Goal: Task Accomplishment & Management: Manage account settings

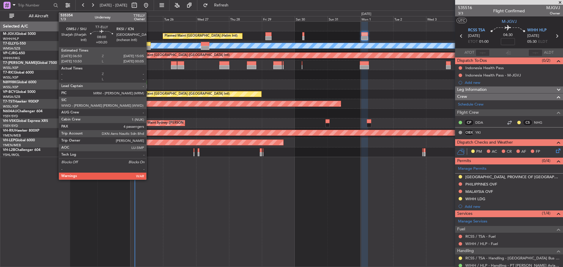
click at [149, 47] on div at bounding box center [144, 48] width 11 height 4
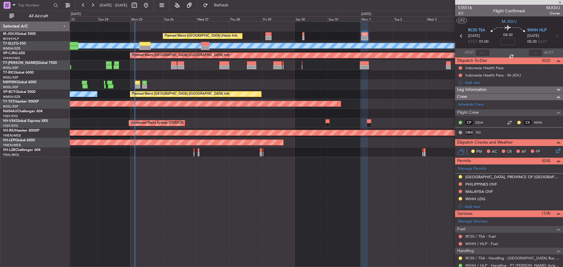
type input "+00:20"
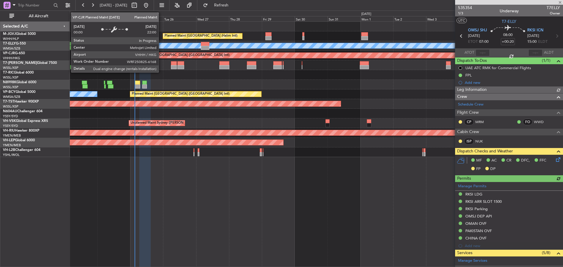
type input "[PERSON_NAME] (KYA)"
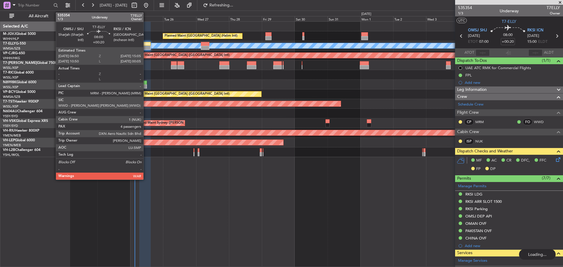
click at [146, 44] on div at bounding box center [144, 44] width 11 height 4
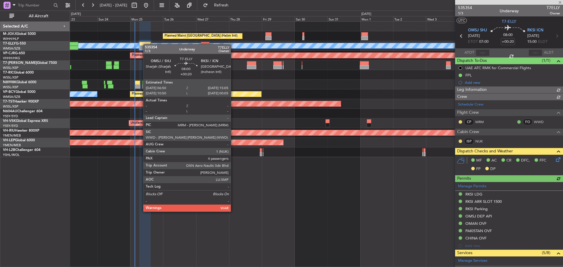
type input "[PERSON_NAME] (KYA)"
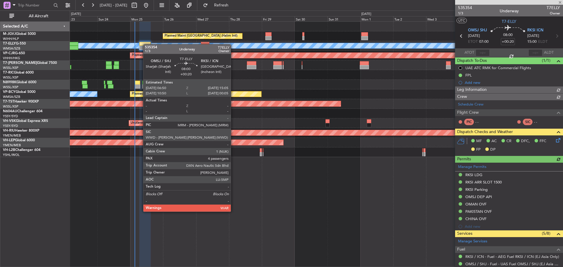
type input "[PERSON_NAME] (KYA)"
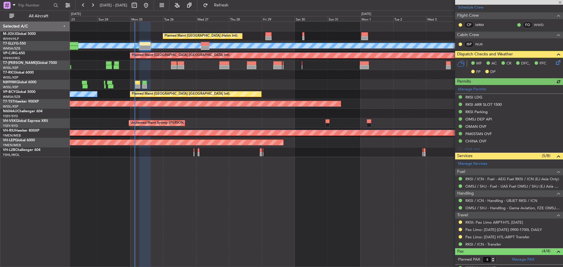
scroll to position [147, 0]
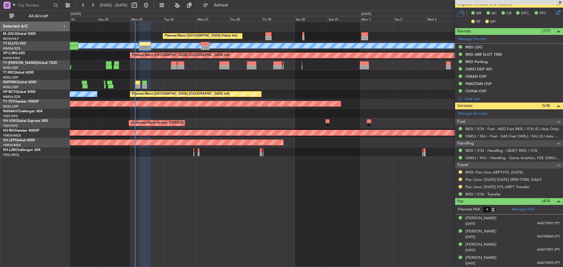
type input "[PERSON_NAME] (KYA)"
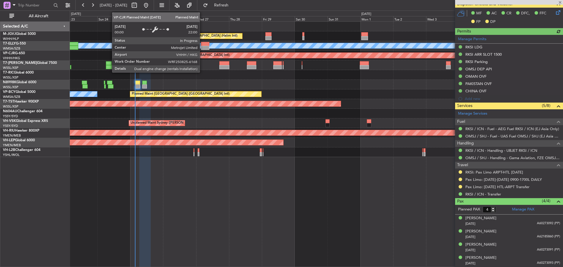
type input "[PERSON_NAME] (KYA)"
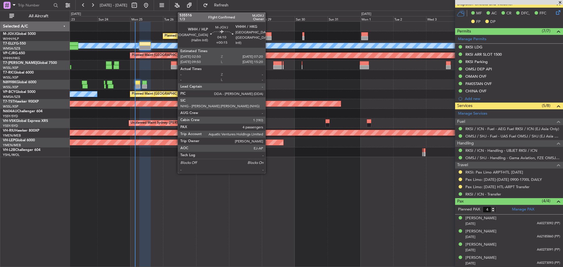
click at [268, 37] on div at bounding box center [269, 38] width 6 height 4
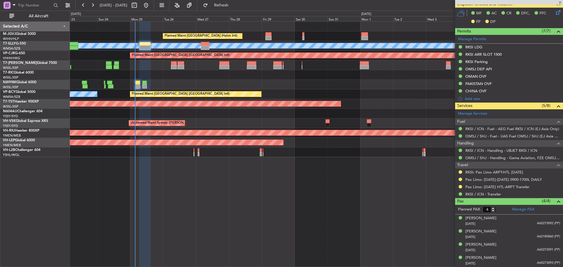
type input "+00:15"
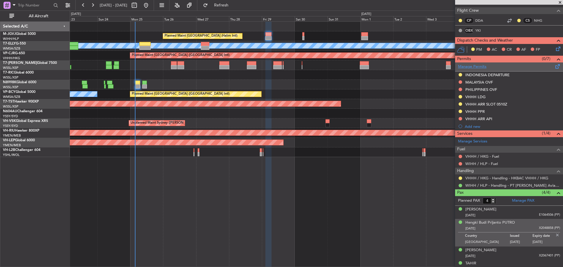
scroll to position [130, 0]
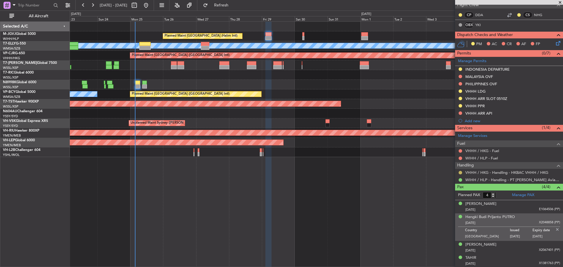
click at [461, 173] on button at bounding box center [461, 173] width 4 height 4
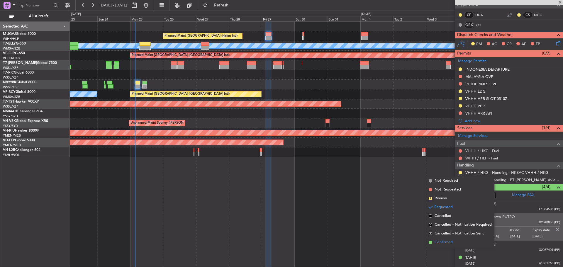
click at [434, 242] on li "Confirmed" at bounding box center [461, 242] width 68 height 9
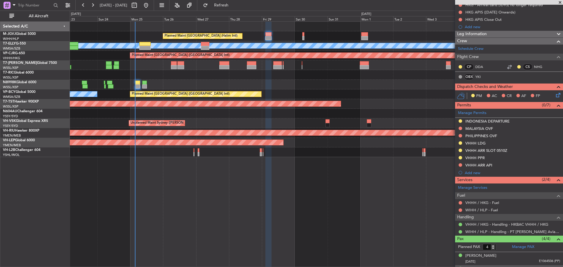
scroll to position [0, 0]
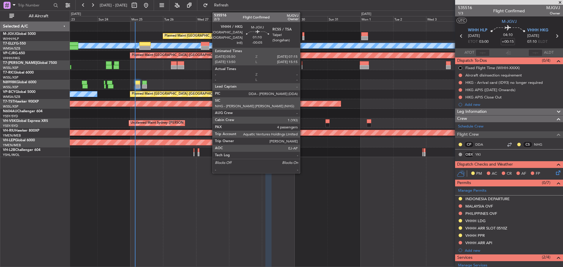
click at [303, 36] on div at bounding box center [304, 38] width 2 height 4
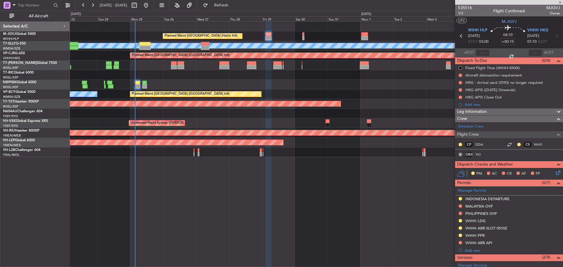
type input "-00:05"
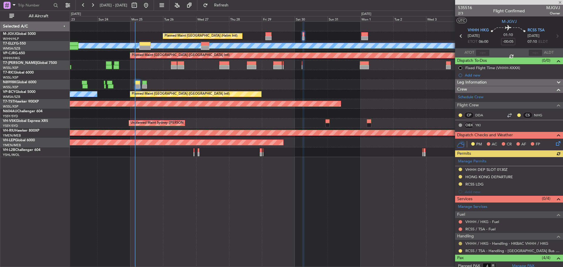
click at [461, 244] on button at bounding box center [461, 244] width 4 height 4
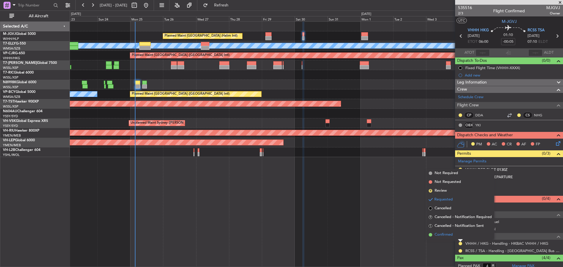
click at [456, 235] on li "Confirmed" at bounding box center [461, 235] width 68 height 9
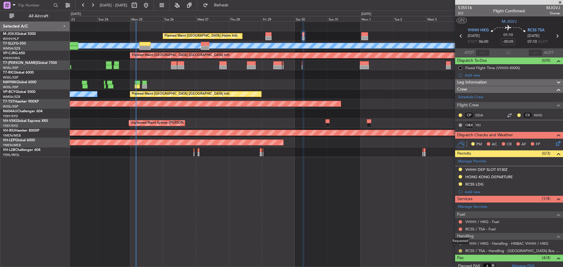
click at [461, 251] on button at bounding box center [461, 251] width 4 height 4
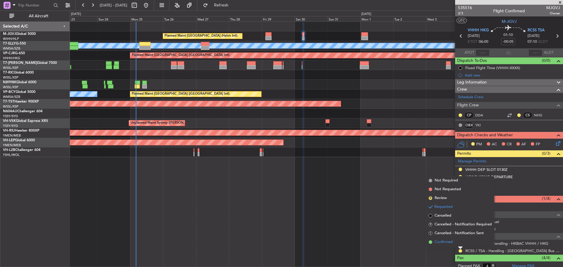
click at [455, 243] on li "Confirmed" at bounding box center [461, 242] width 68 height 9
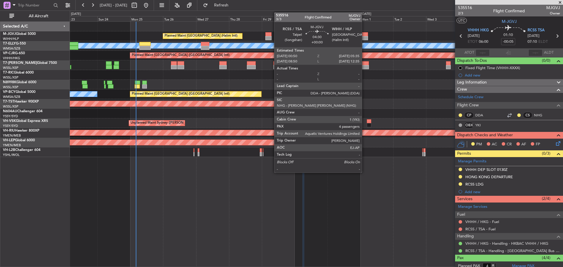
click at [365, 34] on div at bounding box center [365, 34] width 7 height 4
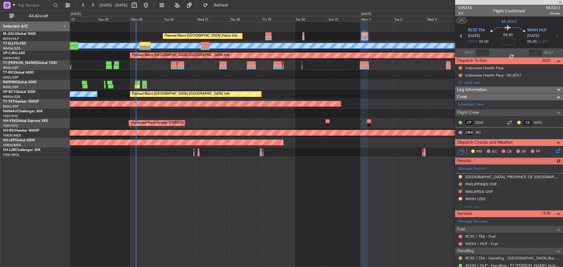
click at [461, 259] on button at bounding box center [461, 259] width 4 height 4
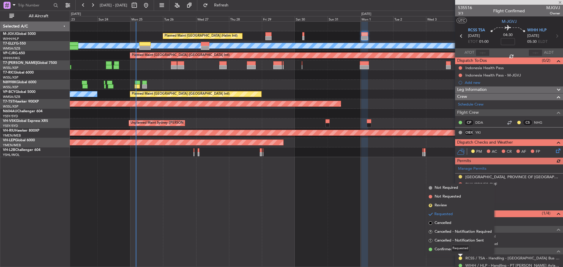
click at [451, 249] on mat-tooltip-component "Requested" at bounding box center [460, 249] width 26 height 16
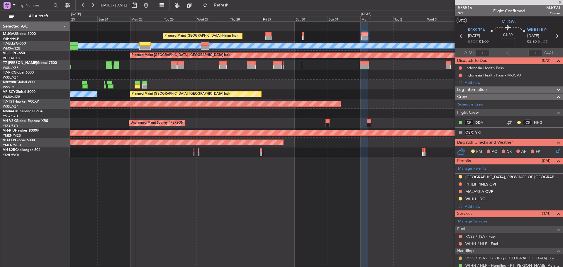
click at [461, 259] on button at bounding box center [461, 259] width 4 height 4
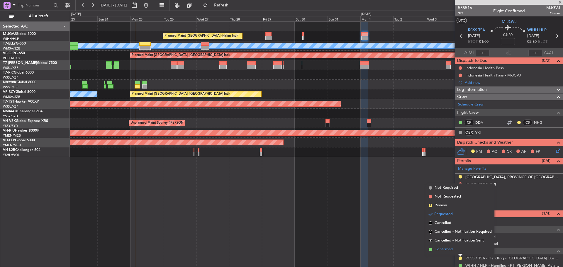
click at [450, 251] on span "Confirmed" at bounding box center [444, 250] width 18 height 6
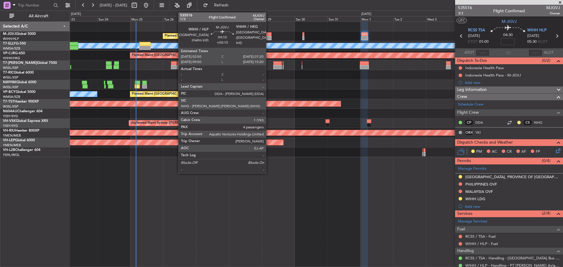
click at [269, 39] on div at bounding box center [269, 38] width 6 height 4
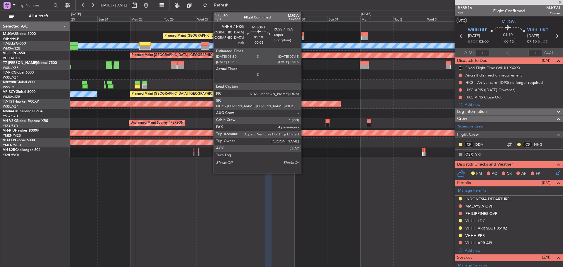
click at [304, 35] on div at bounding box center [304, 34] width 2 height 4
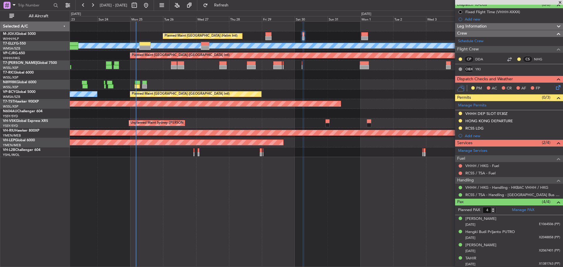
scroll to position [57, 0]
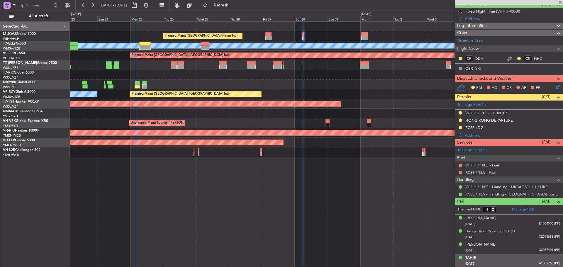
click at [474, 256] on div "TAHIR" at bounding box center [471, 258] width 11 height 6
click at [480, 232] on div "Hengki Budi Prijanto PUTRO" at bounding box center [491, 232] width 50 height 6
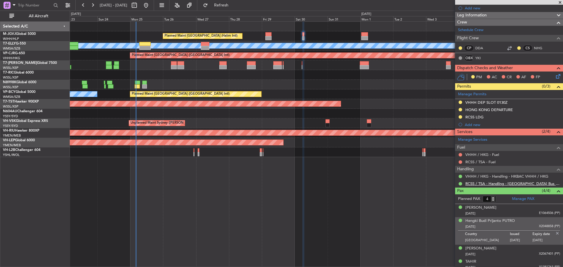
scroll to position [71, 0]
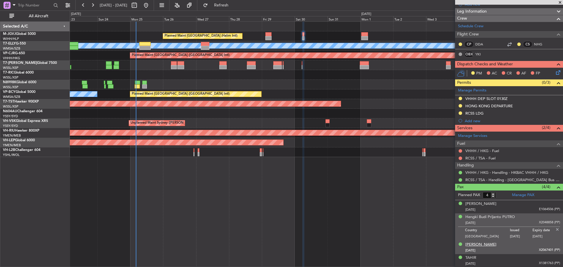
click at [486, 245] on div "[PERSON_NAME]" at bounding box center [481, 245] width 31 height 6
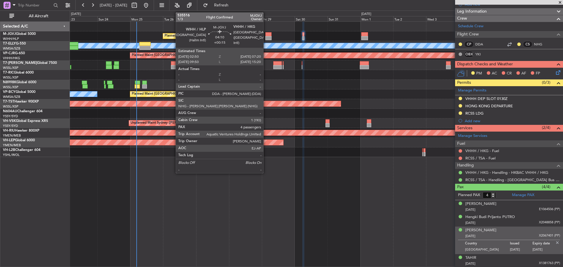
click at [266, 39] on div at bounding box center [269, 38] width 6 height 4
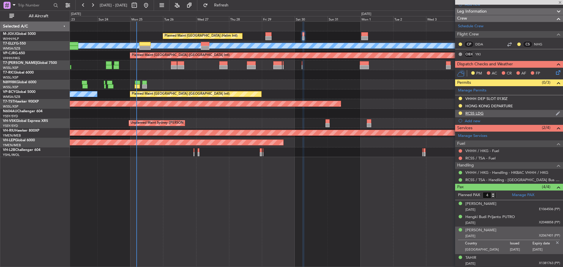
type input "+00:15"
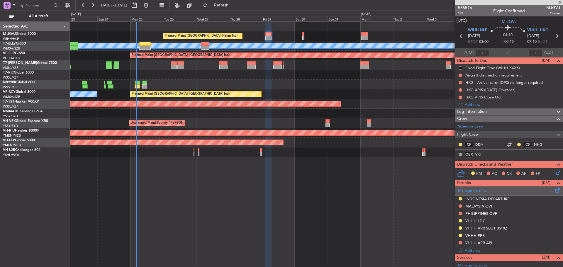
click at [555, 191] on span at bounding box center [558, 189] width 7 height 4
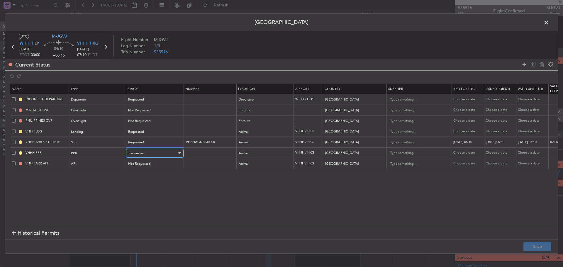
click at [178, 153] on div at bounding box center [179, 153] width 3 height 1
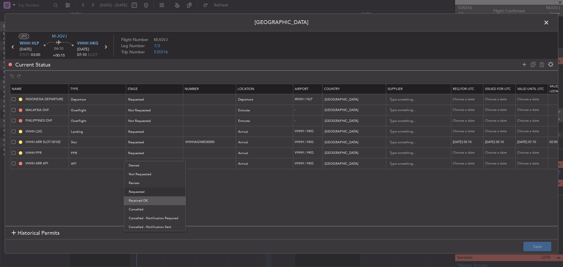
click at [169, 204] on span "Received OK" at bounding box center [155, 201] width 52 height 9
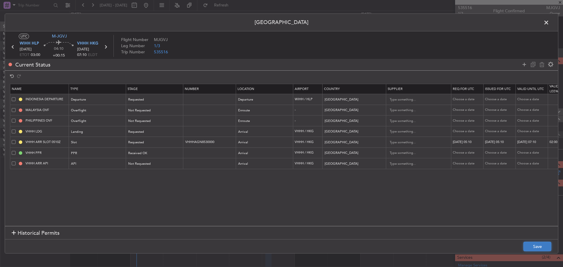
click at [538, 248] on button "Save" at bounding box center [538, 246] width 28 height 9
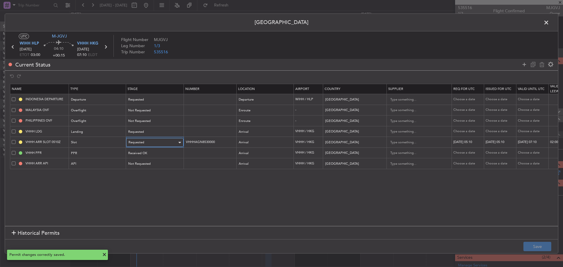
click at [141, 142] on span "Requested" at bounding box center [137, 142] width 16 height 4
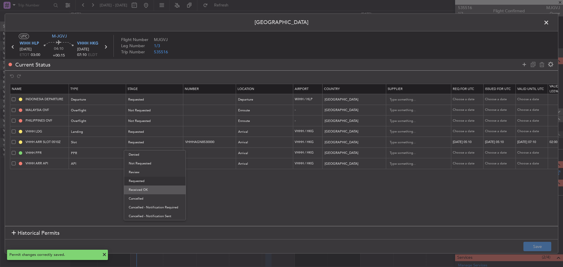
click at [154, 190] on span "Received OK" at bounding box center [155, 190] width 52 height 9
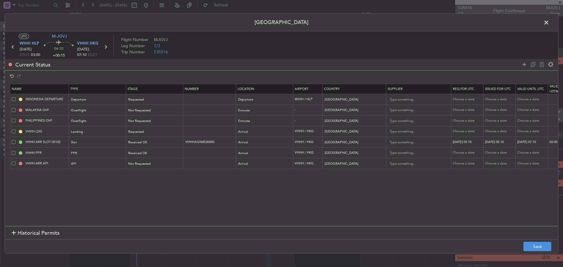
click at [474, 144] on div "29/08/2025 05:10" at bounding box center [468, 142] width 31 height 5
select select "8"
select select "2025"
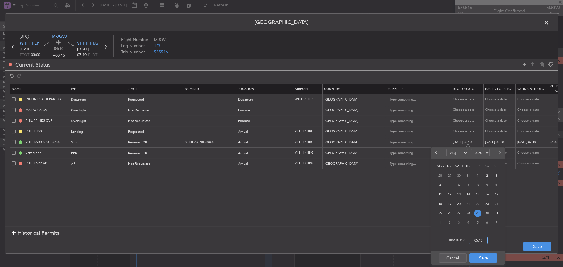
click at [482, 243] on input "05:10" at bounding box center [478, 240] width 19 height 7
type input "07:20"
click at [484, 256] on button "Save" at bounding box center [484, 258] width 28 height 9
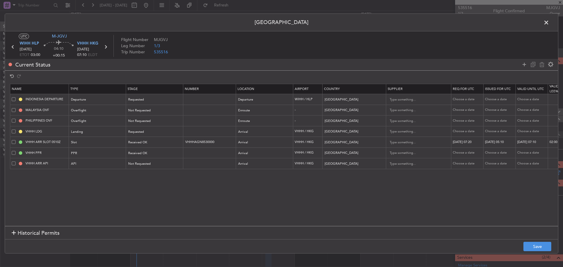
click at [502, 142] on div "29/08/2025 05:10" at bounding box center [500, 142] width 31 height 5
select select "8"
select select "2025"
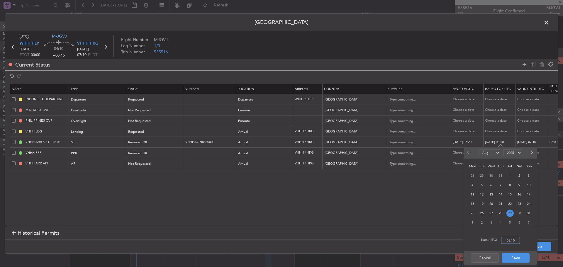
click at [511, 241] on input "05:10" at bounding box center [510, 240] width 19 height 7
type input "07:20"
click at [515, 261] on button "Save" at bounding box center [516, 258] width 28 height 9
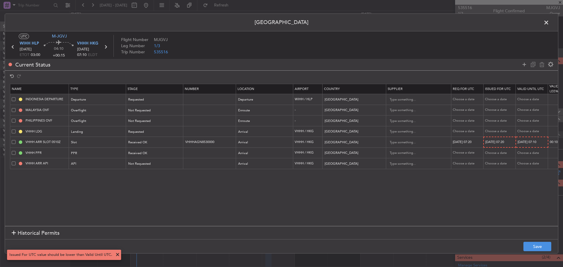
click at [535, 143] on div "29/08/2025 07:10" at bounding box center [533, 142] width 30 height 5
select select "8"
select select "2025"
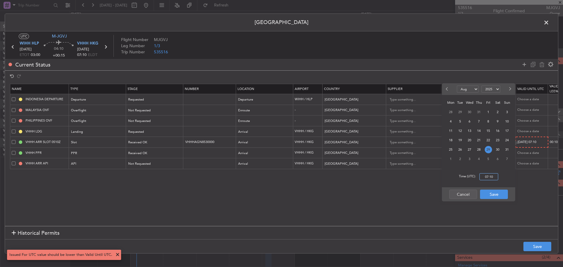
click at [487, 178] on input "07:10" at bounding box center [489, 176] width 19 height 7
type input "09:20"
click at [496, 193] on button "Save" at bounding box center [494, 194] width 28 height 9
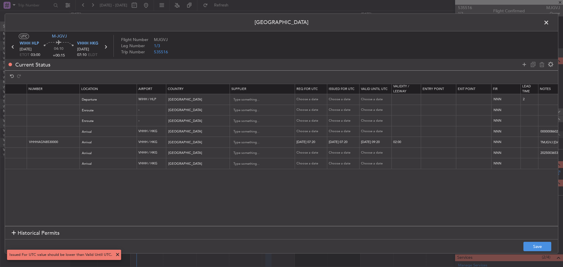
scroll to position [0, 200]
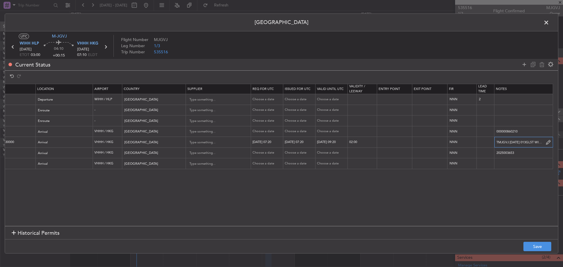
click at [540, 141] on input "TMJGVJ 29AUG 013GL5T WIHH0720 D / ID.VHHHAGN8530000" at bounding box center [524, 142] width 58 height 9
paste input "KMJGVJ 29AUG 013GL5T WIHH0720 D / RE.MJGVJ IDA.VHHHAGN8530000/"
type input "KMJGVJ 29AUG 013GL5T WIHH0720 D / RE.MJGVJ IDA.VHHHAGN8530000/"
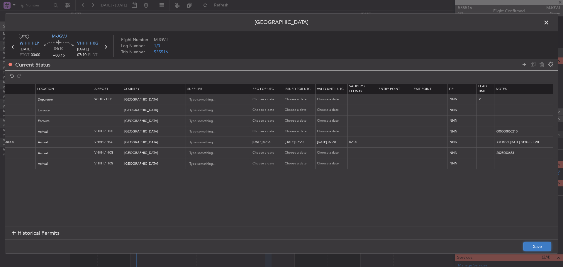
click at [537, 245] on button "Save" at bounding box center [538, 246] width 28 height 9
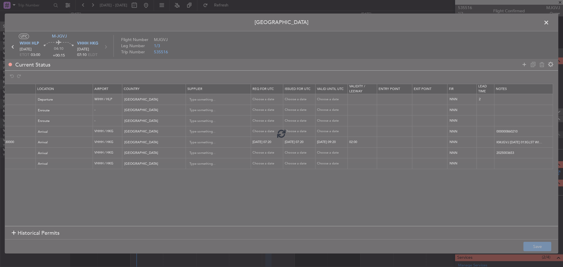
type input "VHHH ARR SLOT 0720Z"
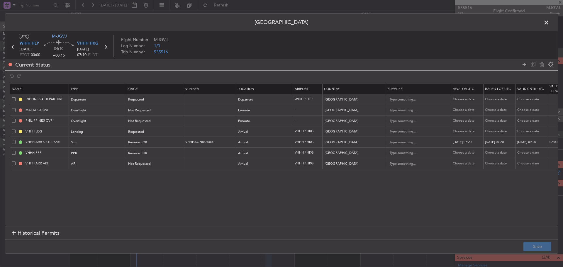
click at [106, 46] on icon at bounding box center [106, 47] width 8 height 8
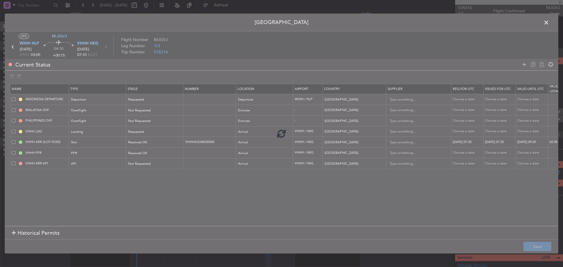
type input "-00:05"
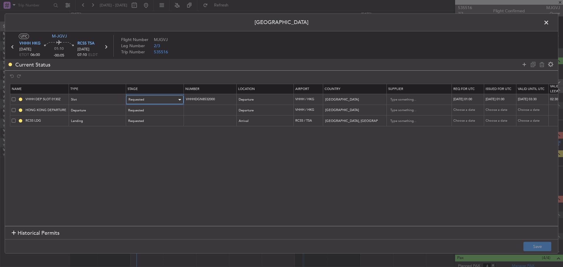
click at [135, 99] on span "Requested" at bounding box center [137, 99] width 16 height 4
click at [140, 146] on span "Received OK" at bounding box center [155, 147] width 52 height 9
click at [473, 99] on div "30/08/2025 01:00" at bounding box center [468, 99] width 31 height 5
select select "8"
select select "2025"
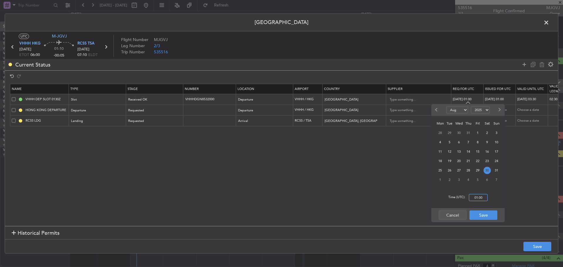
click at [481, 197] on input "01:00" at bounding box center [478, 197] width 19 height 7
type input "06:00"
click at [482, 216] on button "Save" at bounding box center [484, 215] width 28 height 9
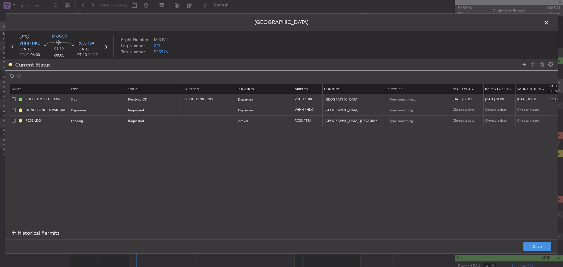
click at [499, 99] on div "30/08/2025 01:00" at bounding box center [500, 99] width 31 height 5
select select "8"
select select "2025"
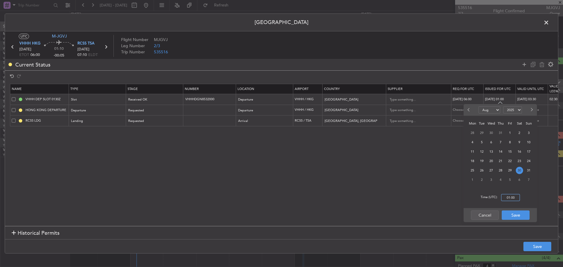
click at [512, 199] on input "01:00" at bounding box center [510, 197] width 19 height 7
type input "06:00"
click at [513, 216] on button "Save" at bounding box center [516, 215] width 28 height 9
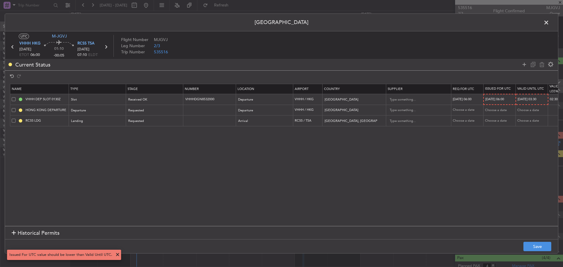
click at [537, 98] on div "30/08/2025 03:30" at bounding box center [533, 99] width 30 height 5
select select "8"
select select "2025"
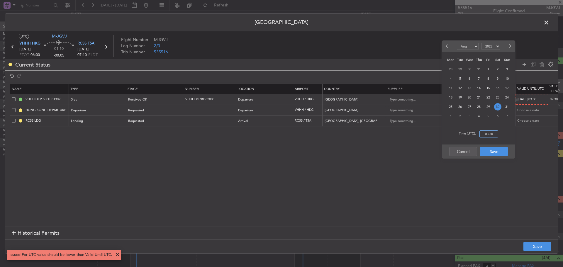
click at [493, 134] on input "03:30" at bounding box center [489, 134] width 19 height 7
type input "08:00"
click at [493, 153] on button "Save" at bounding box center [494, 151] width 28 height 9
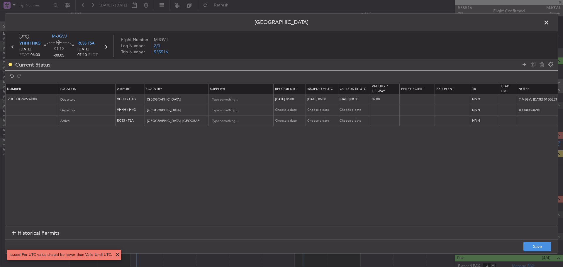
scroll to position [0, 200]
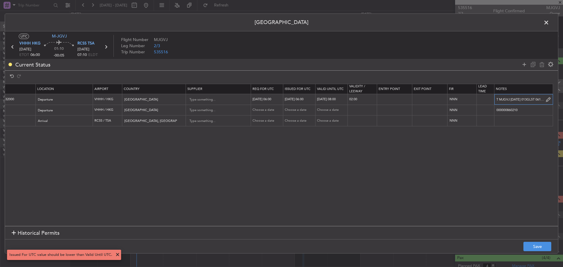
click at [535, 100] on input "T MJGVJ 30AUG 013GL5T 0610RCSS D / ID.VHHHDGN8532000" at bounding box center [524, 99] width 58 height 9
paste input "K MJGVJ 30AUG 013GL5T 0610RCSS D / RE.MJGVJ IDD.VHHHDGN8532000/"
type input "K MJGVJ 30AUG 013GL5T 0610RCSS D / RE.MJGVJ IDD.VHHHDGN8532000/"
paste input "K MJGVJ 30AUG 013GL5T 0610RCSS D / RE.MJGVJ IDD.VHHHDGN8532000/"
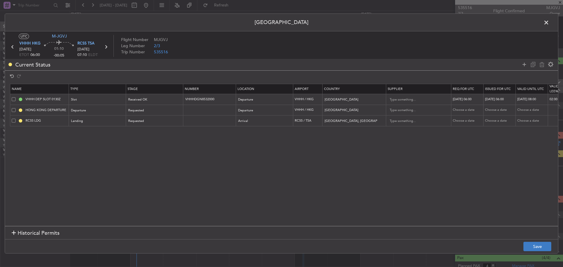
type input "K MJGVJ 30AUG 013GL5T 0610RCSS D / RE.MJGVJ IDD.VHHHDGN8532000/"
click at [532, 248] on button "Save" at bounding box center [538, 246] width 28 height 9
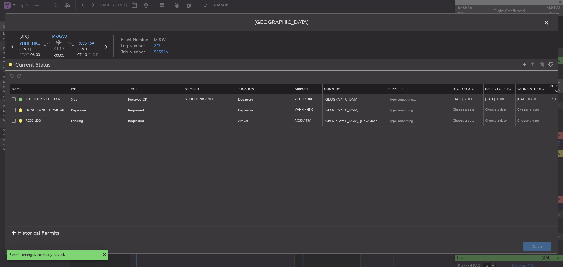
click at [478, 97] on div "30/08/2025 06:00" at bounding box center [468, 99] width 31 height 5
select select "8"
select select "2025"
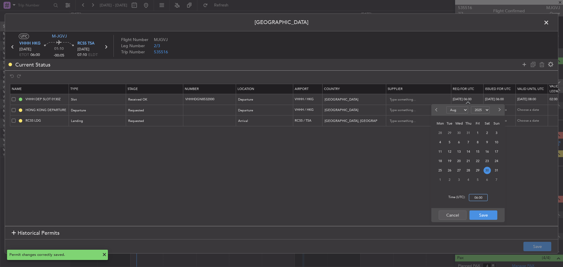
click at [476, 200] on input "06:00" at bounding box center [478, 197] width 19 height 7
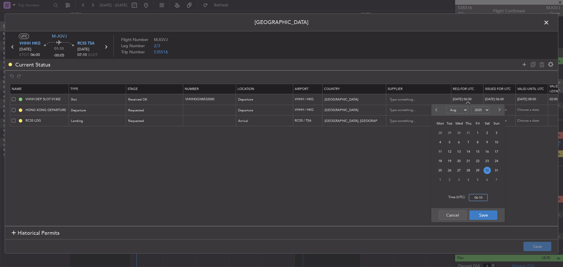
type input "06:10"
click at [479, 214] on button "Save" at bounding box center [484, 215] width 28 height 9
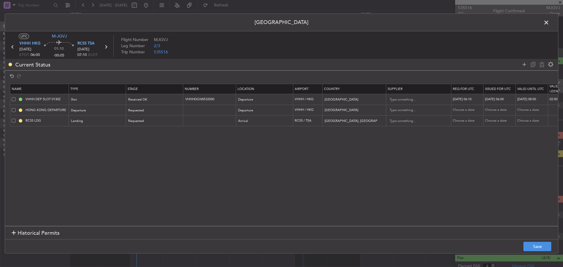
click at [497, 98] on div "30/08/2025 06:00" at bounding box center [500, 99] width 31 height 5
select select "8"
select select "2025"
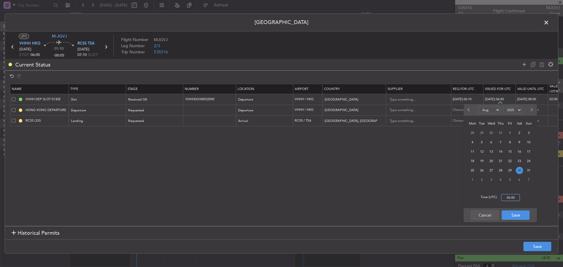
click at [508, 197] on input "06:00" at bounding box center [510, 197] width 19 height 7
type input "06:10"
click at [511, 214] on button "Save" at bounding box center [516, 215] width 28 height 9
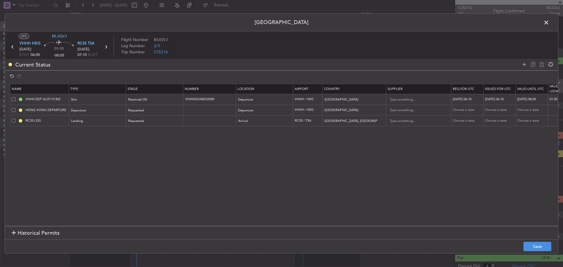
click at [537, 99] on div "30/08/2025 08:00" at bounding box center [533, 99] width 31 height 5
select select "8"
select select "2025"
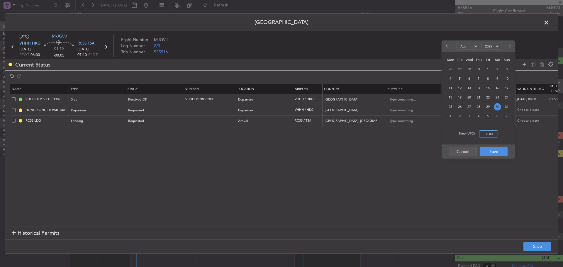
click at [489, 135] on input "08:00" at bounding box center [488, 134] width 19 height 7
type input "08:10"
click at [494, 149] on button "Save" at bounding box center [494, 151] width 28 height 9
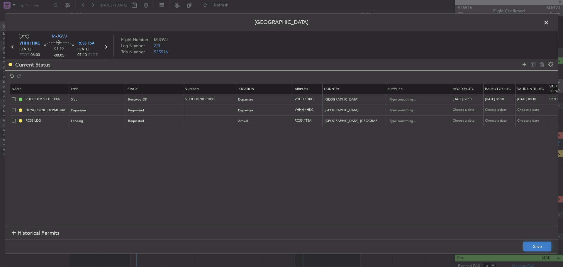
click at [538, 249] on button "Save" at bounding box center [538, 246] width 28 height 9
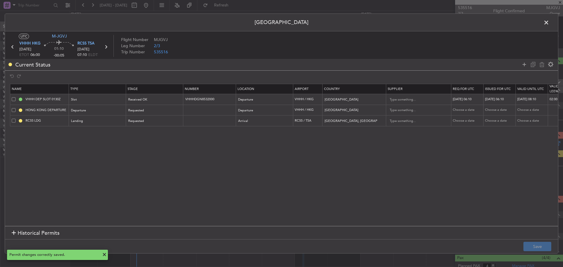
click at [550, 24] on span at bounding box center [550, 24] width 0 height 12
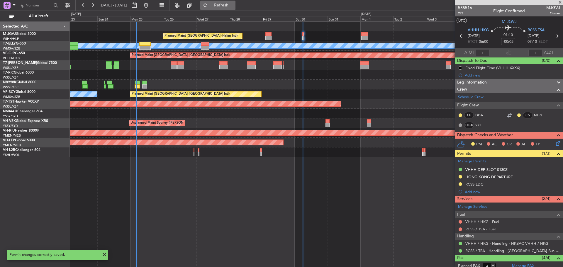
click at [234, 6] on span "Refresh" at bounding box center [221, 5] width 25 height 4
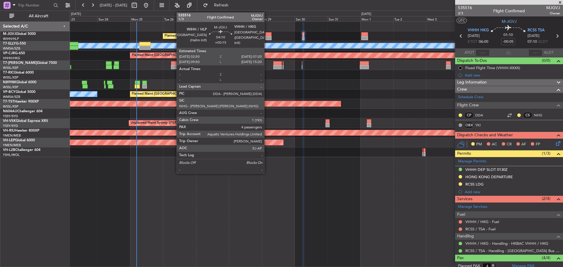
click at [267, 38] on div at bounding box center [269, 38] width 6 height 4
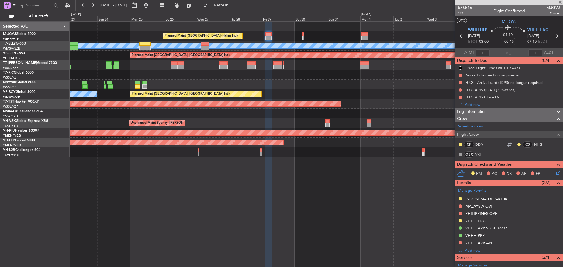
click at [553, 37] on icon at bounding box center [557, 36] width 8 height 8
type input "-00:05"
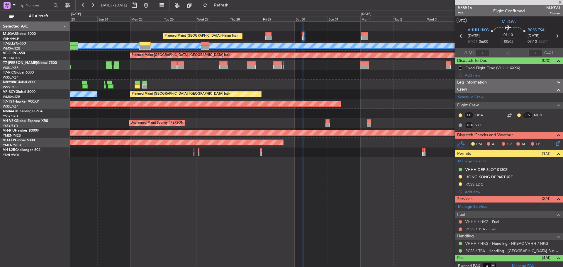
click at [501, 170] on mat-tooltip-component "In Progress" at bounding box center [507, 165] width 27 height 16
click at [507, 169] on div "VHHH DEP SLOT 0130Z" at bounding box center [487, 169] width 42 height 5
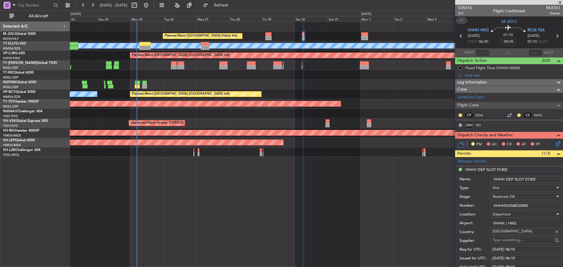
drag, startPoint x: 527, startPoint y: 179, endPoint x: 531, endPoint y: 180, distance: 4.1
click at [531, 180] on input "VHHH DEP SLOT 0130Z" at bounding box center [526, 179] width 71 height 7
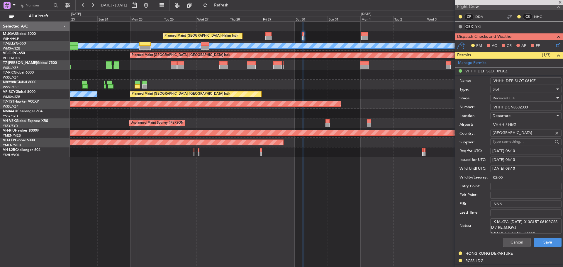
scroll to position [176, 0]
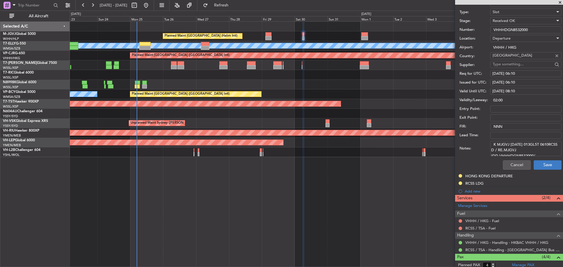
type input "VHHH DEP SLOT 0610Z"
click at [543, 165] on button "Save" at bounding box center [548, 165] width 28 height 9
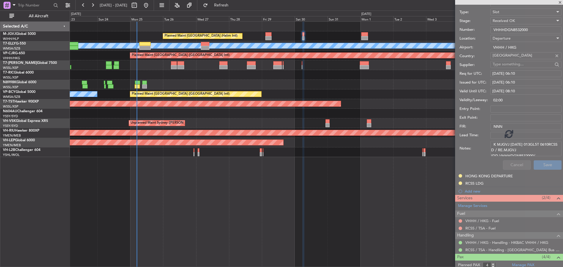
scroll to position [1, 0]
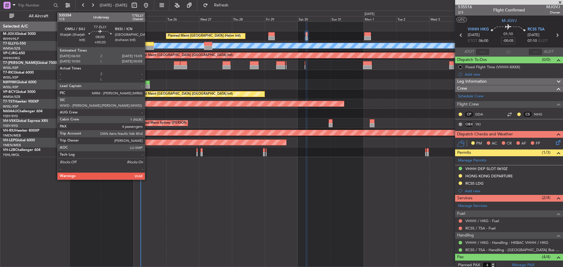
click at [148, 44] on div at bounding box center [148, 44] width 11 height 4
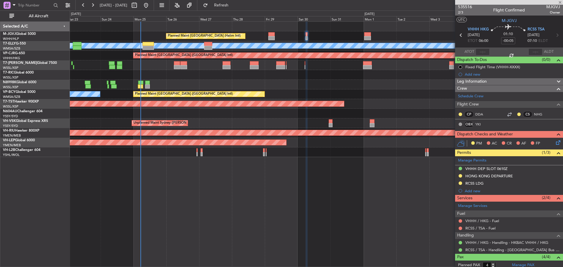
type input "+00:20"
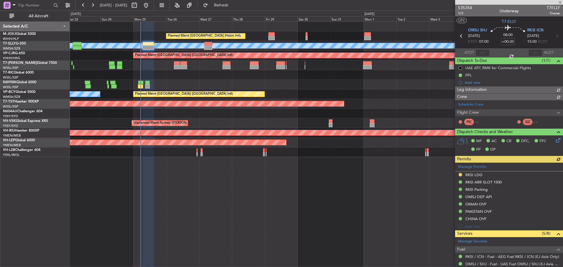
type input "[PERSON_NAME] (KYA)"
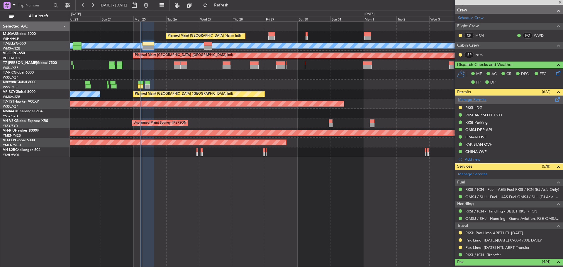
scroll to position [117, 0]
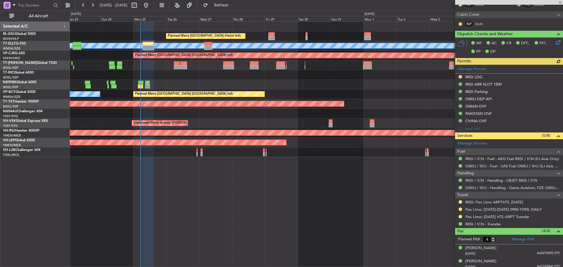
type input "[PERSON_NAME] (KYA)"
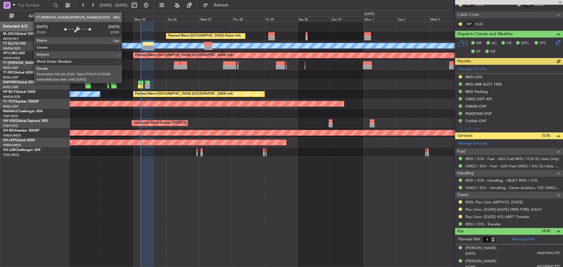
type input "[PERSON_NAME] (KYA)"
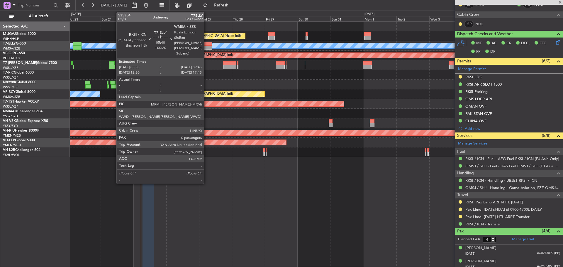
click at [207, 48] on div at bounding box center [208, 48] width 8 height 4
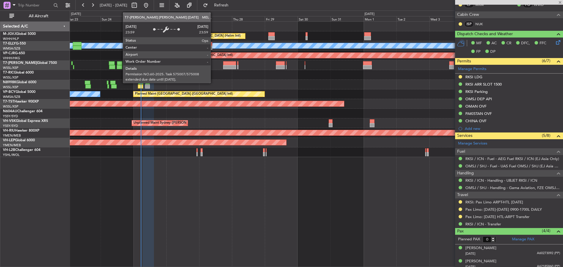
scroll to position [0, 0]
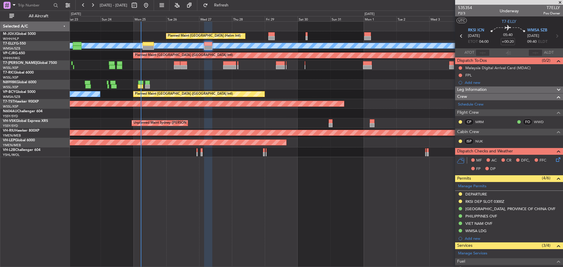
click at [223, 120] on div "Unplanned Maint Sydney ([PERSON_NAME] Intl)" at bounding box center [316, 124] width 493 height 10
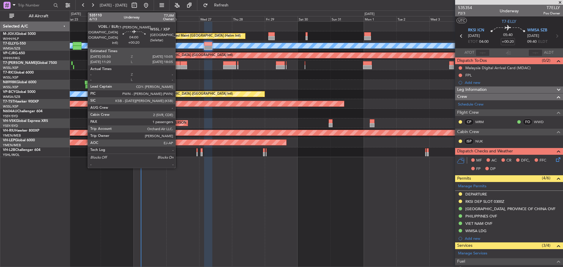
click at [178, 67] on div at bounding box center [177, 67] width 6 height 4
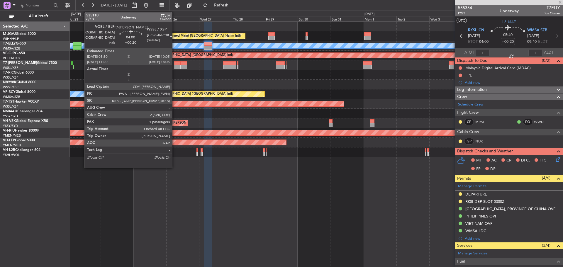
type input "1"
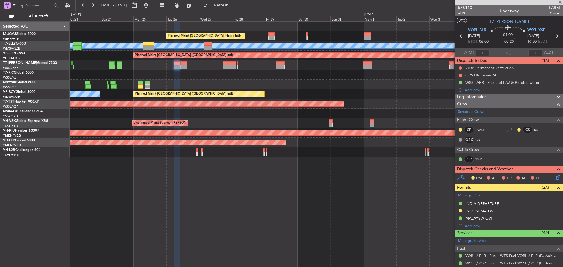
click at [555, 38] on icon at bounding box center [557, 36] width 8 height 8
type input "0"
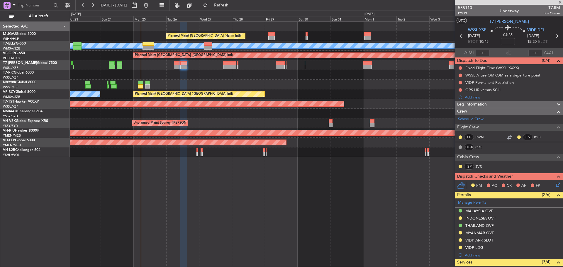
click at [553, 38] on icon at bounding box center [557, 36] width 8 height 8
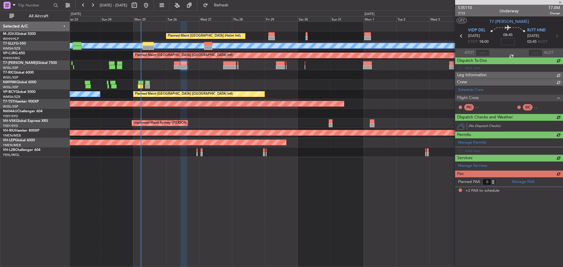
type input "+02:15"
type input "2"
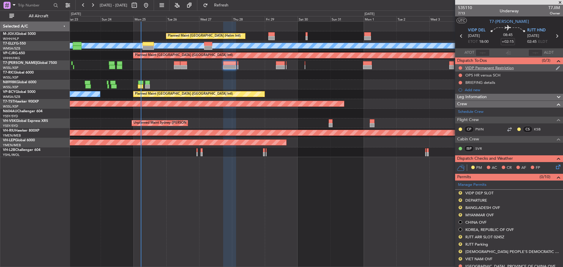
click at [522, 70] on div "VIDP Permanent Restriction" at bounding box center [509, 67] width 108 height 7
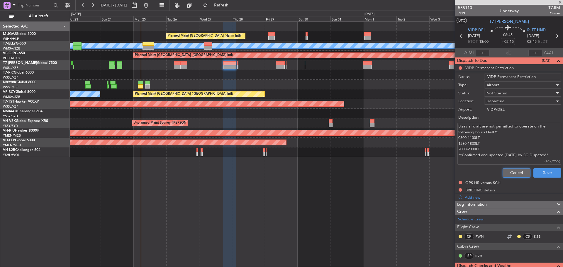
click at [510, 172] on button "Cancel" at bounding box center [517, 172] width 28 height 9
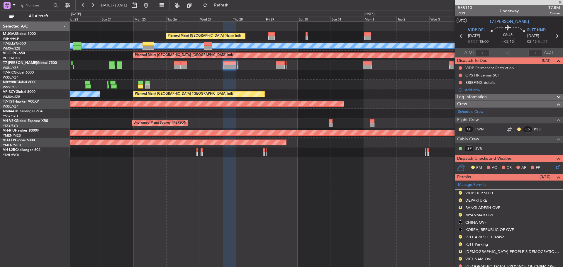
click at [553, 38] on icon at bounding box center [557, 36] width 8 height 8
type input "+00:05"
type input "0"
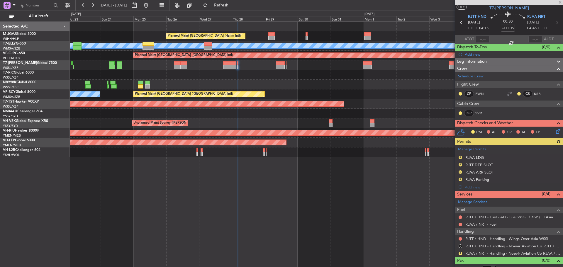
scroll to position [20, 0]
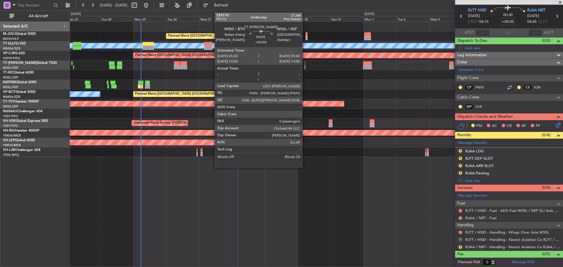
click at [305, 64] on div at bounding box center [305, 63] width 1 height 4
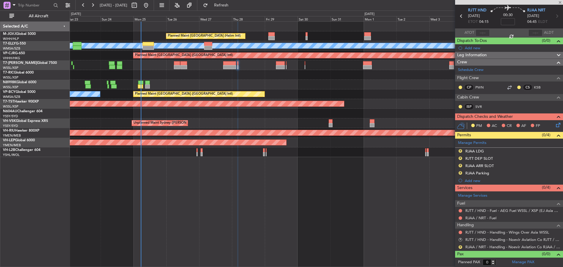
scroll to position [0, 0]
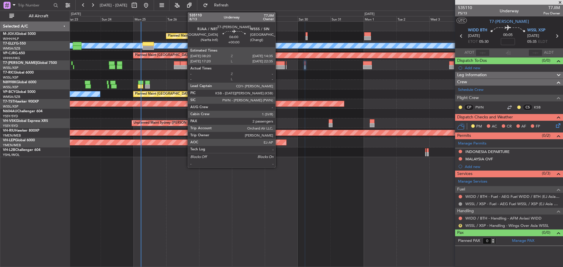
click at [278, 65] on div at bounding box center [280, 67] width 9 height 4
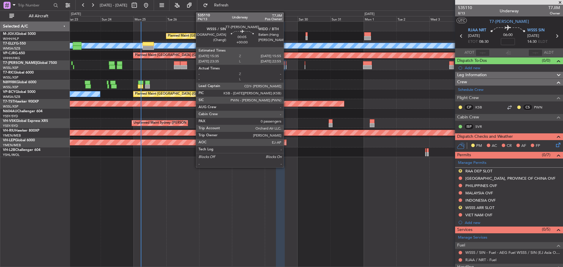
click at [286, 67] on div at bounding box center [286, 67] width 1 height 4
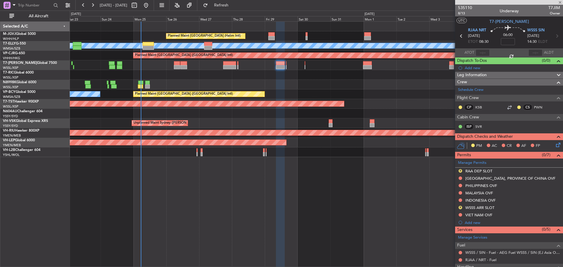
type input "0"
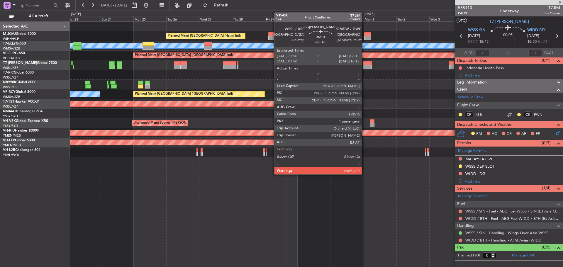
click at [365, 67] on div at bounding box center [367, 67] width 9 height 4
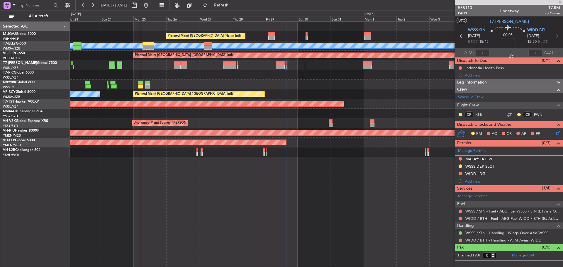
type input "-00:10"
type input "1"
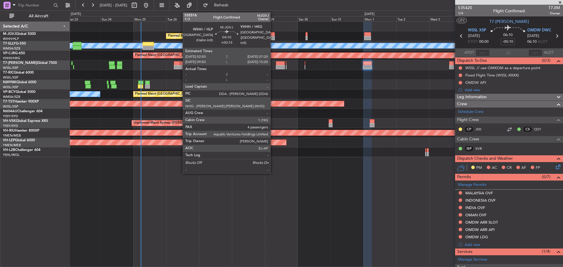
click at [273, 33] on div at bounding box center [271, 34] width 6 height 4
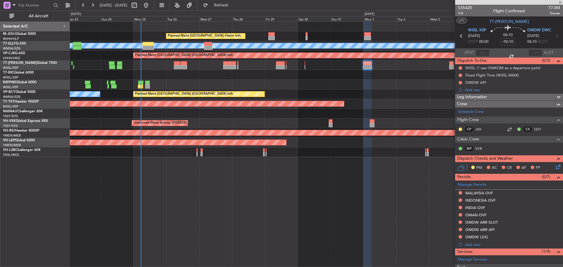
type input "+00:15"
type input "4"
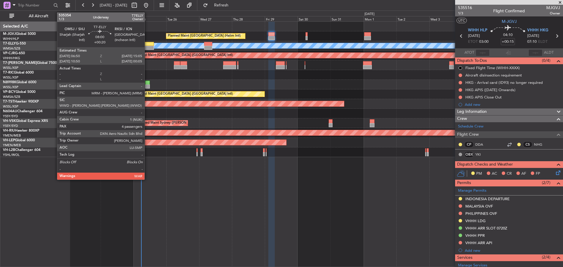
click at [147, 46] on div at bounding box center [148, 48] width 11 height 4
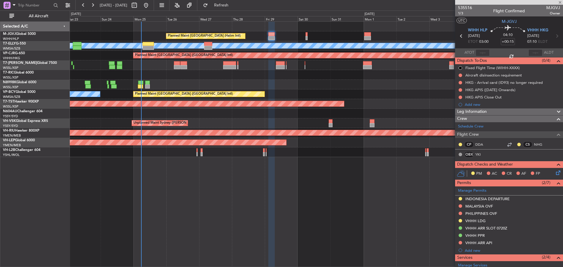
type input "+00:20"
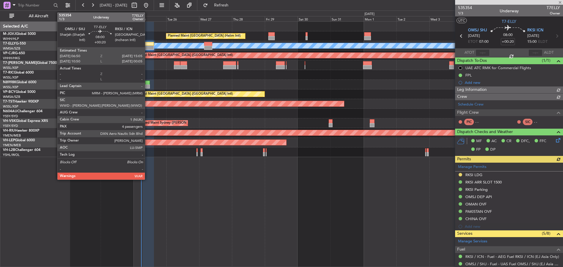
type input "[PERSON_NAME] (KYA)"
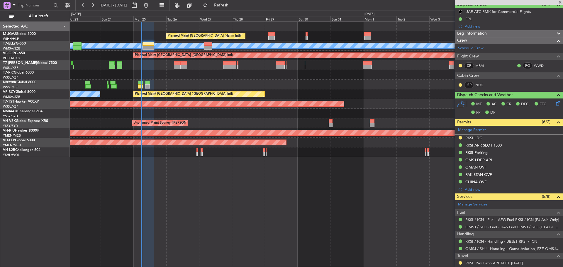
scroll to position [59, 0]
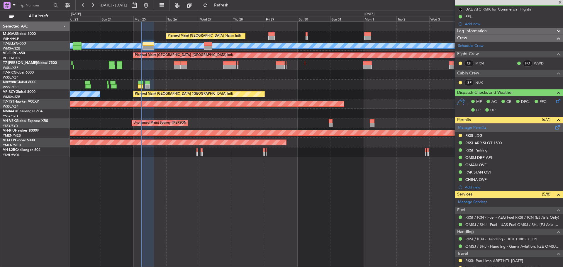
click at [555, 127] on span at bounding box center [558, 126] width 7 height 4
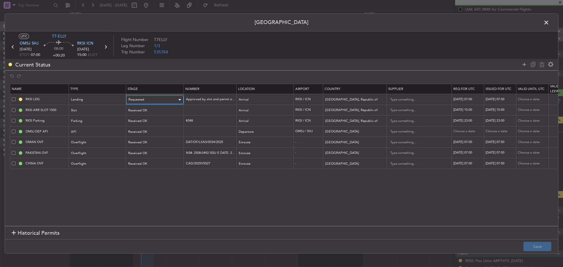
click at [173, 101] on div "Requested" at bounding box center [153, 99] width 49 height 9
click at [163, 145] on span "Received OK" at bounding box center [155, 147] width 52 height 9
click at [192, 104] on td "Approved by slot and permit office and can file the FPL without permit number." at bounding box center [209, 99] width 53 height 11
click at [192, 100] on input "Approved by slot and permit office and can file the FPL without permit number." at bounding box center [210, 99] width 51 height 5
paste input "HANGUN 16839"
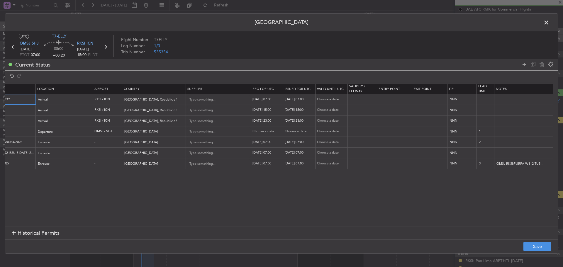
scroll to position [0, 0]
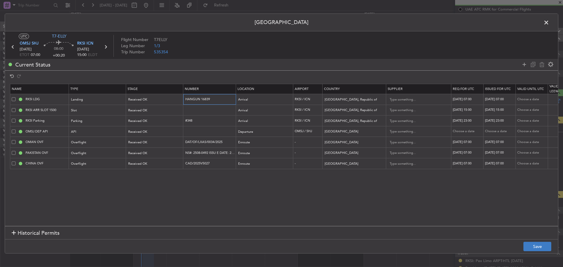
type input "HANGUN 16839"
click at [536, 246] on button "Save" at bounding box center [538, 246] width 28 height 9
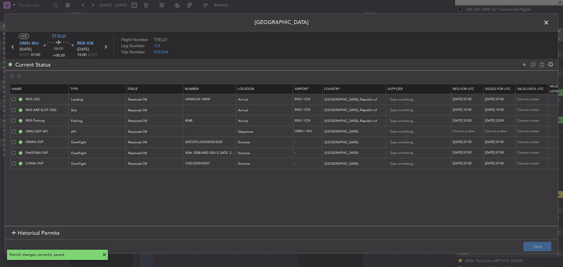
click at [106, 45] on icon at bounding box center [106, 47] width 8 height 8
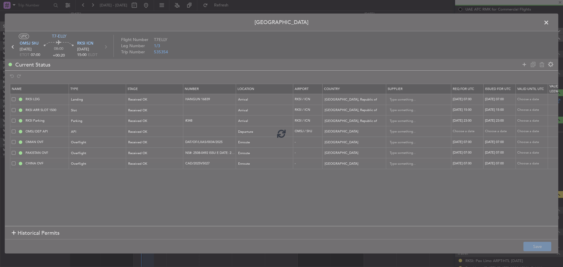
type input "0"
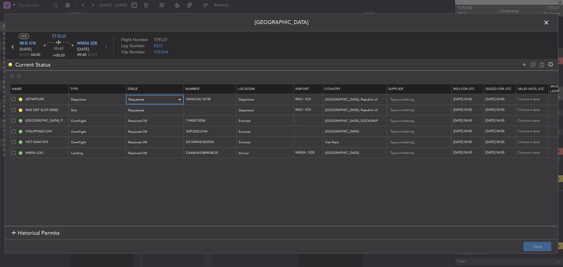
click at [174, 100] on div "Requested" at bounding box center [153, 99] width 49 height 9
click at [165, 146] on span "Received OK" at bounding box center [155, 147] width 52 height 9
click at [221, 98] on input "HANGUN 16738" at bounding box center [210, 99] width 51 height 5
paste input "839"
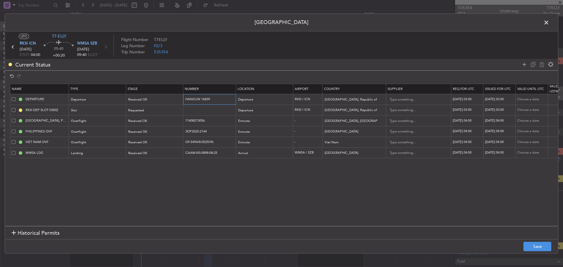
type input "HANGUN 16839"
click at [470, 98] on div "27/08/2025 03:00" at bounding box center [468, 99] width 31 height 5
select select "8"
select select "2025"
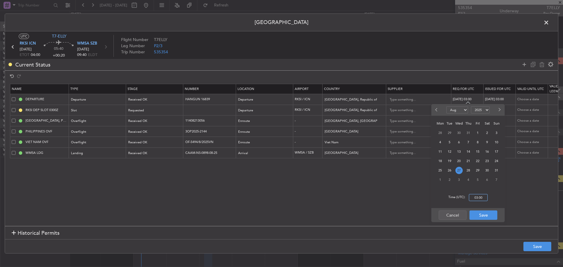
click at [479, 197] on input "03:00" at bounding box center [478, 197] width 19 height 7
type input "04:00"
click at [482, 215] on button "Save" at bounding box center [484, 215] width 28 height 9
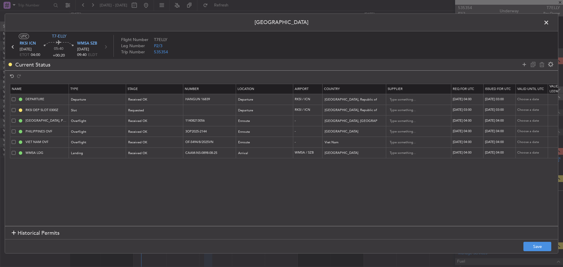
click at [498, 102] on td "27/08/2025 03:00" at bounding box center [500, 99] width 32 height 11
click at [499, 99] on div "27/08/2025 03:00" at bounding box center [500, 99] width 31 height 5
select select "8"
select select "2025"
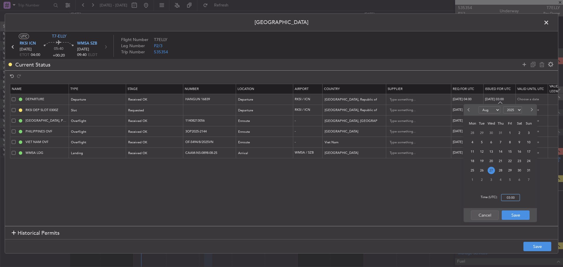
click at [509, 197] on input "03:00" at bounding box center [510, 197] width 19 height 7
type input "04:00"
click at [514, 214] on button "Save" at bounding box center [516, 215] width 28 height 9
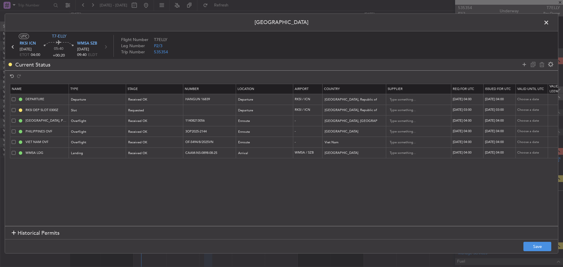
click at [477, 111] on div "27/08/2025 03:00" at bounding box center [468, 110] width 31 height 5
select select "8"
select select "2025"
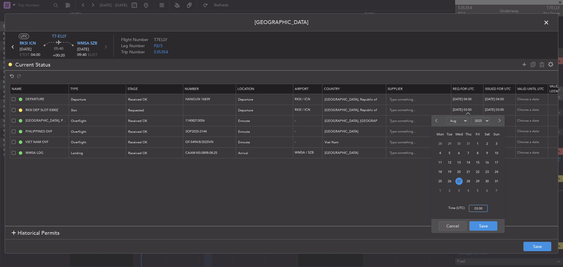
click at [481, 209] on input "03:00" at bounding box center [478, 208] width 19 height 7
type input "04:00"
click at [484, 226] on button "Save" at bounding box center [484, 226] width 28 height 9
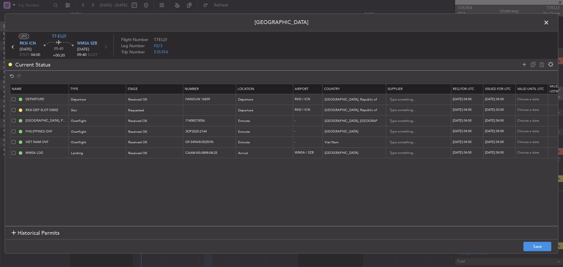
click at [492, 109] on div "27/08/2025 03:00" at bounding box center [500, 110] width 31 height 5
select select "8"
select select "2025"
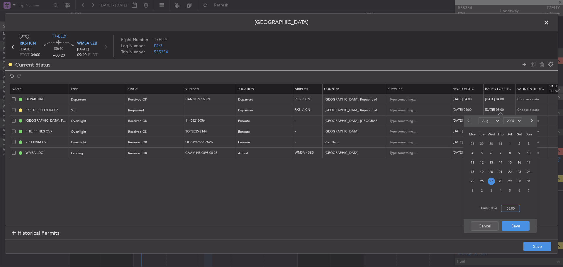
click at [511, 209] on input "03:00" at bounding box center [510, 208] width 19 height 7
type input "04:00"
click at [519, 224] on button "Save" at bounding box center [516, 226] width 28 height 9
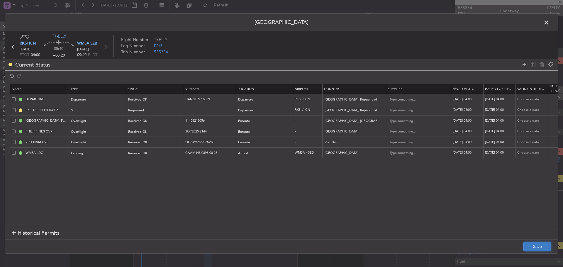
click at [535, 246] on button "Save" at bounding box center [538, 246] width 28 height 9
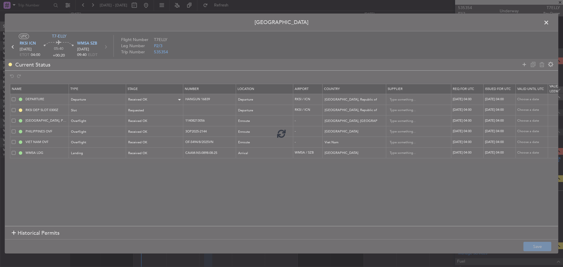
type input "RKSI DEP SLOT 0400Z"
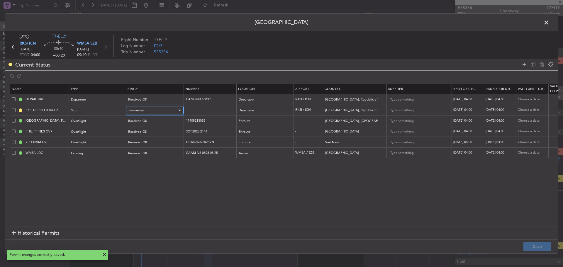
click at [164, 111] on div "Requested" at bounding box center [153, 110] width 49 height 9
click at [163, 160] on span "Received OK" at bounding box center [155, 158] width 52 height 9
click at [528, 245] on button "Save" at bounding box center [538, 246] width 28 height 9
click at [550, 22] on span at bounding box center [550, 24] width 0 height 12
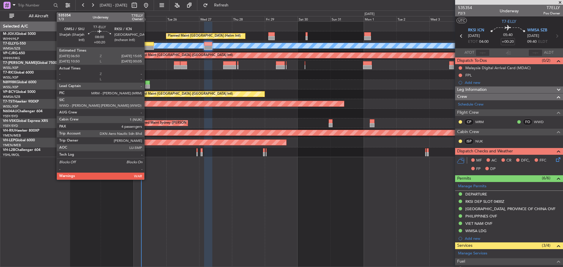
click at [147, 48] on div at bounding box center [148, 48] width 11 height 4
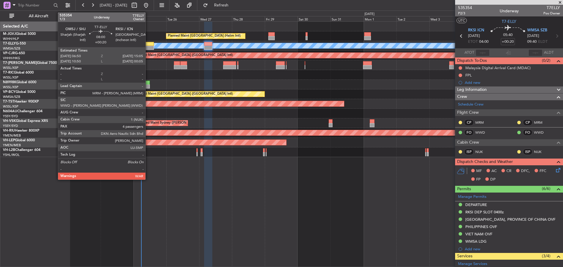
click at [148, 48] on div at bounding box center [148, 48] width 11 height 4
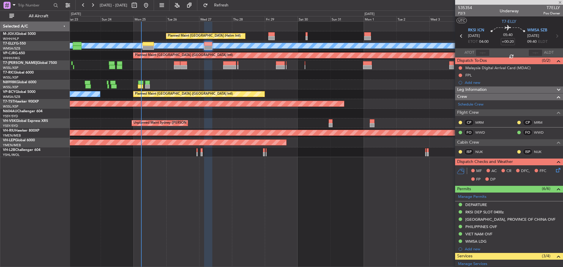
type input "4"
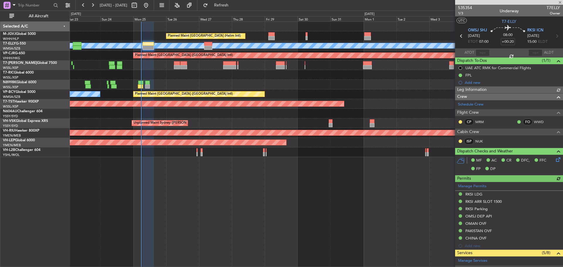
type input "[PERSON_NAME] (KYA)"
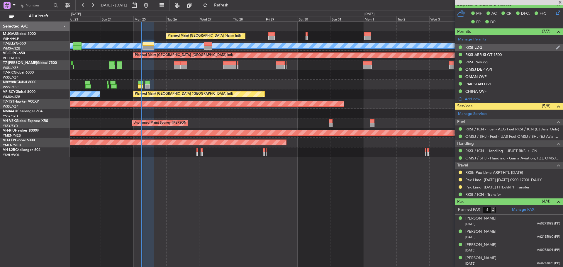
scroll to position [147, 0]
type input "[PERSON_NAME] (KYA)"
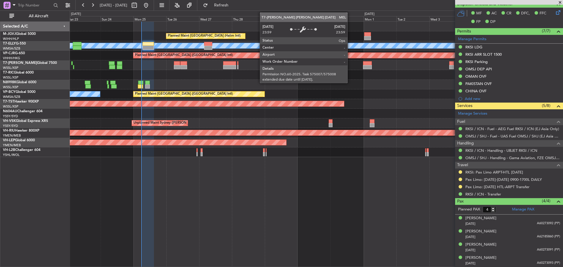
click at [264, 86] on div at bounding box center [316, 85] width 493 height 10
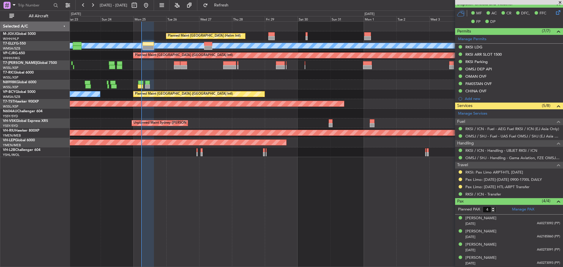
type input "[PERSON_NAME] (KYA)"
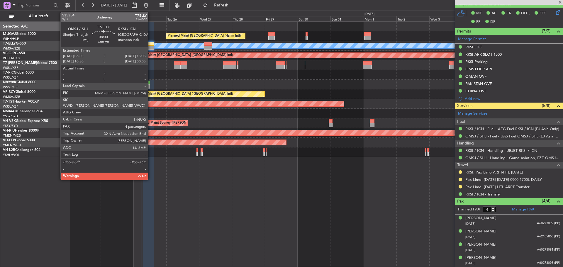
click at [151, 47] on div at bounding box center [148, 48] width 11 height 4
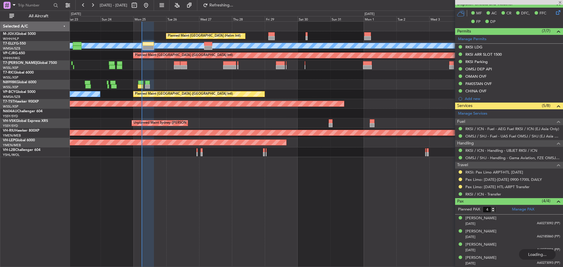
scroll to position [0, 0]
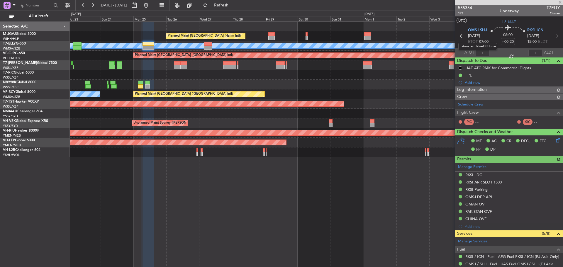
type input "[PERSON_NAME] (KYA)"
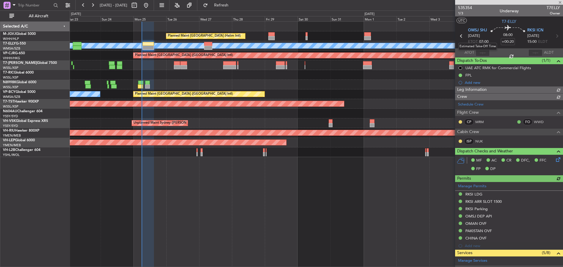
type input "[PERSON_NAME] (KYA)"
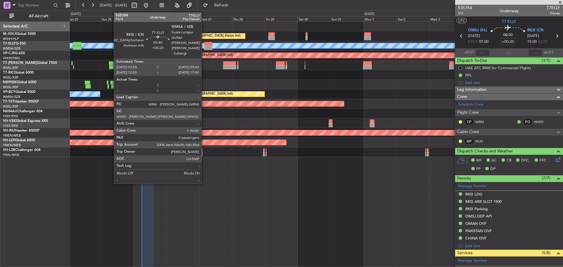
click at [204, 44] on div at bounding box center [208, 44] width 8 height 4
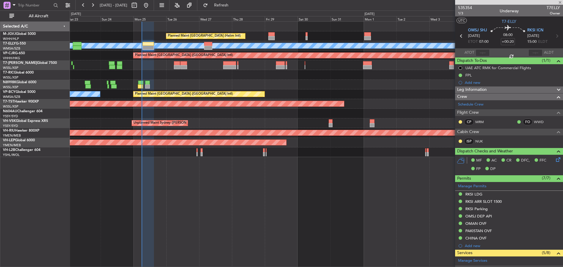
click at [205, 44] on div at bounding box center [208, 44] width 8 height 4
type input "0"
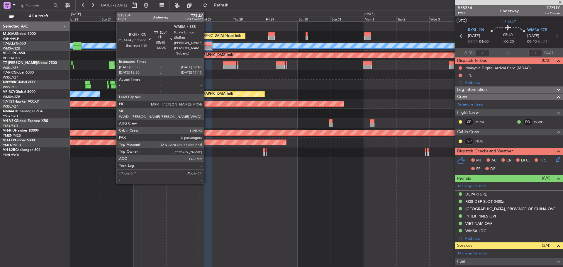
click at [207, 44] on div at bounding box center [208, 44] width 8 height 4
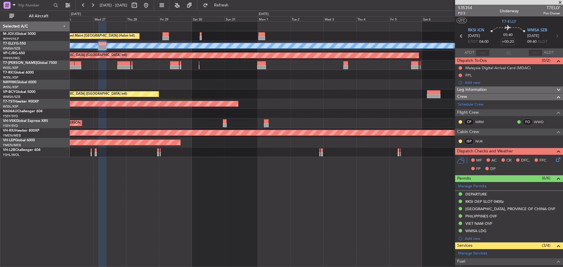
click at [290, 82] on div "Planned Maint [GEOGRAPHIC_DATA] (Halim Intl) [PERSON_NAME] Planned Maint [GEOGR…" at bounding box center [316, 90] width 493 height 136
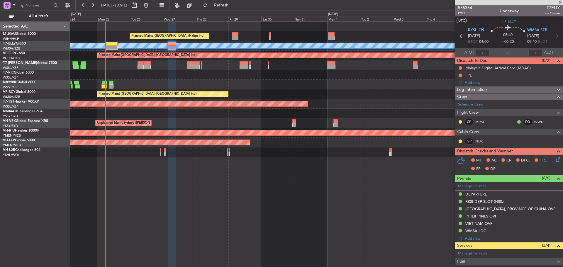
click at [423, 83] on div "Planned Maint Jakarta (Halim Intl) MEL Planned Maint Dubai (Dubai Intl) Unplann…" at bounding box center [316, 90] width 493 height 136
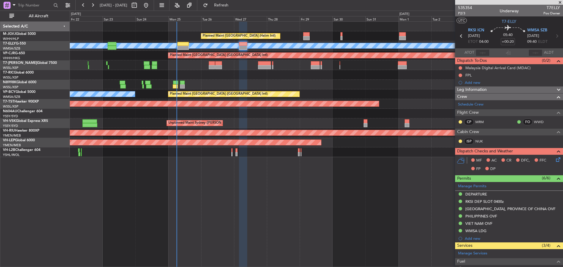
click at [325, 86] on div at bounding box center [316, 85] width 493 height 10
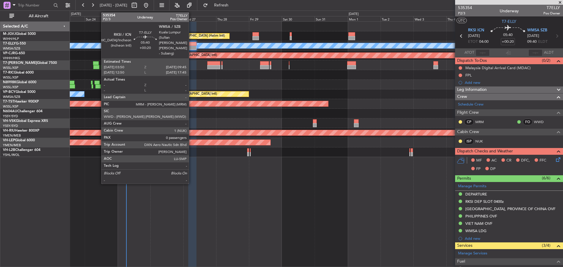
click at [192, 47] on div at bounding box center [192, 48] width 8 height 4
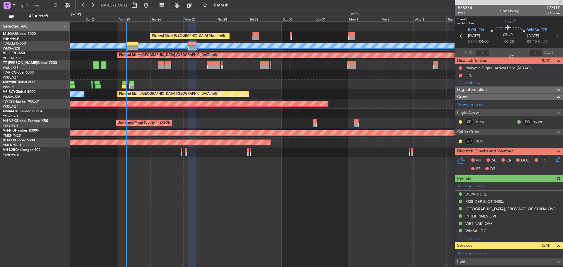
click at [460, 14] on span "P2/3" at bounding box center [465, 13] width 14 height 5
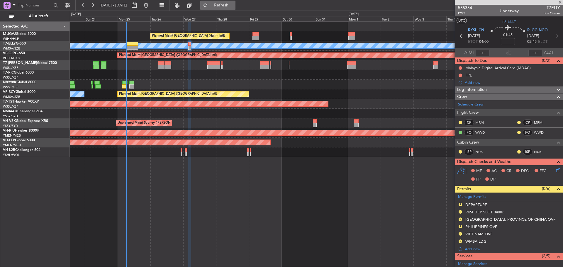
click at [235, 8] on button "Refresh" at bounding box center [217, 5] width 35 height 9
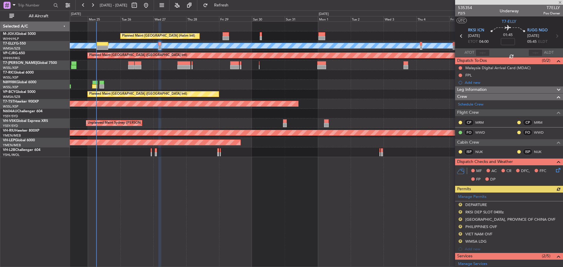
click at [373, 92] on div "Planned Maint Vancouver (Vancouver Intl) MEL Kuala Lumpur (Sultan Abdul Aziz Sh…" at bounding box center [316, 94] width 493 height 10
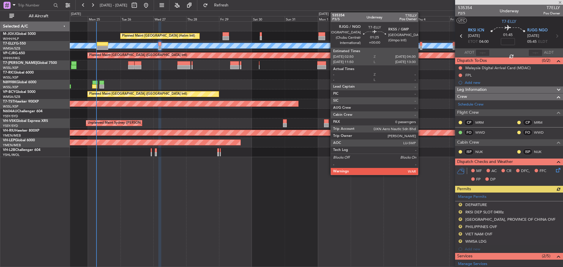
click at [421, 47] on div at bounding box center [421, 48] width 2 height 4
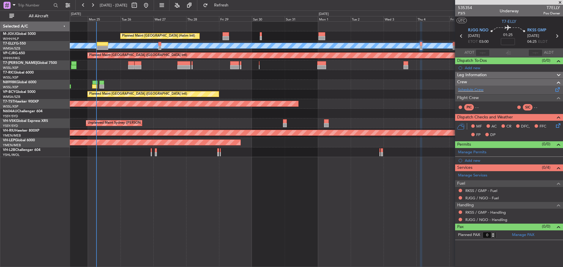
click at [557, 89] on span at bounding box center [558, 88] width 7 height 4
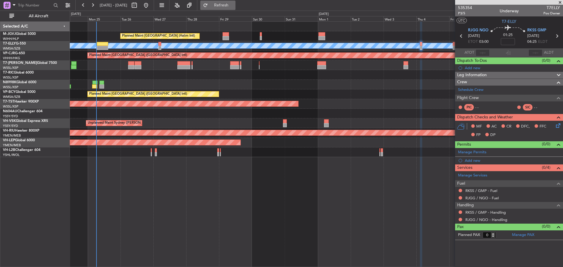
click at [234, 4] on span "Refresh" at bounding box center [221, 5] width 25 height 4
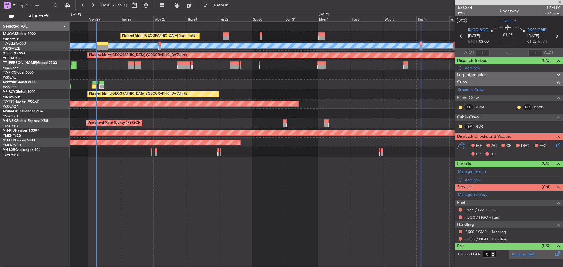
click at [526, 256] on link "Manage PAX" at bounding box center [523, 255] width 22 height 6
click at [234, 6] on span "Refresh" at bounding box center [221, 5] width 25 height 4
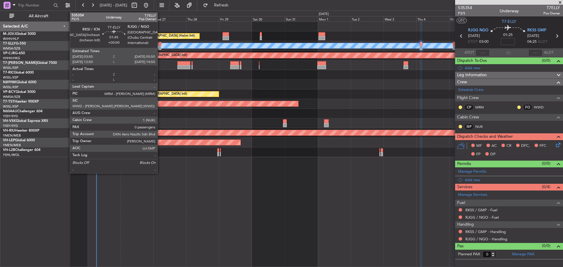
click at [160, 46] on div at bounding box center [159, 48] width 3 height 4
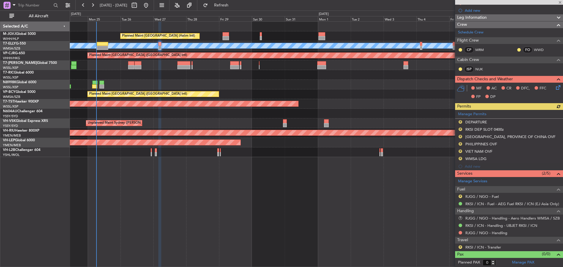
scroll to position [72, 0]
click at [486, 233] on link "RJGG / NGO - Handling" at bounding box center [487, 232] width 42 height 5
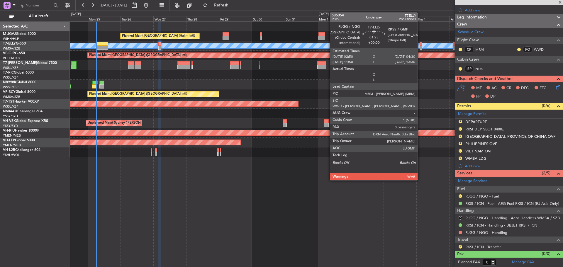
click at [421, 47] on div at bounding box center [421, 48] width 2 height 4
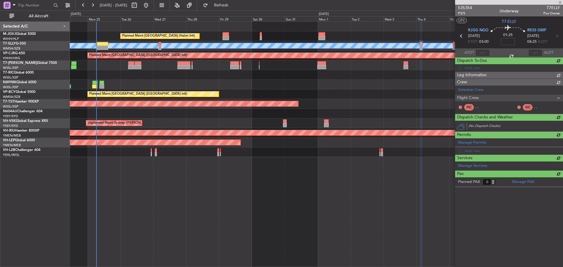
scroll to position [0, 0]
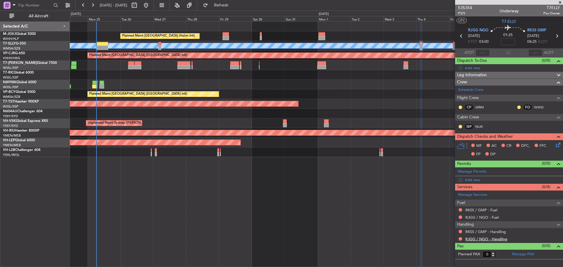
click at [474, 239] on link "RJGG / NGO - Handling" at bounding box center [487, 239] width 42 height 5
click at [227, 7] on button "Refresh" at bounding box center [217, 5] width 35 height 9
click at [491, 233] on link "RKSS / GMP - Handling" at bounding box center [486, 231] width 40 height 5
click at [229, 5] on span "Refresh" at bounding box center [221, 5] width 25 height 4
click at [264, 91] on div "Planned Maint Vancouver (Vancouver Intl) MEL Kuala Lumpur (Sultan Abdul Aziz Sh…" at bounding box center [316, 94] width 493 height 10
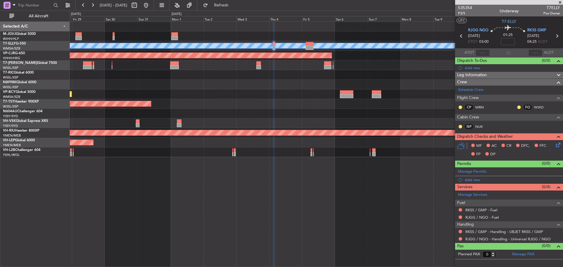
click at [557, 36] on icon at bounding box center [557, 36] width 8 height 8
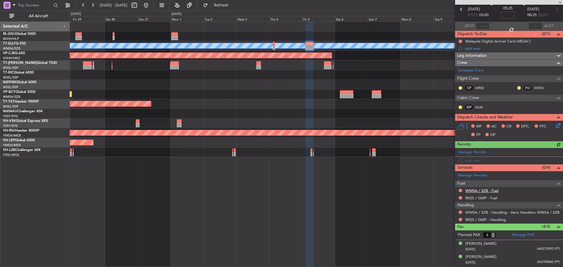
scroll to position [52, 0]
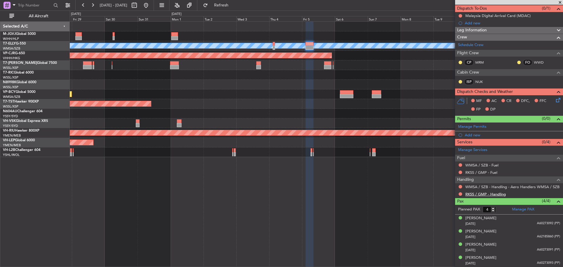
click at [493, 195] on link "RKSS / GMP - Handling" at bounding box center [486, 194] width 40 height 5
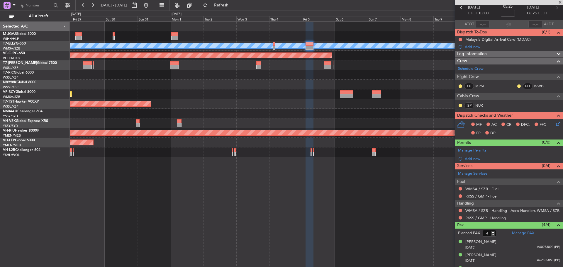
scroll to position [0, 0]
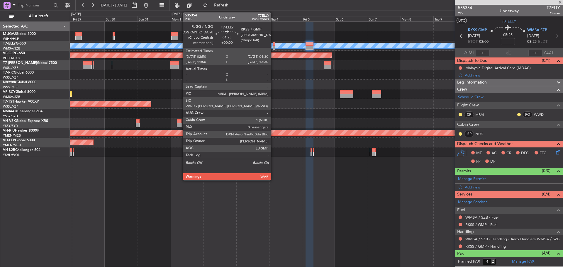
click at [273, 46] on div at bounding box center [274, 48] width 2 height 4
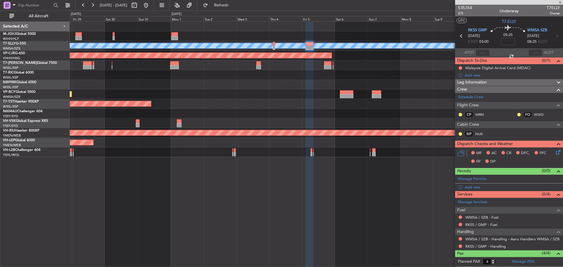
type input "0"
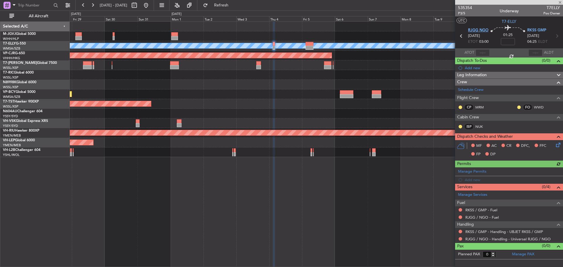
click at [472, 30] on span "RJGG NGO" at bounding box center [478, 31] width 21 height 6
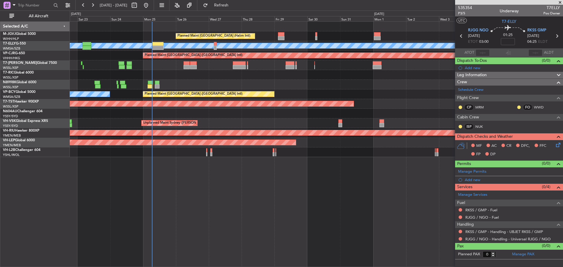
click at [387, 86] on div at bounding box center [316, 85] width 493 height 10
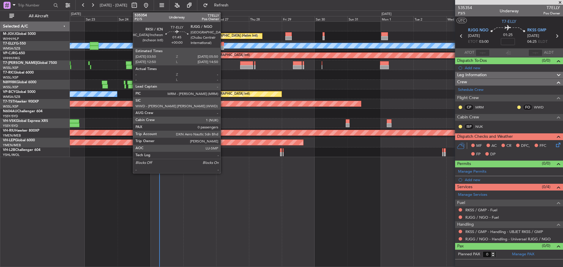
click at [223, 45] on div at bounding box center [222, 44] width 3 height 4
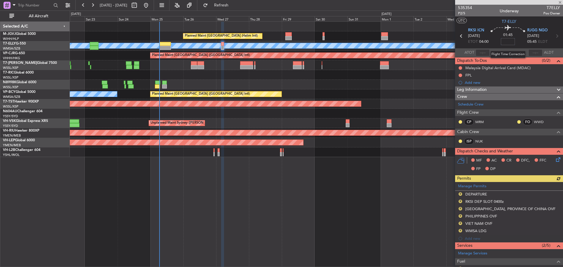
click at [508, 41] on input at bounding box center [508, 41] width 14 height 7
drag, startPoint x: 513, startPoint y: 42, endPoint x: 495, endPoint y: 44, distance: 17.7
click at [497, 41] on div "01:45 +00:00" at bounding box center [508, 36] width 39 height 22
type input "+"
type input "+00:00"
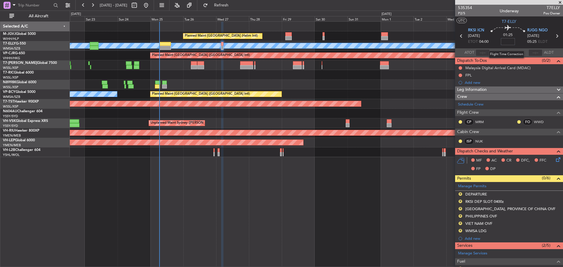
click at [507, 41] on input at bounding box center [508, 41] width 14 height 7
type input "-00:05"
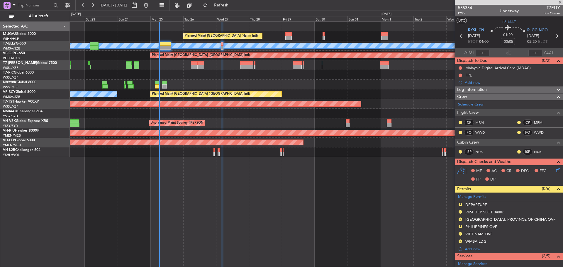
click at [554, 36] on icon at bounding box center [557, 36] width 8 height 8
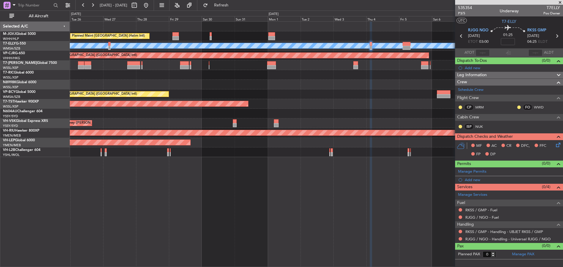
click at [311, 77] on div at bounding box center [316, 75] width 493 height 10
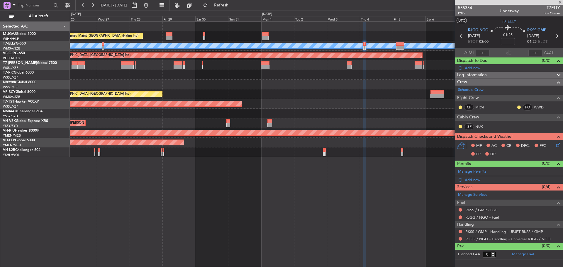
click at [505, 43] on input at bounding box center [508, 41] width 14 height 7
drag, startPoint x: 515, startPoint y: 42, endPoint x: 493, endPoint y: 40, distance: 21.5
click at [493, 40] on div "01:30 +00:05" at bounding box center [508, 36] width 39 height 22
type input "+00:00"
click at [510, 41] on input at bounding box center [508, 41] width 14 height 7
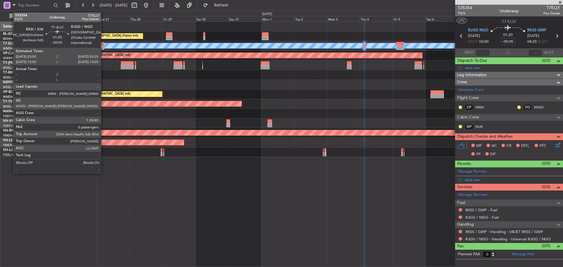
click at [104, 47] on div at bounding box center [103, 48] width 2 height 4
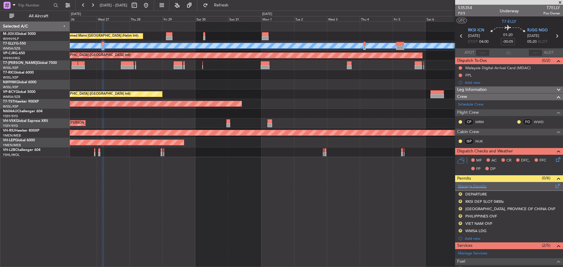
type input "-00:05"
click at [555, 185] on span at bounding box center [558, 185] width 7 height 4
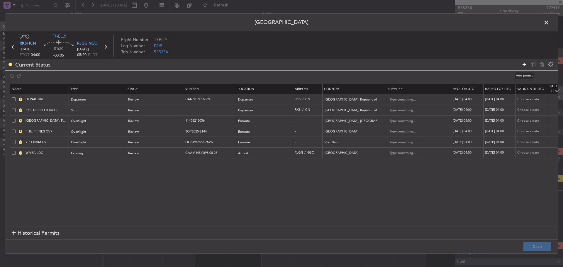
click at [523, 63] on icon at bounding box center [524, 64] width 7 height 7
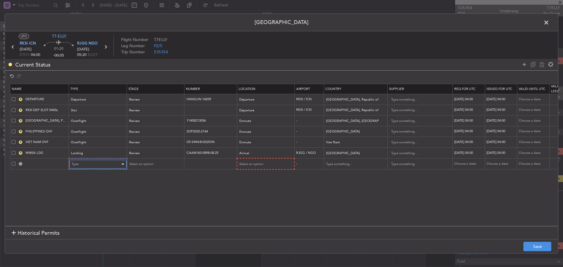
click at [112, 163] on div "Type" at bounding box center [96, 164] width 49 height 9
click at [550, 21] on span at bounding box center [550, 24] width 0 height 12
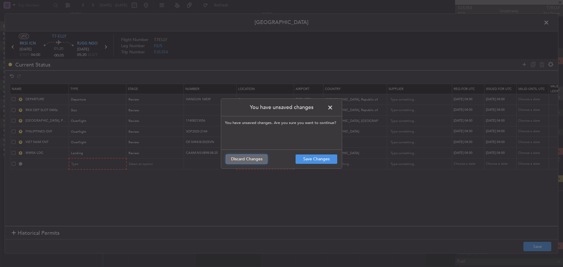
click at [257, 158] on button "Discard Changes" at bounding box center [247, 159] width 42 height 9
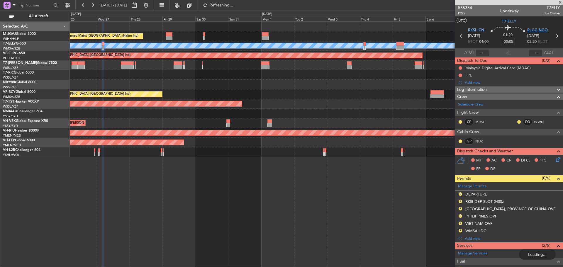
click at [532, 31] on span "RJGG NGO" at bounding box center [538, 31] width 21 height 6
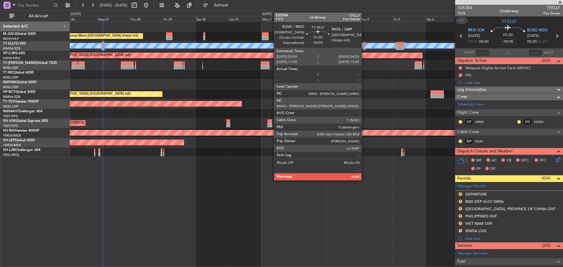
click at [364, 47] on div at bounding box center [365, 48] width 2 height 4
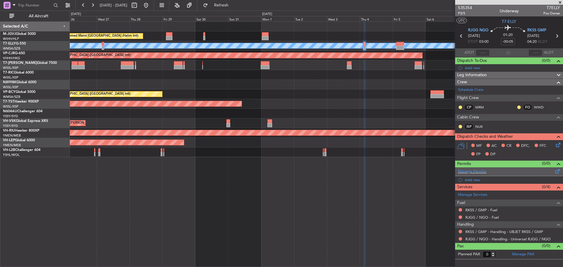
click at [560, 170] on span at bounding box center [558, 170] width 7 height 4
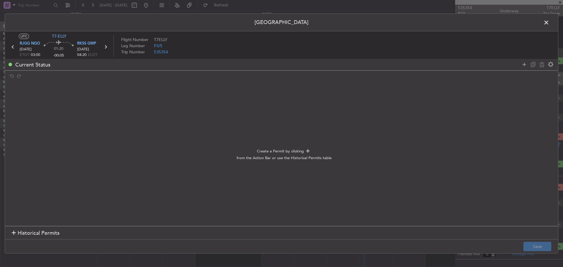
click at [35, 232] on span "Historical Permits" at bounding box center [39, 233] width 42 height 8
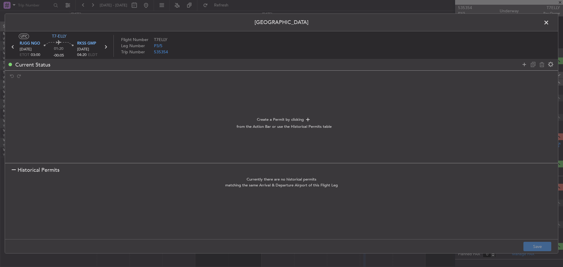
drag, startPoint x: 41, startPoint y: 170, endPoint x: 89, endPoint y: 165, distance: 48.4
click at [41, 171] on span "Historical Permits" at bounding box center [39, 170] width 42 height 8
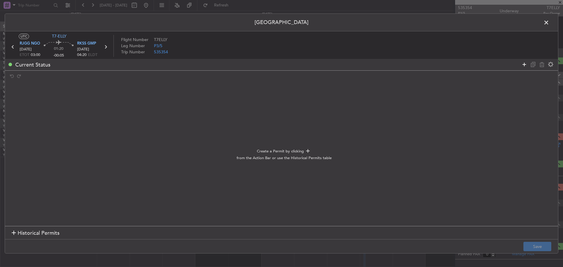
click at [525, 65] on icon at bounding box center [524, 64] width 7 height 7
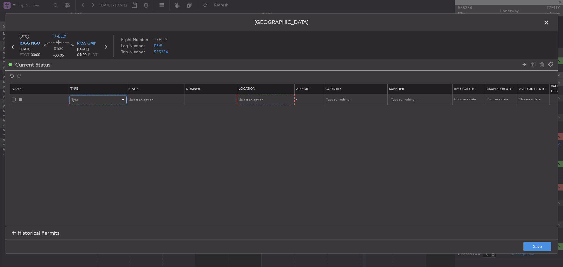
click at [85, 97] on div "Type" at bounding box center [96, 100] width 49 height 9
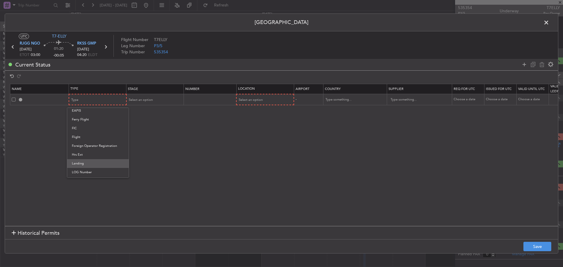
click at [87, 161] on span "Landing" at bounding box center [98, 163] width 52 height 9
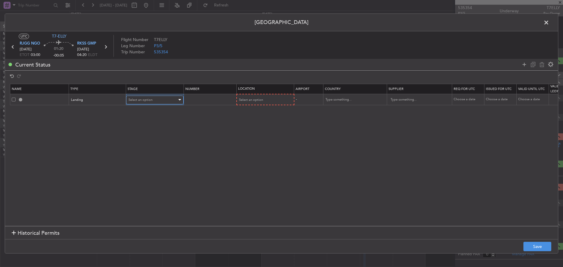
click at [152, 100] on span "Select an option" at bounding box center [141, 100] width 24 height 4
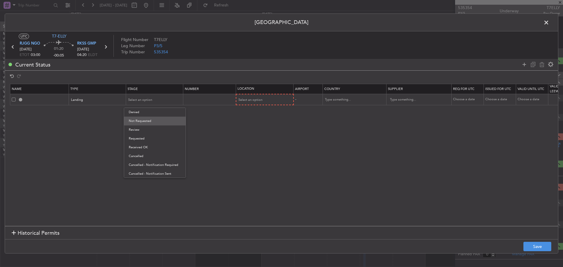
click at [156, 123] on span "Not Requested" at bounding box center [155, 121] width 52 height 9
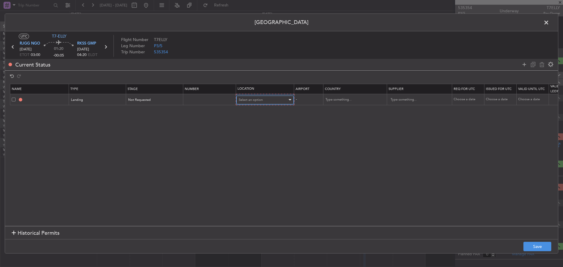
click at [255, 102] on div "Select an option" at bounding box center [263, 100] width 49 height 9
click at [259, 113] on span "Departure" at bounding box center [265, 112] width 52 height 9
click at [284, 101] on div "Departure" at bounding box center [263, 99] width 49 height 9
click at [269, 128] on span "Arrival" at bounding box center [265, 129] width 52 height 9
click at [522, 65] on icon at bounding box center [524, 64] width 7 height 7
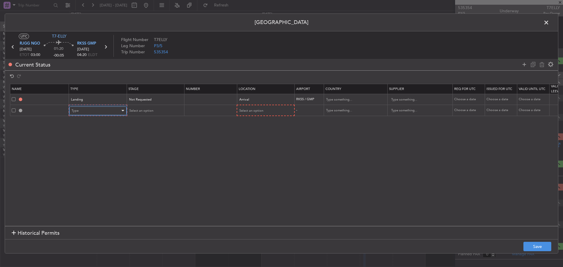
click at [97, 113] on div "Type" at bounding box center [96, 111] width 49 height 9
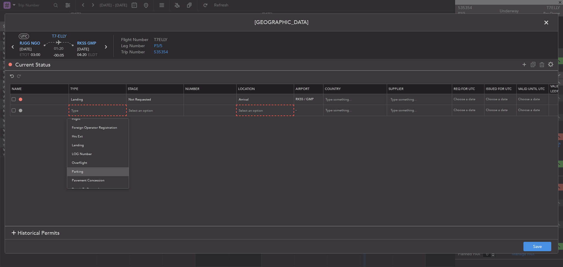
click at [97, 169] on span "Parking" at bounding box center [98, 172] width 52 height 9
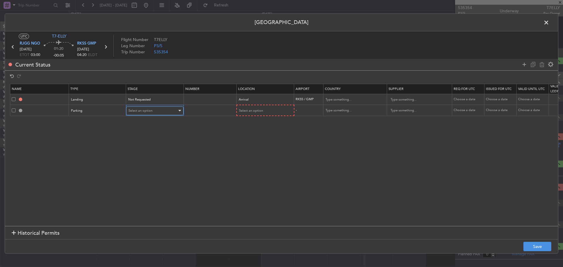
click at [167, 112] on div "Select an option" at bounding box center [153, 111] width 49 height 9
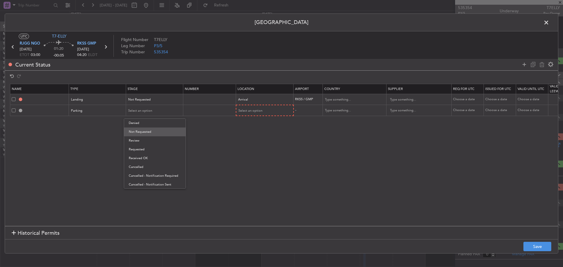
click at [165, 135] on span "Not Requested" at bounding box center [155, 132] width 52 height 9
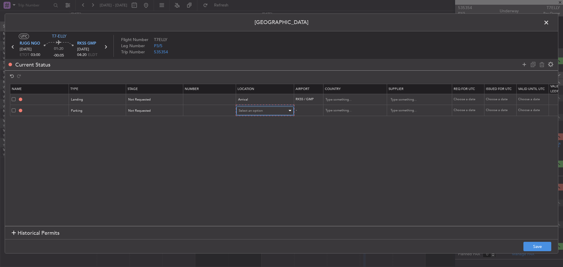
click at [266, 113] on div "Select an option" at bounding box center [263, 111] width 49 height 9
click at [263, 141] on span "Arrival" at bounding box center [265, 140] width 52 height 9
drag, startPoint x: 524, startPoint y: 65, endPoint x: 520, endPoint y: 67, distance: 4.7
click at [524, 66] on icon at bounding box center [524, 64] width 7 height 7
click at [108, 123] on div "Type" at bounding box center [96, 121] width 49 height 9
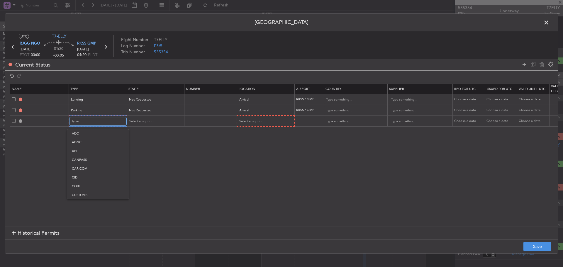
scroll to position [177, 0]
click at [97, 176] on span "Slot" at bounding box center [98, 177] width 52 height 9
click at [162, 123] on div "Select an option" at bounding box center [153, 121] width 49 height 9
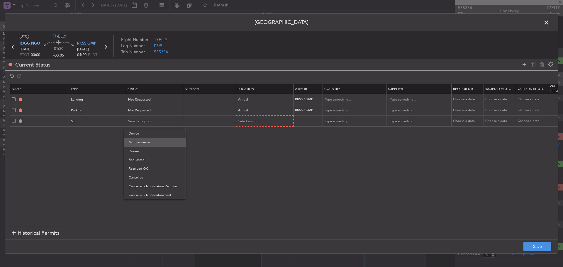
click at [158, 140] on span "Not Requested" at bounding box center [155, 142] width 52 height 9
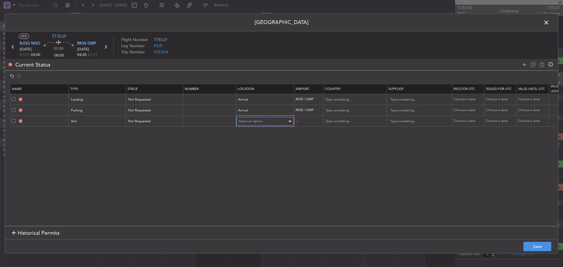
click at [269, 121] on div "Select an option" at bounding box center [263, 121] width 49 height 9
click at [260, 151] on span "Arrival" at bounding box center [265, 151] width 52 height 9
drag, startPoint x: 524, startPoint y: 64, endPoint x: 520, endPoint y: 67, distance: 4.9
click at [524, 66] on icon at bounding box center [524, 64] width 7 height 7
click at [11, 133] on td at bounding box center [39, 131] width 59 height 11
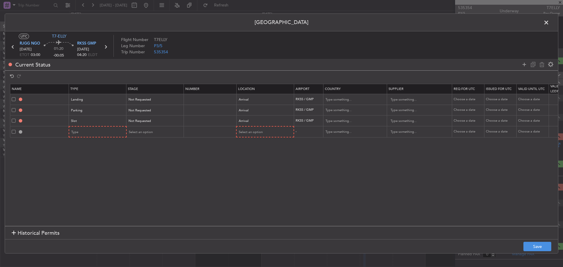
click at [13, 133] on span at bounding box center [14, 132] width 4 height 4
click at [16, 130] on input "checkbox" at bounding box center [16, 130] width 0 height 0
click at [541, 67] on icon at bounding box center [542, 64] width 7 height 7
click at [537, 249] on button "Save" at bounding box center [538, 246] width 28 height 9
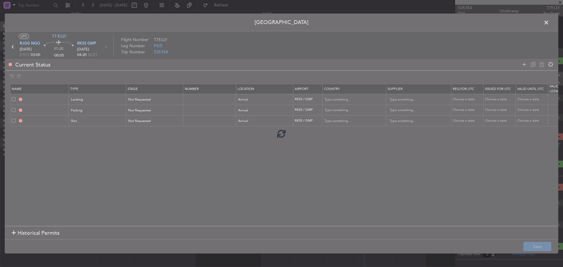
type input "RKSS LDG"
type input "Korea, Republic of"
type input "NNN"
type input "RKSS Parking"
type input "Korea, Republic of"
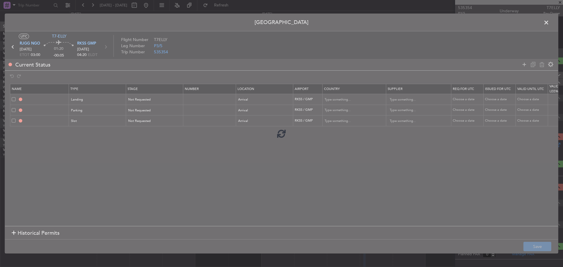
type input "NNN"
type input "RKSS ARR SLOT"
type input "Korea, Republic of"
type input "NNN"
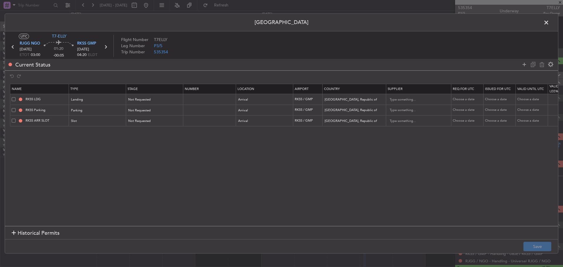
click at [550, 22] on span at bounding box center [550, 24] width 0 height 12
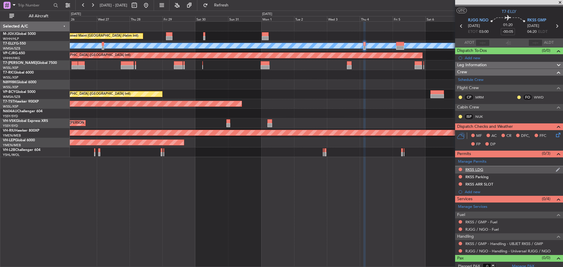
scroll to position [14, 0]
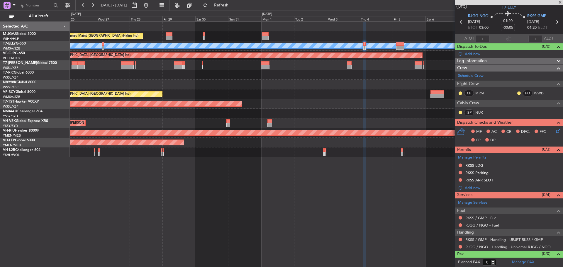
click at [553, 23] on icon at bounding box center [557, 22] width 8 height 8
type input "4"
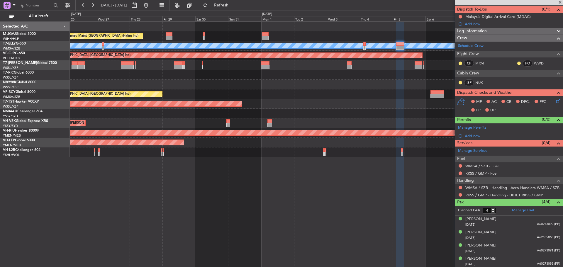
scroll to position [52, 0]
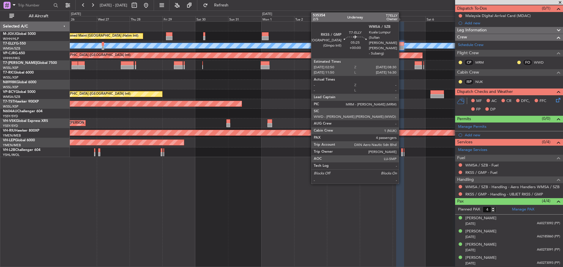
click at [402, 45] on div at bounding box center [400, 44] width 8 height 4
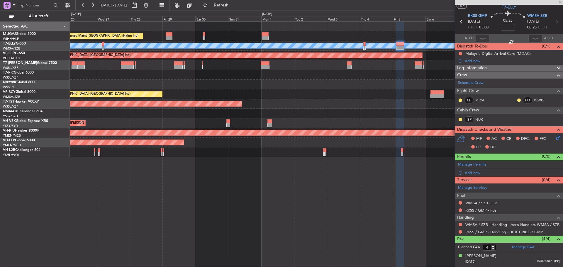
scroll to position [0, 0]
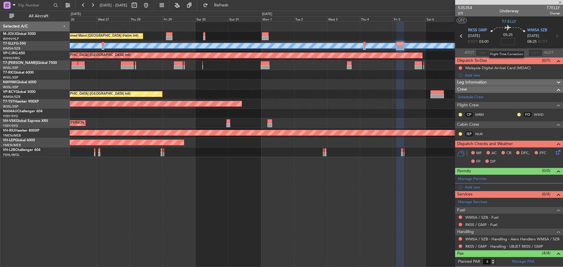
click at [504, 43] on input at bounding box center [508, 41] width 14 height 7
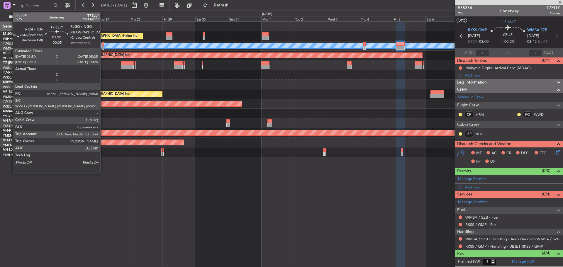
click at [103, 48] on div at bounding box center [103, 48] width 2 height 4
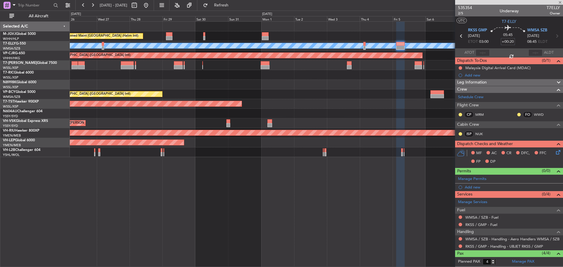
type input "-00:05"
type input "0"
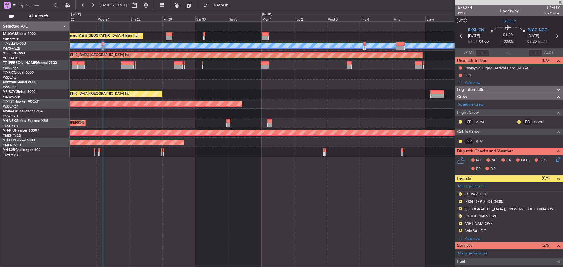
click at [436, 122] on div "Unplanned Maint Sydney ([PERSON_NAME] Intl)" at bounding box center [316, 124] width 493 height 10
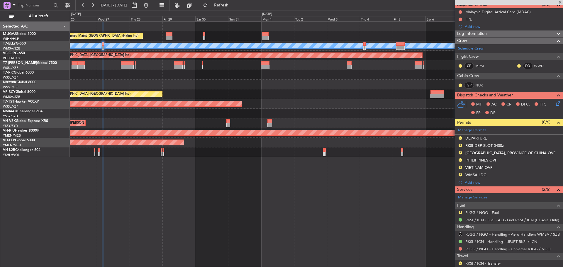
scroll to position [72, 0]
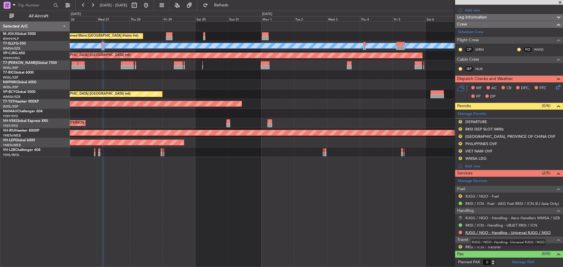
click at [518, 233] on link "RJGG / NGO - Handling - Universal RJGG / NGO" at bounding box center [508, 232] width 85 height 5
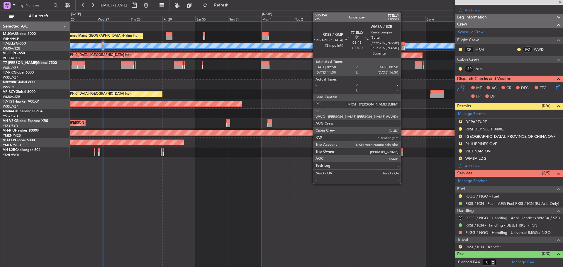
click at [403, 48] on div at bounding box center [400, 48] width 9 height 4
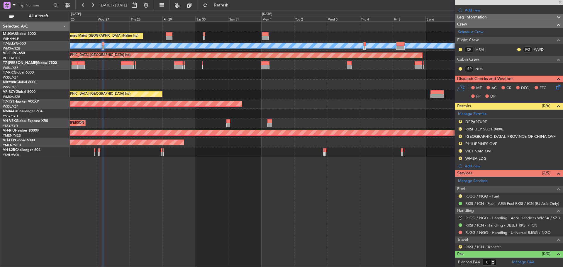
type input "+00:20"
type input "4"
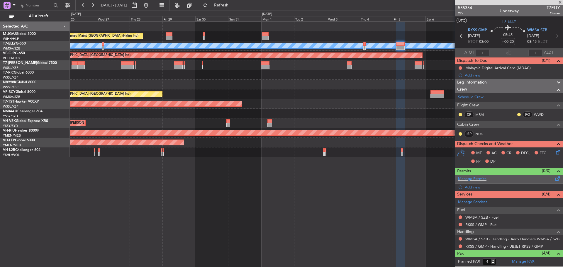
click at [555, 178] on span at bounding box center [558, 177] width 7 height 4
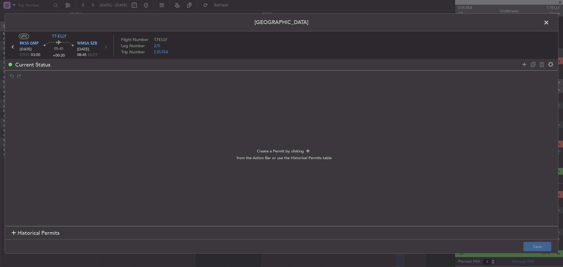
click at [34, 232] on span "Historical Permits" at bounding box center [39, 233] width 42 height 8
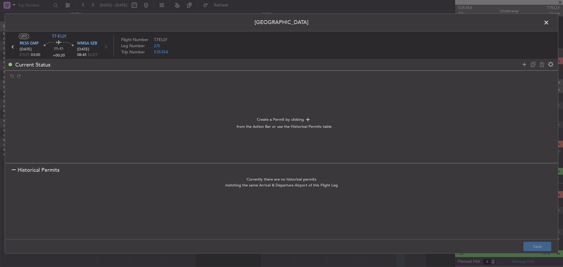
drag, startPoint x: 44, startPoint y: 170, endPoint x: 120, endPoint y: 166, distance: 76.4
click at [44, 170] on span "Historical Permits" at bounding box center [39, 170] width 42 height 8
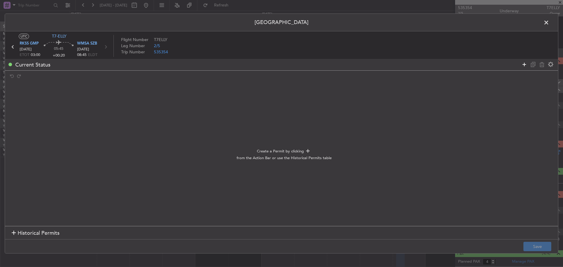
click at [523, 65] on icon at bounding box center [524, 64] width 7 height 7
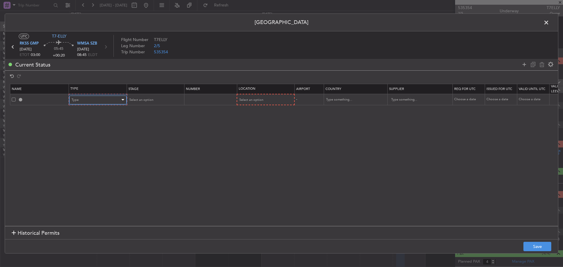
click at [91, 101] on div "Type" at bounding box center [96, 100] width 49 height 9
click at [96, 166] on span "Departure" at bounding box center [98, 170] width 52 height 9
click at [149, 101] on span "Select an option" at bounding box center [141, 100] width 24 height 4
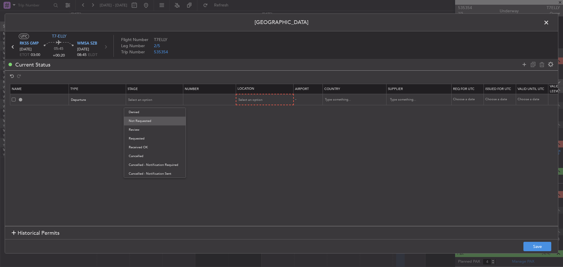
click at [148, 121] on span "Not Requested" at bounding box center [155, 121] width 52 height 9
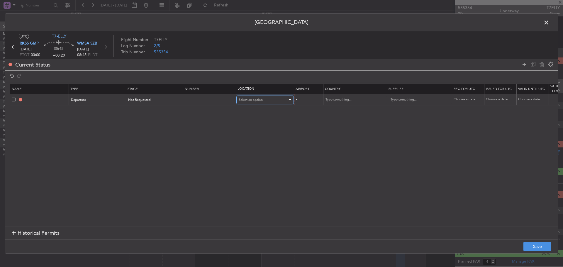
click at [256, 98] on span "Select an option" at bounding box center [251, 100] width 24 height 4
click at [255, 111] on span "Departure" at bounding box center [265, 112] width 52 height 9
click at [522, 66] on icon at bounding box center [524, 64] width 7 height 7
click at [119, 110] on div "Type" at bounding box center [96, 111] width 49 height 9
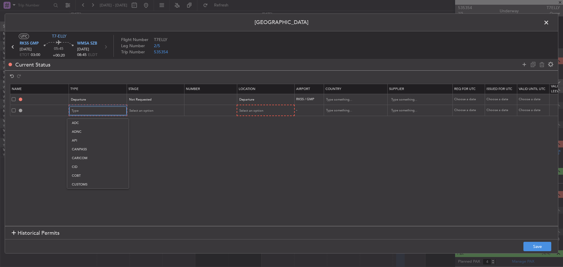
scroll to position [177, 0]
click at [91, 167] on span "Slot" at bounding box center [98, 166] width 52 height 9
click at [148, 115] on div "Select an option" at bounding box center [153, 111] width 49 height 9
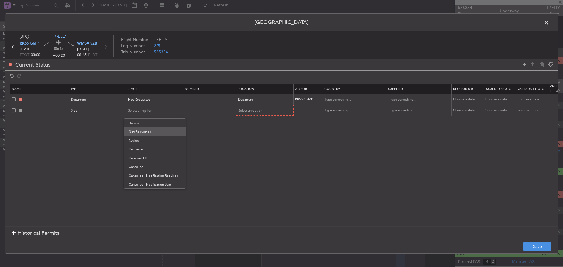
click at [145, 134] on span "Not Requested" at bounding box center [155, 132] width 52 height 9
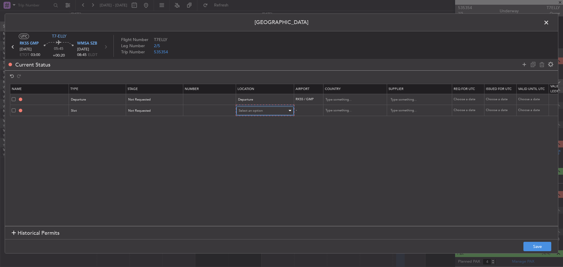
click at [250, 113] on div "Select an option" at bounding box center [263, 111] width 49 height 9
drag, startPoint x: 250, startPoint y: 124, endPoint x: 309, endPoint y: 124, distance: 58.7
click at [250, 124] on span "Departure" at bounding box center [265, 123] width 52 height 9
drag, startPoint x: 522, startPoint y: 64, endPoint x: 428, endPoint y: 72, distance: 94.5
click at [521, 65] on icon at bounding box center [524, 64] width 7 height 7
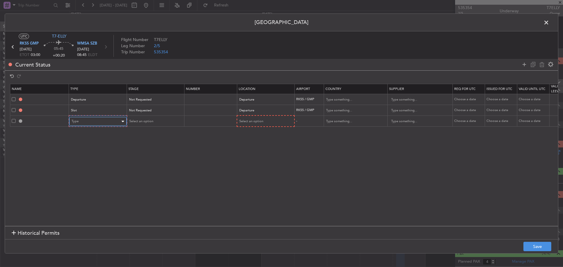
click at [108, 121] on div "Type" at bounding box center [96, 121] width 49 height 9
click at [93, 179] on span "Overflight" at bounding box center [98, 183] width 52 height 9
click at [159, 117] on mat-form-field "Select an option" at bounding box center [154, 121] width 57 height 11
click at [158, 123] on div "Select an option" at bounding box center [153, 121] width 49 height 9
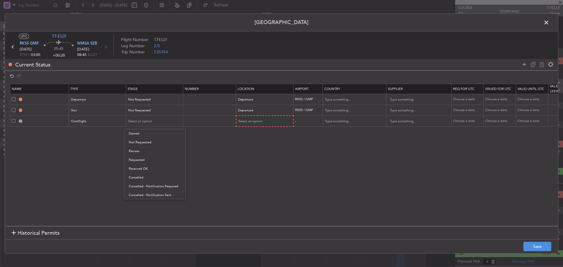
drag, startPoint x: 157, startPoint y: 140, endPoint x: 181, endPoint y: 140, distance: 24.1
click at [157, 141] on span "Not Requested" at bounding box center [155, 142] width 52 height 9
click at [257, 121] on span "Select an option" at bounding box center [251, 121] width 24 height 4
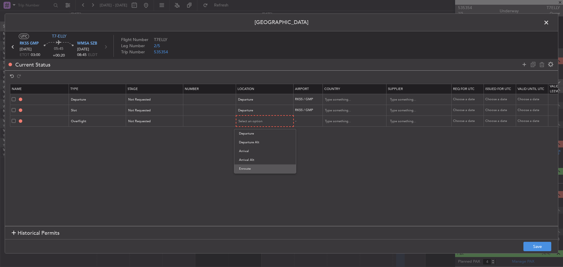
click at [248, 167] on span "Enroute" at bounding box center [265, 169] width 52 height 9
click at [347, 120] on input "text" at bounding box center [351, 121] width 53 height 9
click at [346, 129] on span "Taiwan, Province of China" at bounding box center [354, 130] width 55 height 9
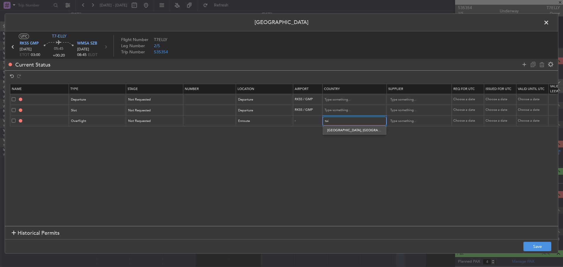
type input "Taiwan, Province of China"
click at [523, 64] on icon at bounding box center [524, 64] width 7 height 7
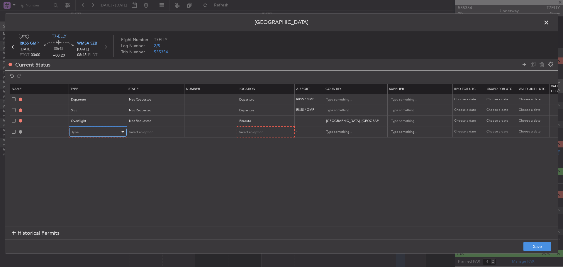
click at [92, 134] on div "Type" at bounding box center [96, 132] width 49 height 9
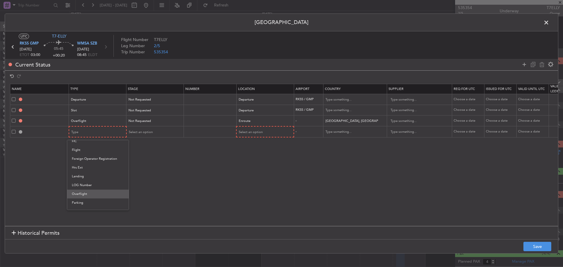
click at [85, 190] on span "Overflight" at bounding box center [98, 194] width 52 height 9
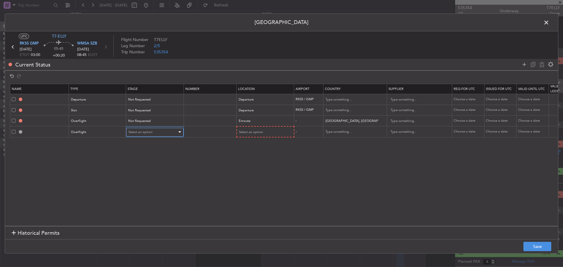
click at [153, 134] on div "Select an option" at bounding box center [153, 132] width 49 height 9
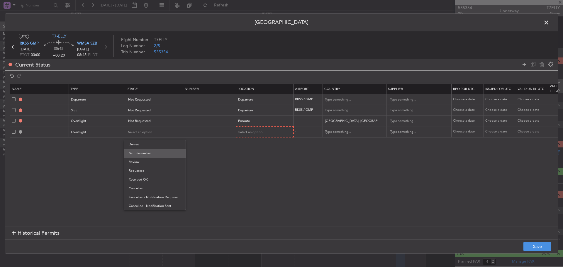
click at [151, 155] on span "Not Requested" at bounding box center [155, 153] width 52 height 9
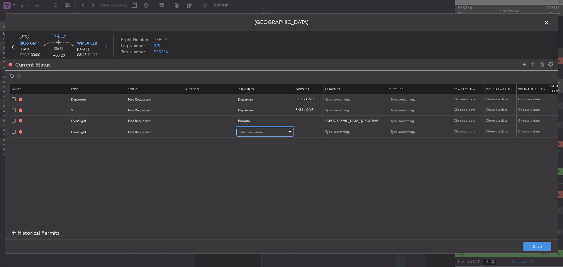
click at [257, 133] on span "Select an option" at bounding box center [251, 132] width 24 height 4
click at [247, 179] on span "Enroute" at bounding box center [265, 179] width 52 height 9
click at [358, 132] on input "text" at bounding box center [351, 132] width 53 height 9
click at [355, 142] on span "Philippines" at bounding box center [354, 141] width 55 height 9
type input "Philippines"
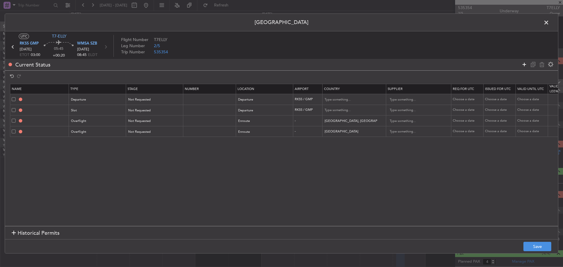
click at [523, 64] on icon at bounding box center [524, 64] width 7 height 7
click at [95, 141] on div "Type" at bounding box center [96, 143] width 49 height 9
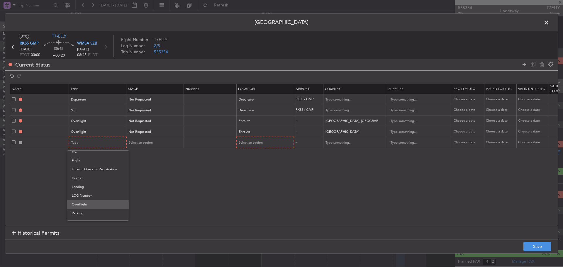
click at [94, 202] on span "Overflight" at bounding box center [98, 204] width 52 height 9
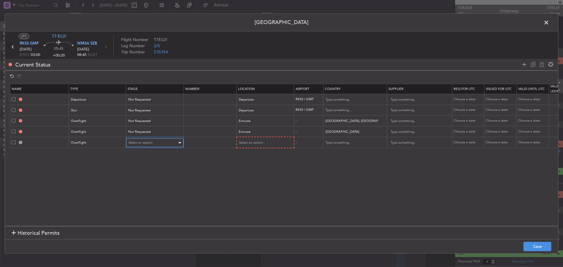
click at [141, 143] on span "Select an option" at bounding box center [141, 143] width 24 height 4
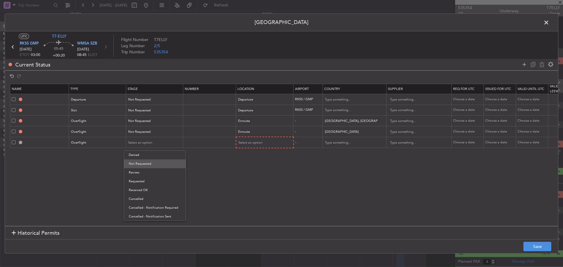
click at [139, 163] on span "Not Requested" at bounding box center [155, 164] width 52 height 9
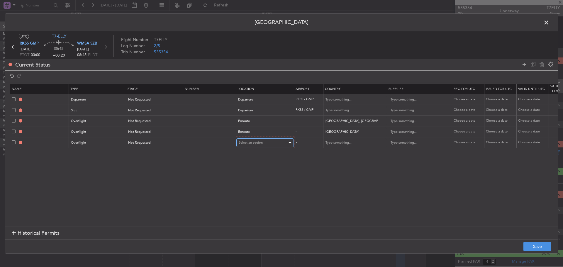
click at [247, 145] on span "Select an option" at bounding box center [251, 143] width 24 height 4
click at [255, 188] on span "Enroute" at bounding box center [265, 190] width 52 height 9
click at [336, 142] on input "text" at bounding box center [351, 142] width 53 height 9
click at [337, 151] on span "Viet Nam" at bounding box center [354, 152] width 55 height 9
type input "Viet Nam"
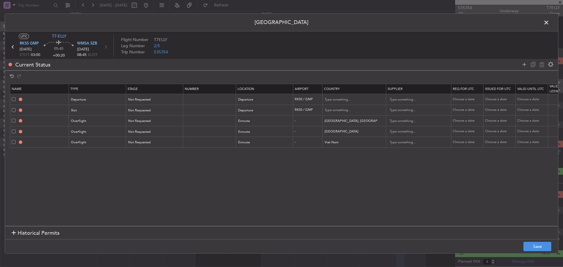
drag, startPoint x: 523, startPoint y: 65, endPoint x: 500, endPoint y: 76, distance: 25.5
click at [522, 65] on icon at bounding box center [524, 64] width 7 height 7
click at [87, 153] on div "Type" at bounding box center [96, 153] width 49 height 9
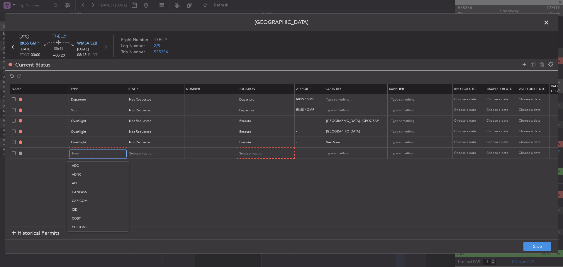
scroll to position [89, 0]
click at [82, 214] on span "Landing" at bounding box center [98, 217] width 52 height 9
click at [141, 152] on span "Select an option" at bounding box center [141, 153] width 24 height 4
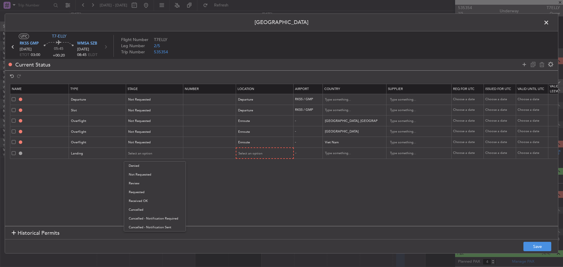
drag, startPoint x: 144, startPoint y: 173, endPoint x: 147, endPoint y: 175, distance: 3.2
click at [144, 174] on span "Not Requested" at bounding box center [155, 174] width 52 height 9
click at [243, 158] on div "Select an option" at bounding box center [263, 153] width 49 height 9
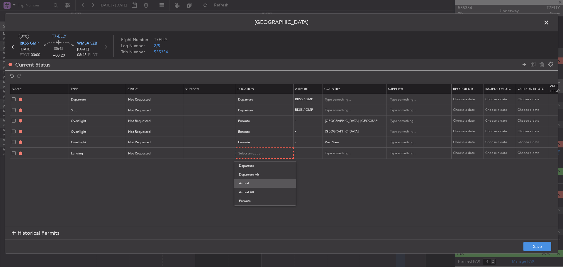
click at [243, 183] on span "Arrival" at bounding box center [265, 183] width 52 height 9
click at [531, 245] on button "Save" at bounding box center [538, 246] width 28 height 9
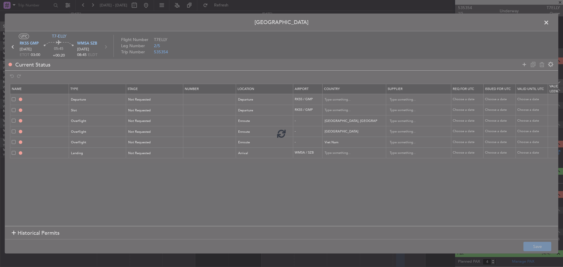
type input "DEPARTURE"
type input "Korea, Republic of"
type input "NNN"
type input "RKSS DEP SLOT"
type input "Korea, Republic of"
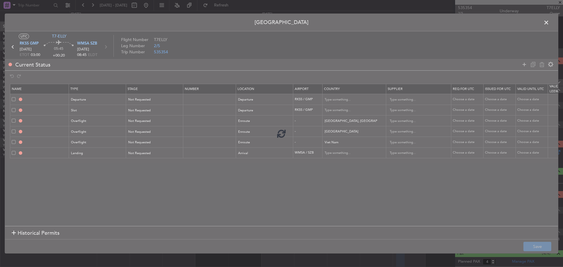
type input "NNN"
type input "[GEOGRAPHIC_DATA], PROVINCE OF CHINA OVF"
type input "NNN"
type input "PHILIPPINES OVF"
type input "NNN"
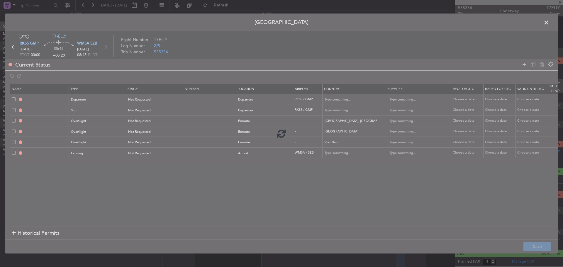
type input "VIET NAM OVF"
type input "NNN"
type input "WMSA LDG"
type input "Malaysia"
type input "NNN"
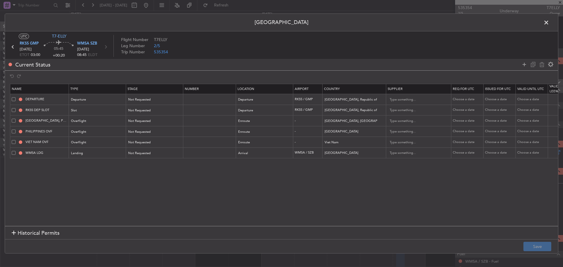
drag, startPoint x: 548, startPoint y: 23, endPoint x: 543, endPoint y: 26, distance: 6.2
click at [550, 23] on span at bounding box center [550, 24] width 0 height 12
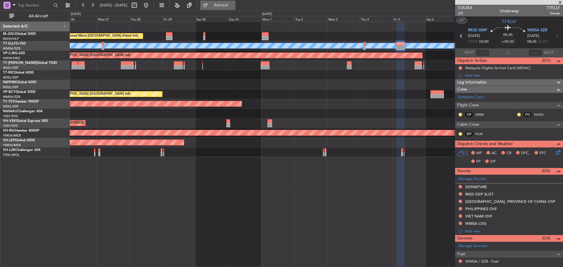
click at [234, 5] on span "Refresh" at bounding box center [221, 5] width 25 height 4
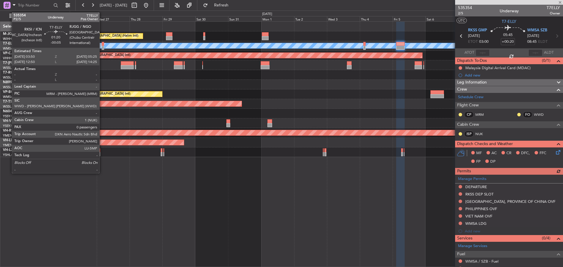
click at [102, 49] on div at bounding box center [103, 48] width 2 height 4
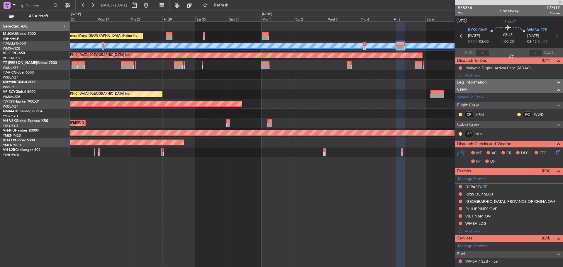
type input "-00:05"
type input "0"
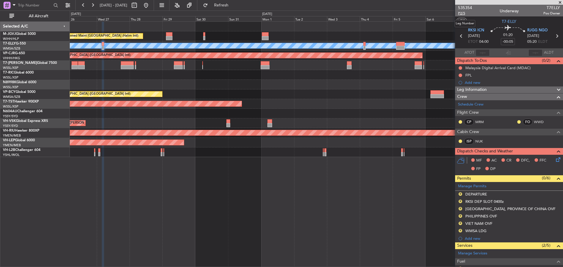
click at [465, 12] on span "P2/5" at bounding box center [465, 13] width 14 height 5
click at [234, 4] on span "Refresh" at bounding box center [221, 5] width 25 height 4
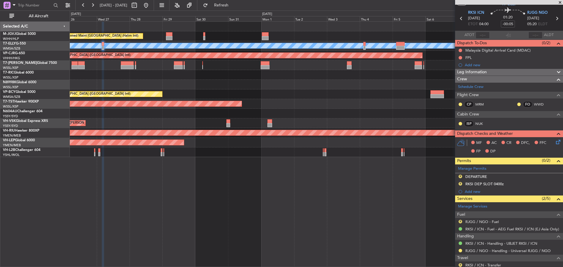
scroll to position [36, 0]
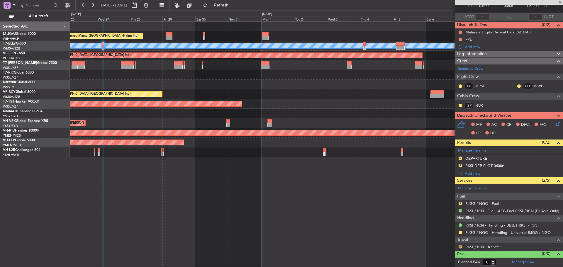
click at [460, 246] on button "R" at bounding box center [461, 247] width 4 height 4
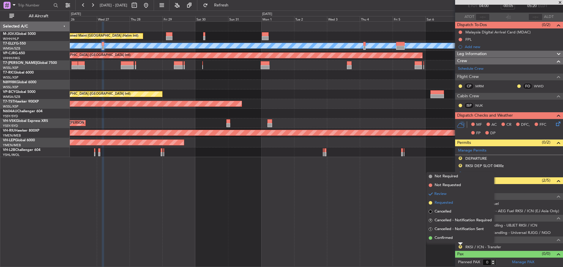
click at [447, 205] on span "Requested" at bounding box center [444, 203] width 18 height 6
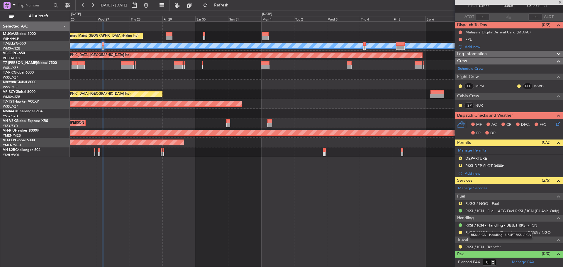
click at [480, 225] on link "RKSI / ICN - Handling - UBJET RKSI / ICN" at bounding box center [502, 225] width 72 height 5
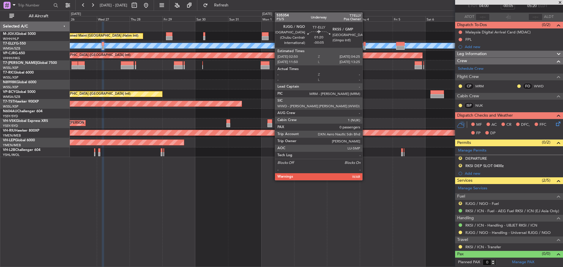
click at [365, 47] on div at bounding box center [365, 48] width 2 height 4
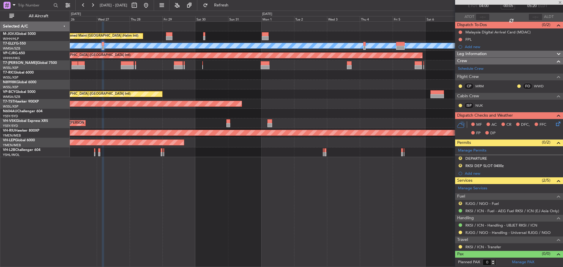
scroll to position [0, 0]
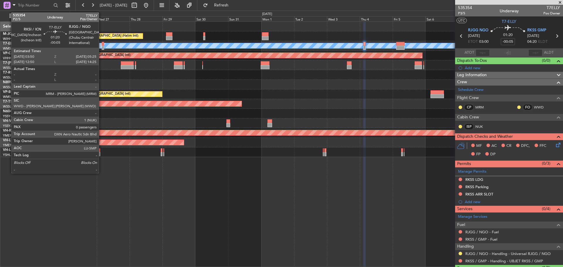
click at [102, 48] on div at bounding box center [103, 48] width 2 height 4
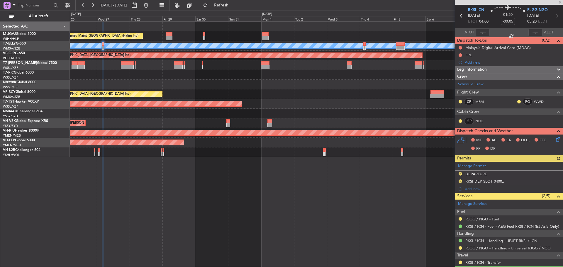
scroll to position [29, 0]
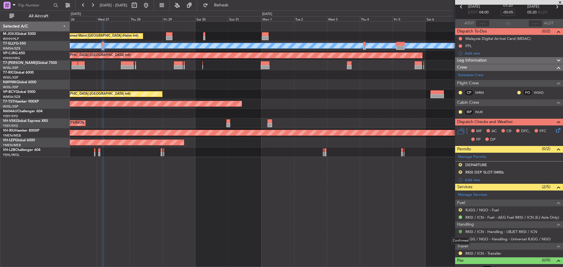
click at [461, 232] on button at bounding box center [461, 232] width 4 height 4
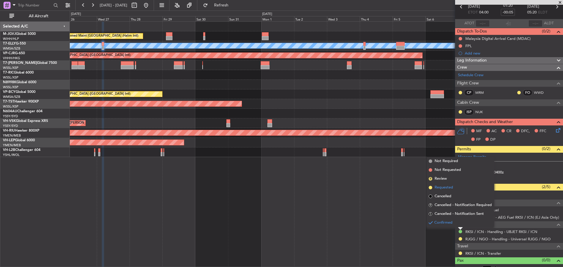
click at [447, 188] on span "Requested" at bounding box center [444, 188] width 18 height 6
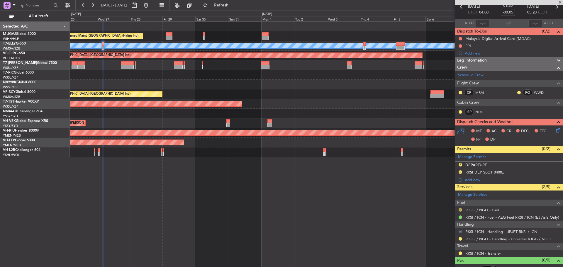
click at [461, 210] on button "R" at bounding box center [461, 210] width 4 height 4
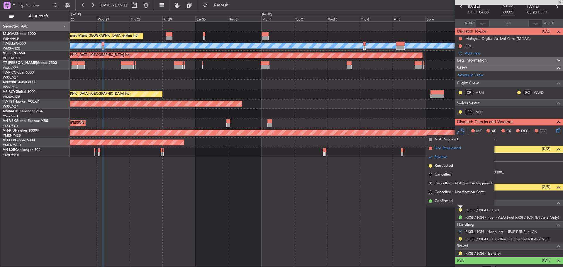
click at [451, 149] on span "Not Requested" at bounding box center [448, 149] width 26 height 6
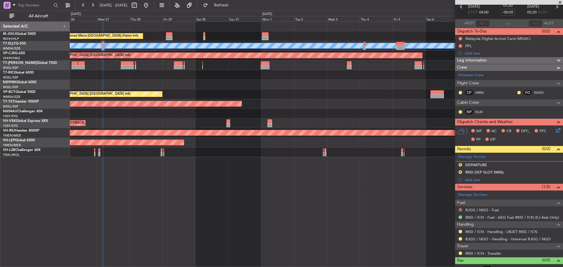
click at [460, 209] on button at bounding box center [461, 210] width 4 height 4
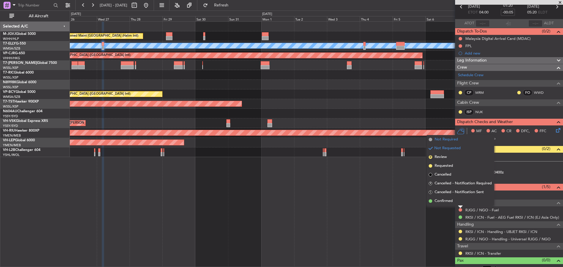
click at [455, 140] on span "Not Required" at bounding box center [446, 140] width 23 height 6
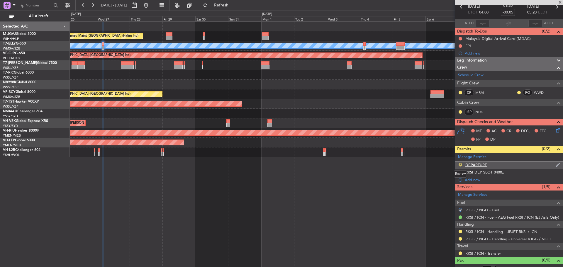
click at [460, 164] on button "R" at bounding box center [461, 165] width 4 height 4
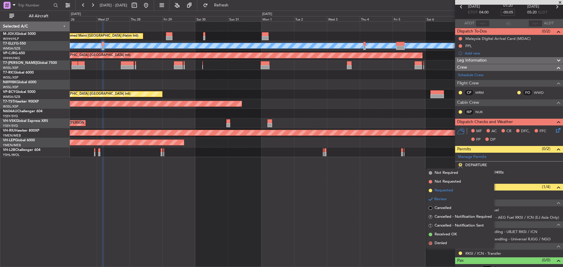
click at [456, 189] on li "Requested" at bounding box center [461, 190] width 68 height 9
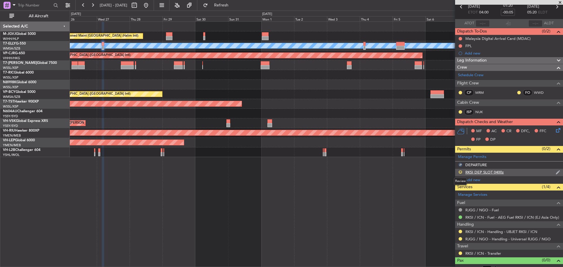
click at [461, 172] on button "R" at bounding box center [461, 172] width 4 height 4
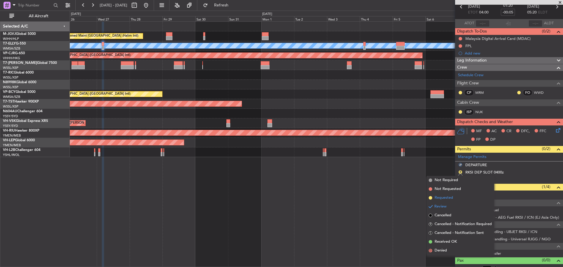
click at [458, 197] on li "Requested" at bounding box center [461, 198] width 68 height 9
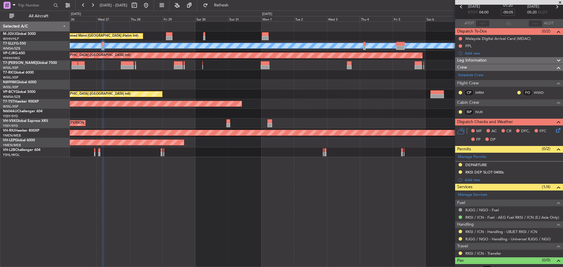
click at [554, 7] on icon at bounding box center [557, 7] width 8 height 8
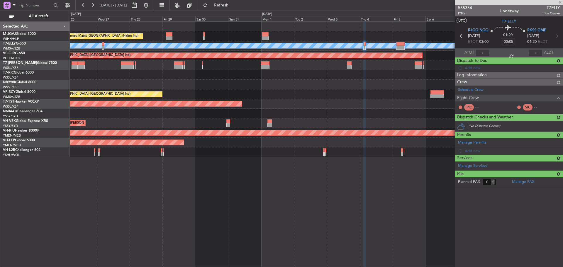
scroll to position [0, 0]
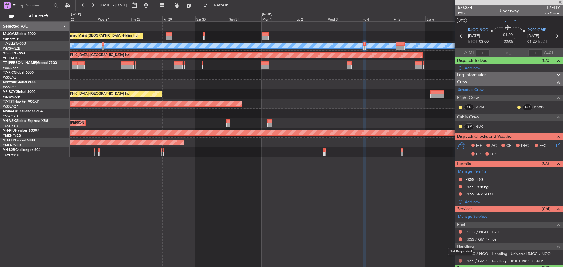
click at [461, 259] on button at bounding box center [461, 261] width 4 height 4
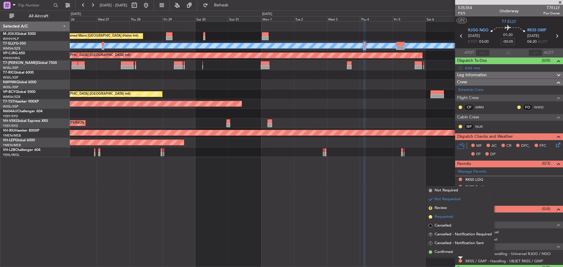
click at [451, 217] on span "Requested" at bounding box center [444, 217] width 18 height 6
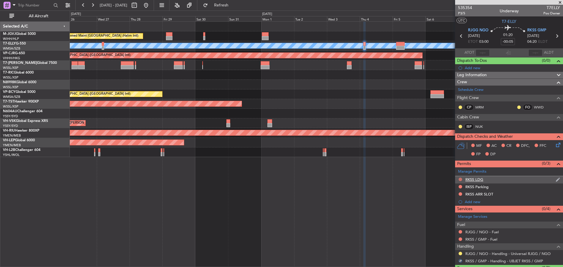
click at [460, 178] on button at bounding box center [461, 180] width 4 height 4
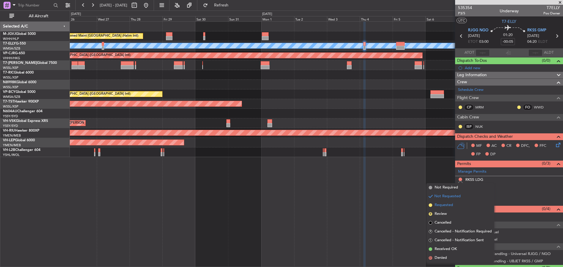
click at [448, 205] on span "Requested" at bounding box center [444, 205] width 18 height 6
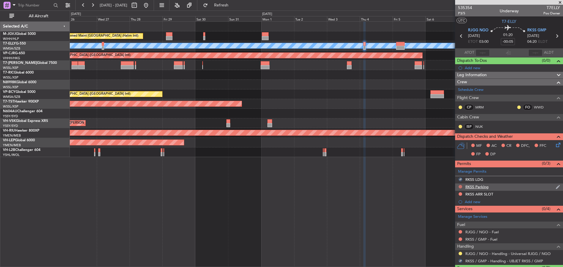
click at [461, 187] on button at bounding box center [461, 187] width 4 height 4
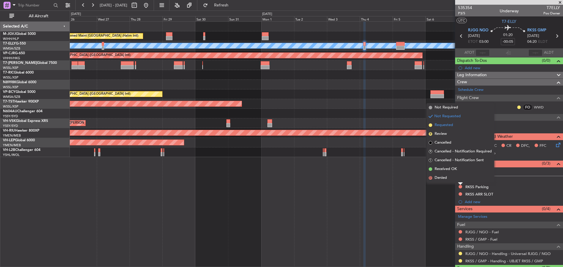
click at [459, 127] on li "Requested" at bounding box center [461, 125] width 68 height 9
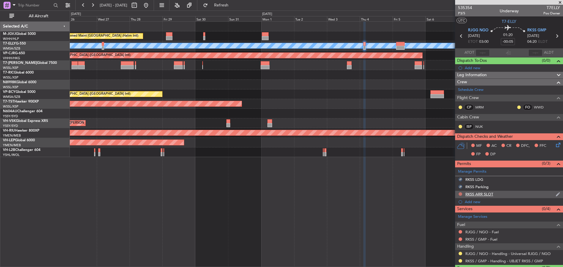
click at [460, 194] on button at bounding box center [461, 194] width 4 height 4
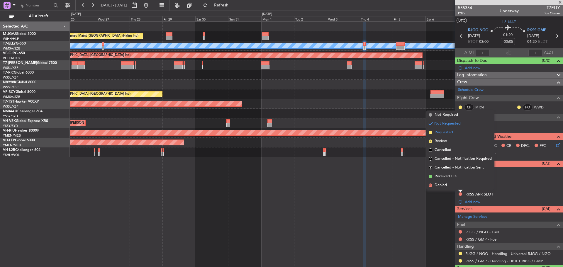
click at [445, 131] on span "Requested" at bounding box center [444, 133] width 18 height 6
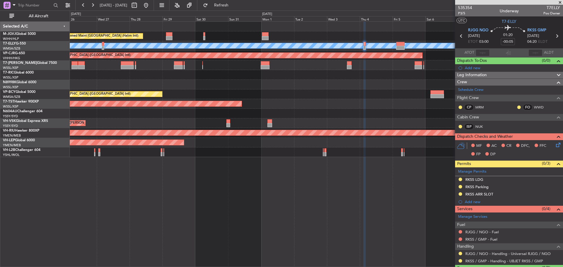
click at [553, 36] on icon at bounding box center [557, 36] width 8 height 8
type input "+00:20"
type input "4"
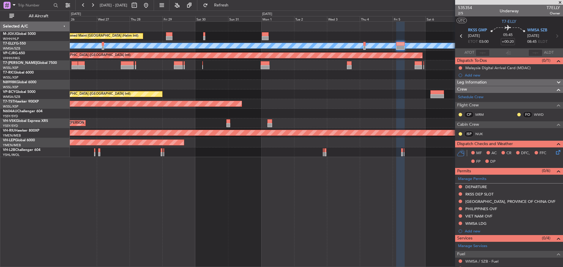
click at [459, 37] on icon at bounding box center [462, 36] width 8 height 8
type input "-00:05"
type input "0"
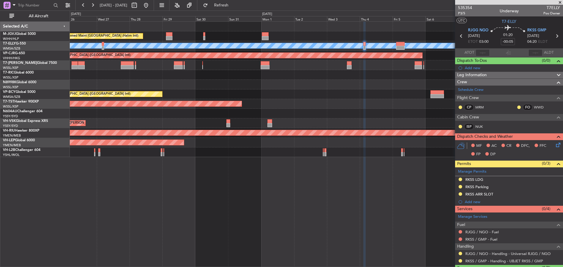
click at [554, 36] on icon at bounding box center [557, 36] width 8 height 8
type input "+00:20"
type input "4"
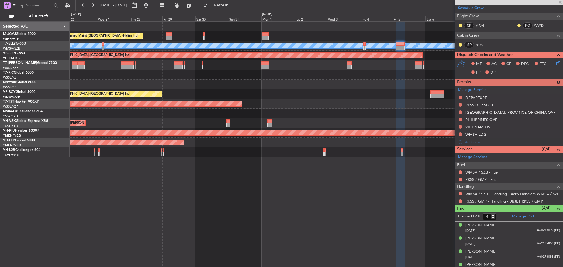
scroll to position [96, 0]
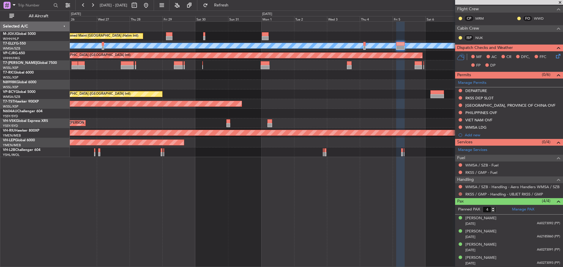
click at [460, 193] on button at bounding box center [461, 194] width 4 height 4
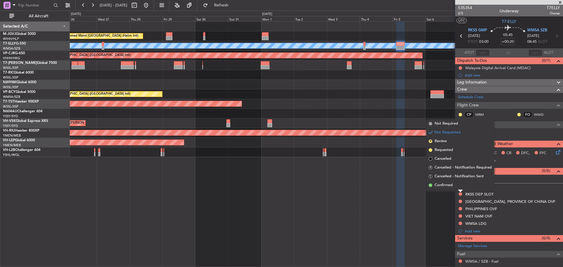
click at [445, 151] on span "Requested" at bounding box center [444, 150] width 18 height 6
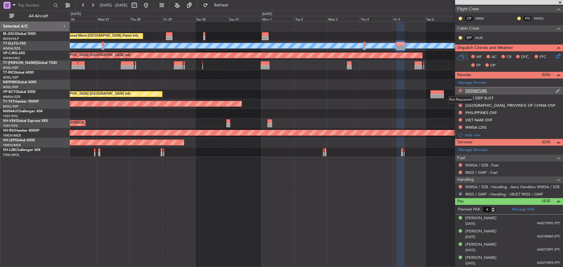
click at [460, 91] on button at bounding box center [461, 91] width 4 height 4
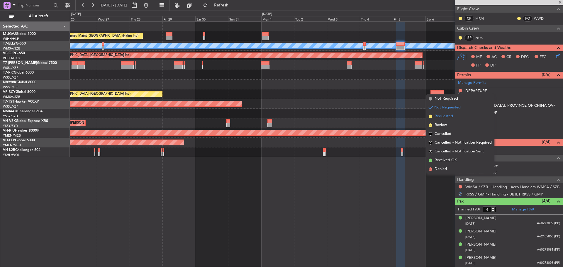
click at [462, 114] on li "Requested" at bounding box center [461, 116] width 68 height 9
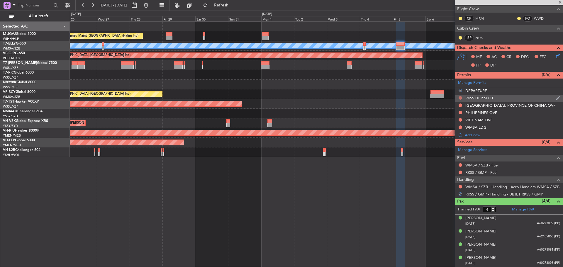
click at [461, 98] on button at bounding box center [461, 98] width 4 height 4
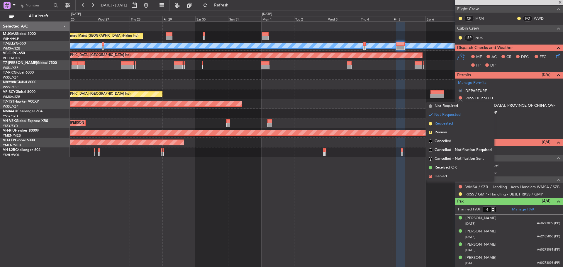
click at [456, 124] on li "Requested" at bounding box center [461, 123] width 68 height 9
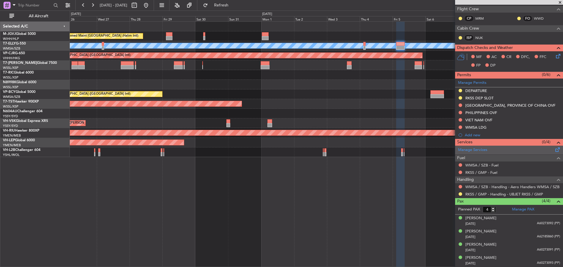
scroll to position [0, 0]
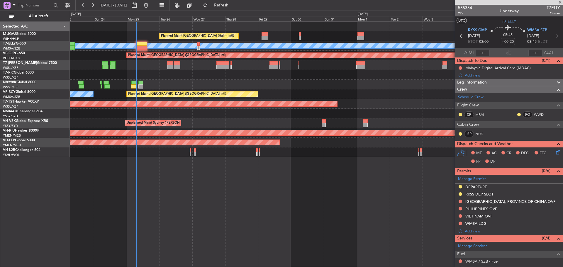
click at [248, 49] on div "[PERSON_NAME] Planned Maint [GEOGRAPHIC_DATA] ([GEOGRAPHIC_DATA]) Unplanned Mai…" at bounding box center [316, 46] width 493 height 10
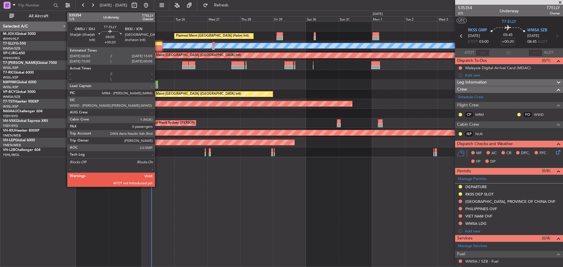
click at [158, 45] on div at bounding box center [156, 44] width 11 height 4
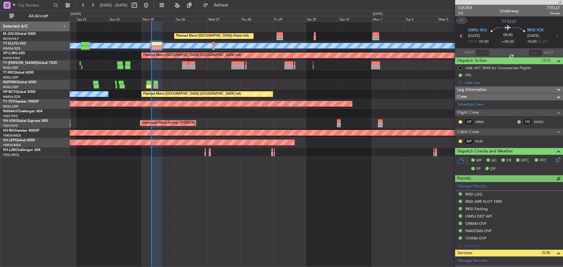
type input "[PERSON_NAME] (KYA)"
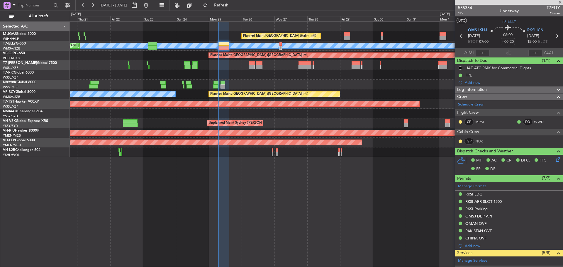
click at [255, 63] on div "Planned Maint [GEOGRAPHIC_DATA] (Seletar)" at bounding box center [316, 65] width 493 height 10
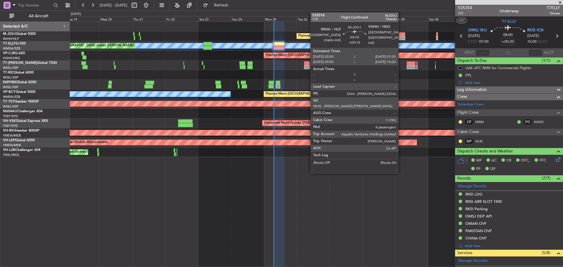
click at [401, 37] on div at bounding box center [402, 38] width 6 height 4
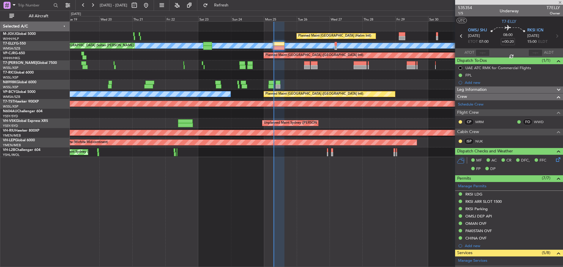
type input "+00:15"
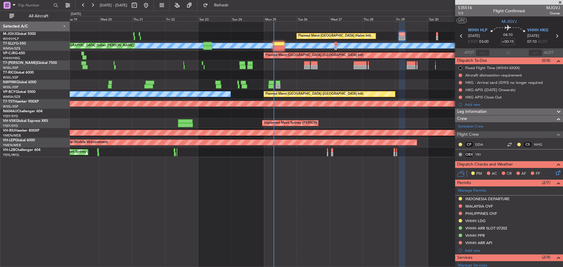
click at [553, 37] on icon at bounding box center [557, 36] width 8 height 8
type input "-00:05"
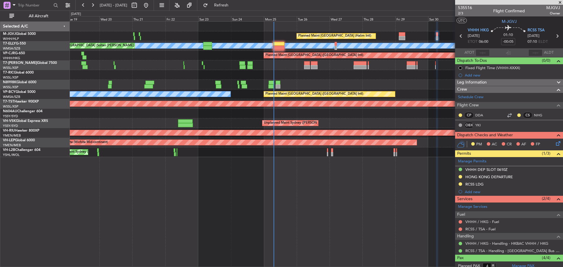
click at [554, 37] on icon at bounding box center [558, 36] width 8 height 8
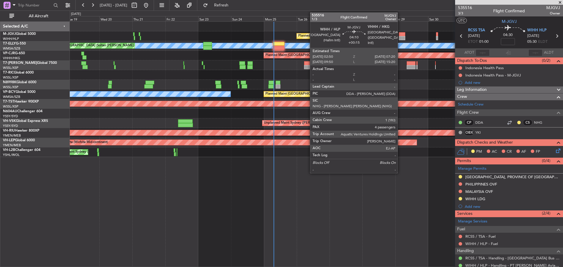
click at [401, 37] on div at bounding box center [402, 38] width 6 height 4
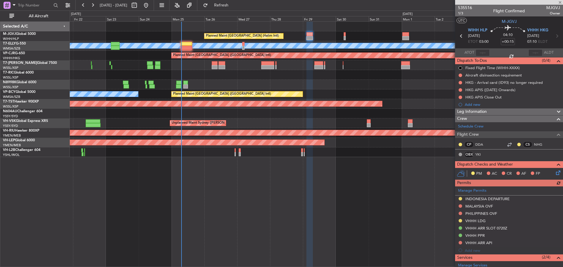
click at [345, 90] on div "[PERSON_NAME] [GEOGRAPHIC_DATA] (Sultan [PERSON_NAME] [PERSON_NAME] - Subang) P…" at bounding box center [316, 94] width 493 height 10
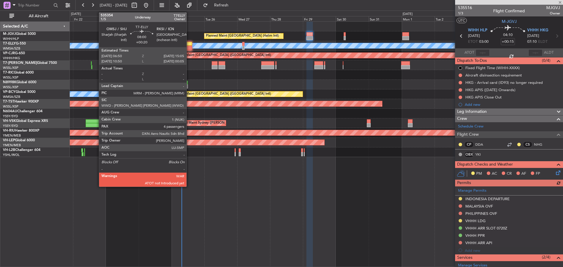
click at [189, 45] on div at bounding box center [186, 44] width 11 height 4
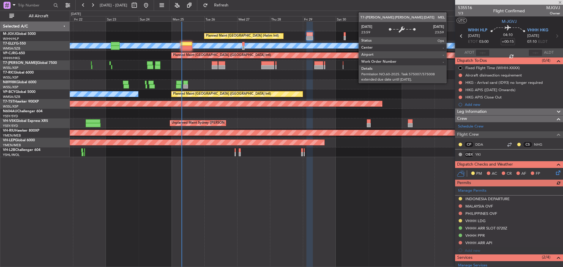
type input "+00:20"
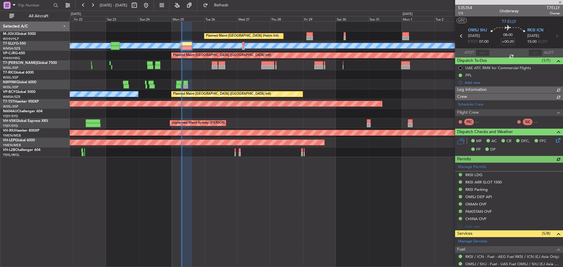
type input "[PERSON_NAME] (KYA)"
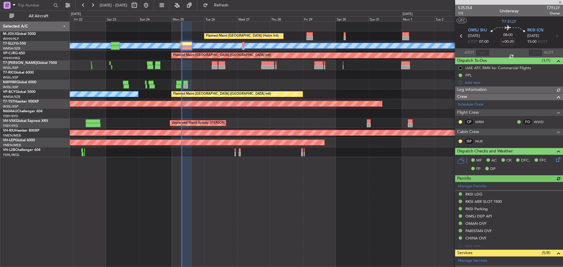
type input "[PERSON_NAME] (KYA)"
click at [156, 91] on div "[PERSON_NAME] [GEOGRAPHIC_DATA] (Sultan [PERSON_NAME] [PERSON_NAME] - Subang) P…" at bounding box center [316, 94] width 493 height 10
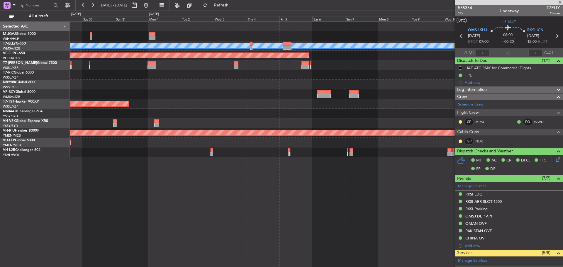
click at [168, 106] on div "Planned Maint [GEOGRAPHIC_DATA] (Halim Intl) [PERSON_NAME] Planned Maint [GEOGR…" at bounding box center [316, 90] width 493 height 136
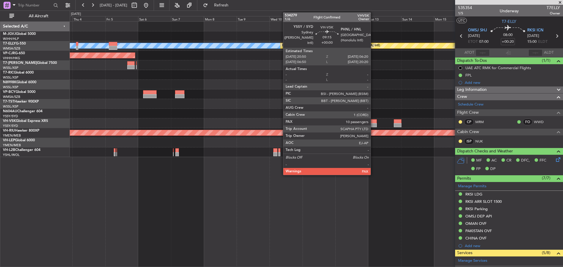
click at [374, 124] on div at bounding box center [370, 125] width 13 height 4
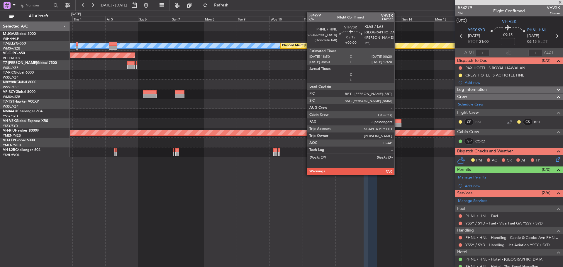
click at [397, 123] on div at bounding box center [398, 121] width 8 height 4
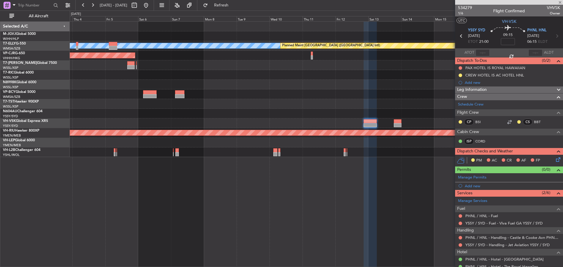
type input "8"
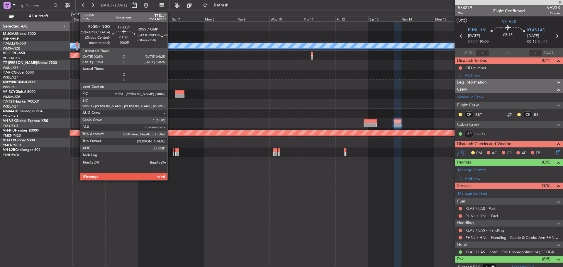
click at [77, 47] on div at bounding box center [77, 48] width 2 height 4
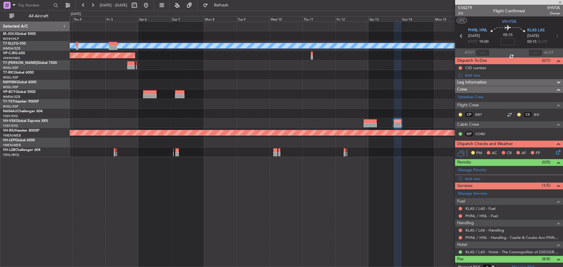
type input "-00:05"
type input "0"
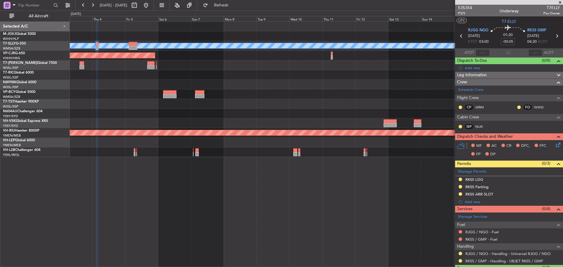
click at [435, 75] on div at bounding box center [316, 75] width 493 height 10
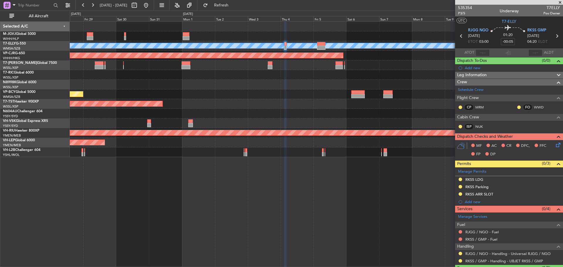
click at [430, 70] on div at bounding box center [316, 75] width 493 height 10
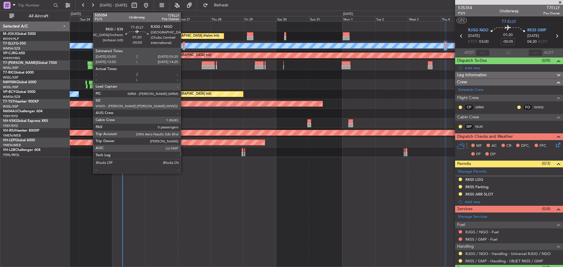
click at [183, 47] on div at bounding box center [184, 48] width 2 height 4
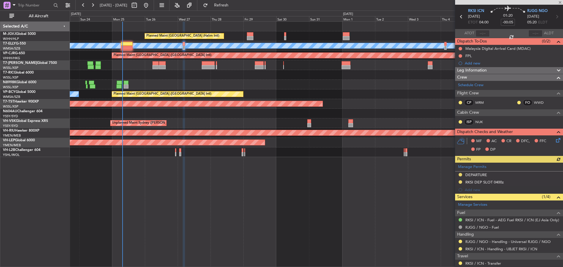
scroll to position [36, 0]
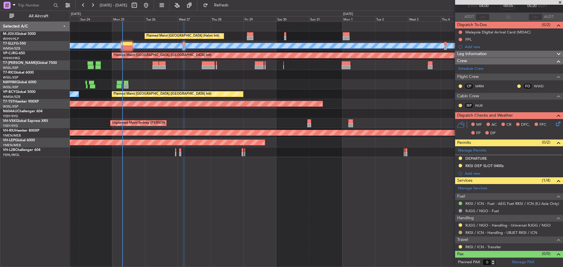
click at [461, 233] on button at bounding box center [461, 233] width 4 height 4
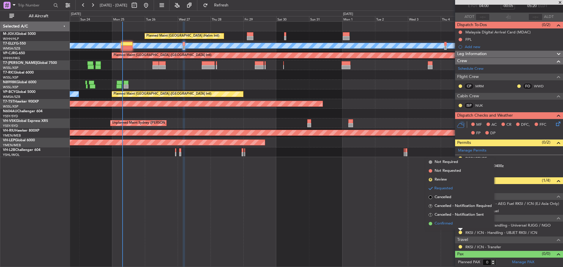
click at [458, 224] on li "Confirmed" at bounding box center [461, 223] width 68 height 9
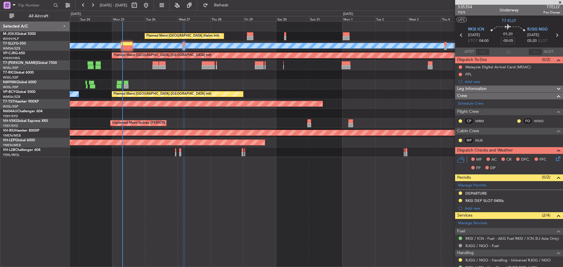
scroll to position [0, 0]
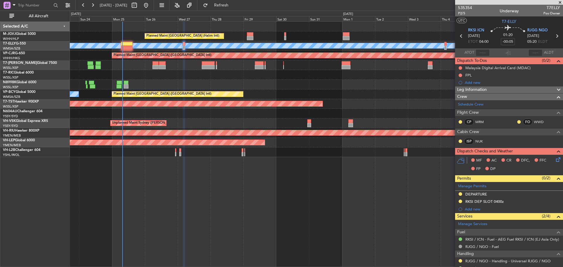
click at [553, 37] on icon at bounding box center [557, 36] width 8 height 8
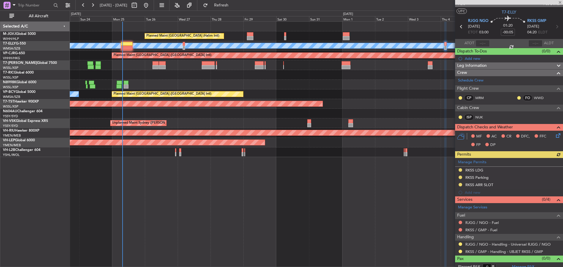
scroll to position [14, 0]
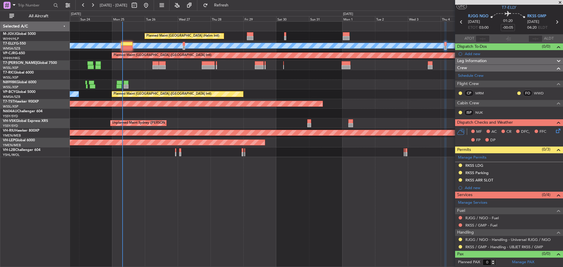
click at [301, 85] on div at bounding box center [316, 85] width 493 height 10
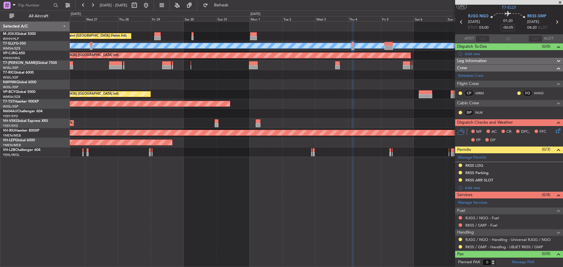
click at [221, 109] on div "Planned Maint [GEOGRAPHIC_DATA] (Halim Intl) [PERSON_NAME] Planned Maint [GEOGR…" at bounding box center [316, 90] width 493 height 136
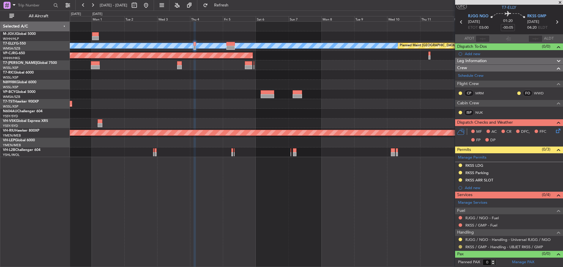
click at [460, 247] on button at bounding box center [461, 247] width 4 height 4
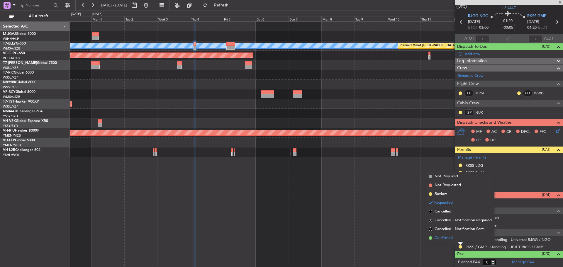
click at [439, 238] on span "Confirmed" at bounding box center [444, 238] width 18 height 6
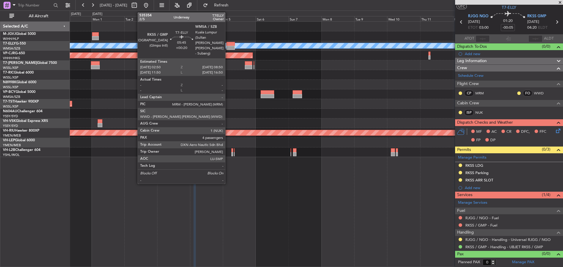
click at [228, 46] on div at bounding box center [231, 48] width 9 height 4
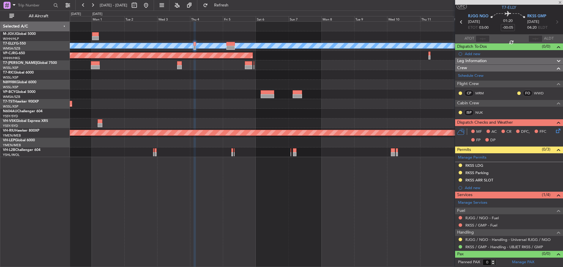
type input "+00:20"
type input "4"
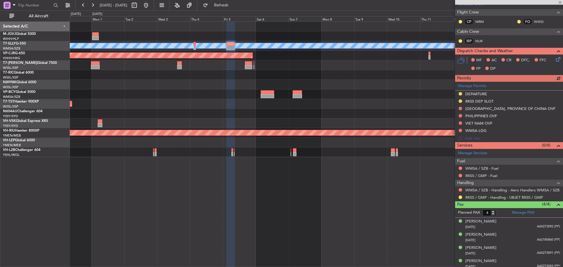
scroll to position [96, 0]
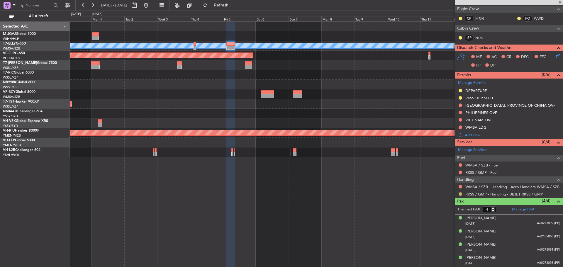
click at [460, 193] on button at bounding box center [461, 194] width 4 height 4
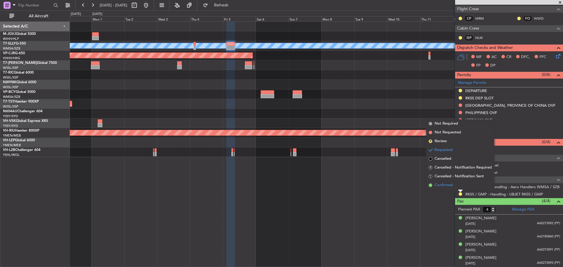
click at [459, 186] on li "Confirmed" at bounding box center [461, 185] width 68 height 9
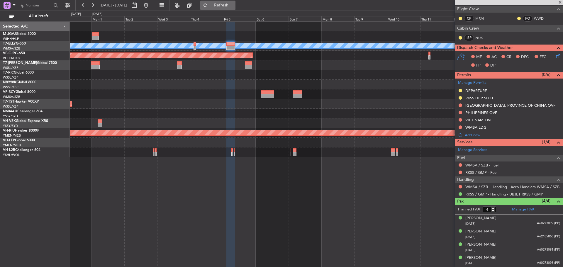
click at [233, 5] on span "Refresh" at bounding box center [221, 5] width 25 height 4
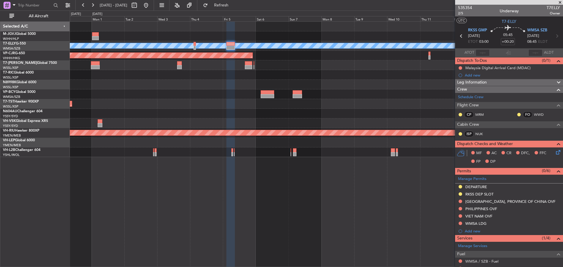
click at [459, 37] on icon at bounding box center [462, 36] width 8 height 8
type input "-00:05"
type input "0"
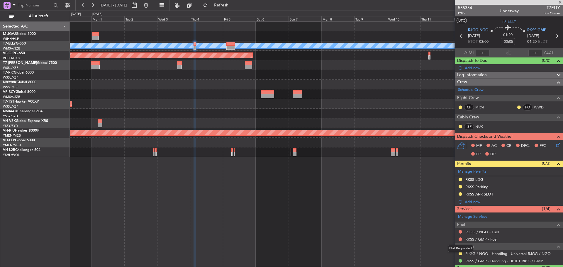
click at [460, 254] on mat-tooltip-component "Not Requested" at bounding box center [460, 249] width 33 height 16
click at [461, 253] on button at bounding box center [461, 254] width 4 height 4
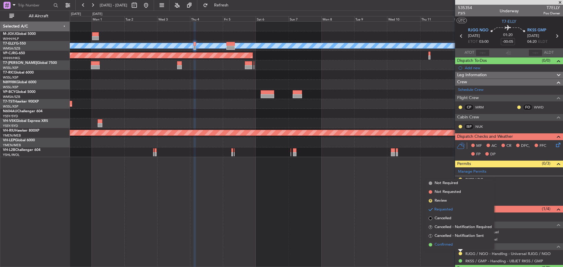
click at [461, 246] on li "Confirmed" at bounding box center [461, 245] width 68 height 9
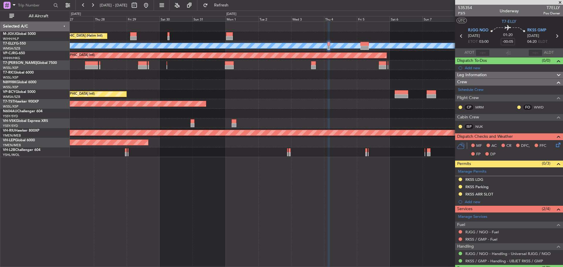
click at [281, 84] on div at bounding box center [316, 85] width 493 height 10
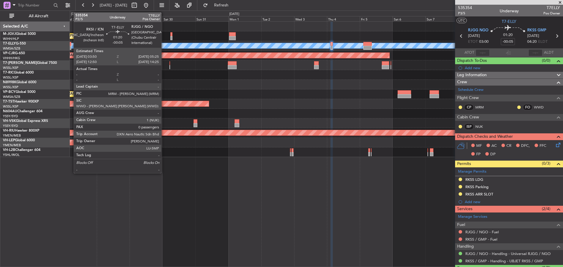
click at [71, 45] on div at bounding box center [70, 44] width 2 height 4
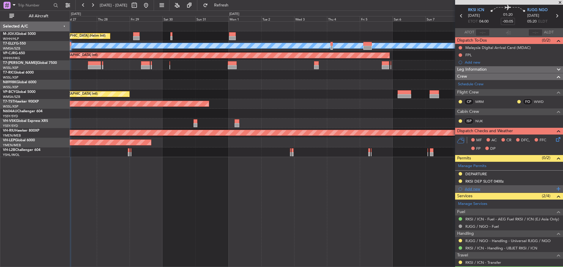
scroll to position [36, 0]
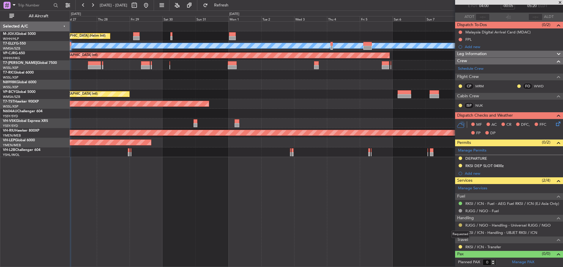
click at [460, 224] on button at bounding box center [461, 226] width 4 height 4
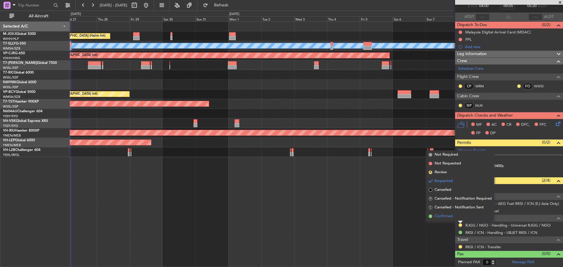
click at [455, 217] on li "Confirmed" at bounding box center [461, 216] width 68 height 9
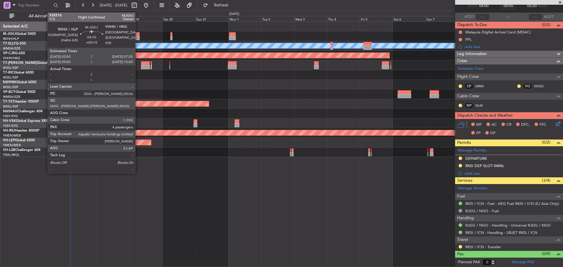
click at [138, 36] on div at bounding box center [136, 38] width 6 height 4
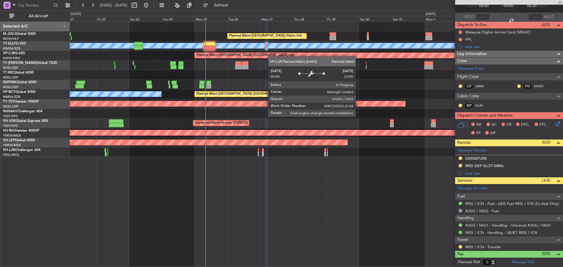
click at [349, 54] on div "Planned Maint [GEOGRAPHIC_DATA] (Halim Intl) [PERSON_NAME] Unplanned Maint [GEO…" at bounding box center [316, 90] width 493 height 136
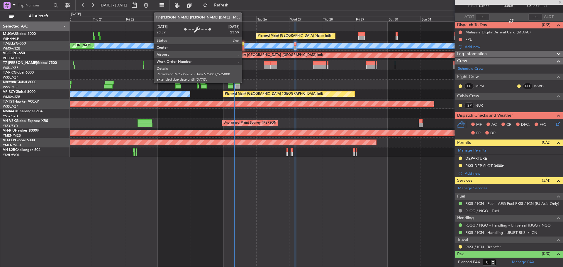
type input "+00:15"
type input "4"
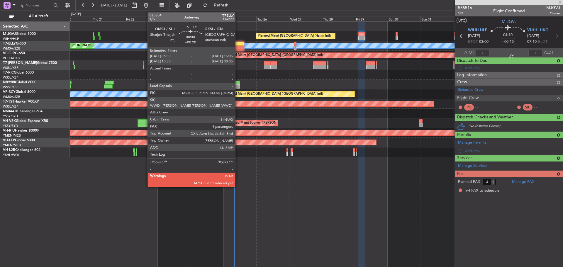
scroll to position [0, 0]
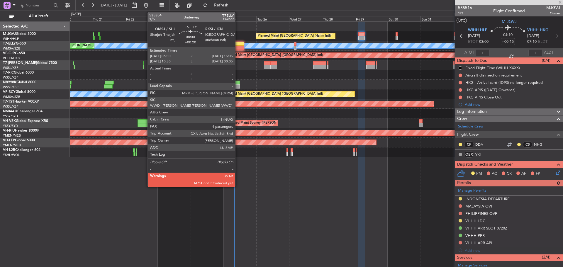
click at [238, 44] on div at bounding box center [238, 44] width 11 height 4
type input "+00:20"
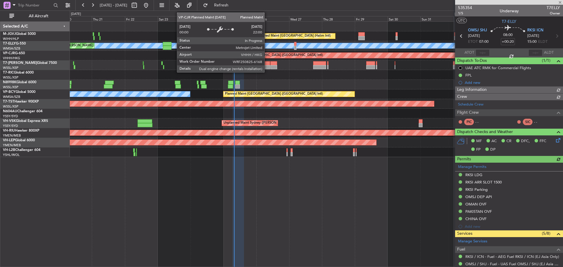
type input "[PERSON_NAME] (KYA)"
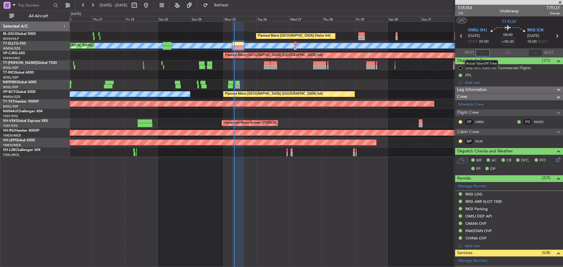
click at [482, 52] on input "text" at bounding box center [483, 52] width 14 height 7
type input "07:54"
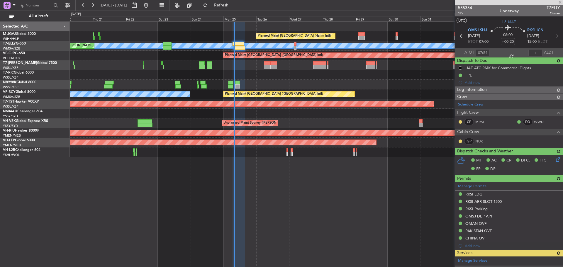
type input "[PERSON_NAME] (KYA)"
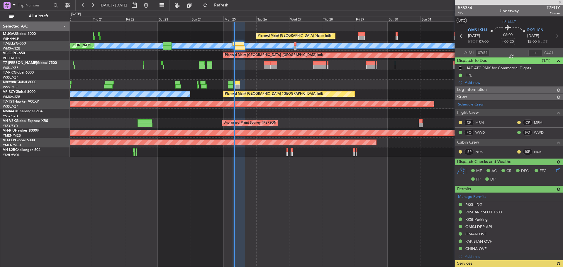
type input "[PERSON_NAME] (KYA)"
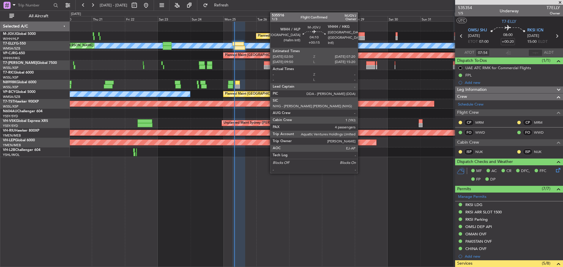
click at [361, 38] on div at bounding box center [362, 38] width 6 height 4
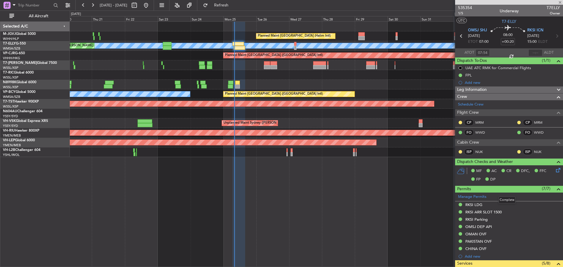
type input "+00:15"
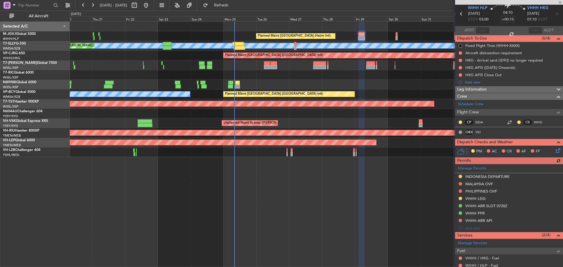
scroll to position [115, 0]
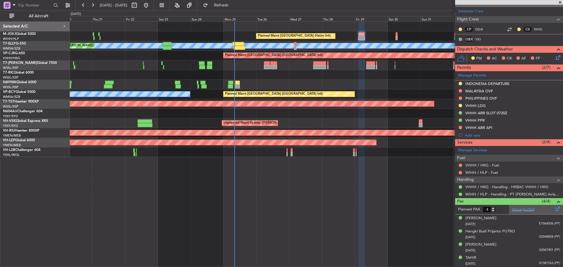
click at [555, 209] on span at bounding box center [558, 208] width 7 height 4
click at [239, 5] on fb-refresh-button "Refresh" at bounding box center [217, 5] width 41 height 11
click at [234, 5] on span "Refresh" at bounding box center [221, 5] width 25 height 4
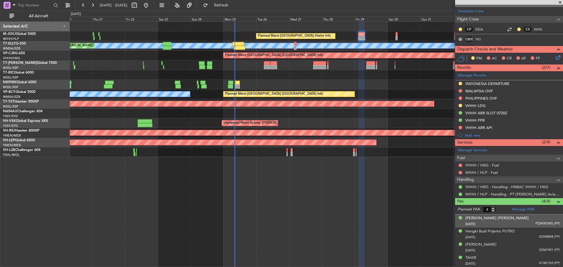
click at [497, 222] on div "[DATE] P254781NG (PP)" at bounding box center [513, 225] width 95 height 6
click at [359, 200] on div at bounding box center [362, 145] width 6 height 246
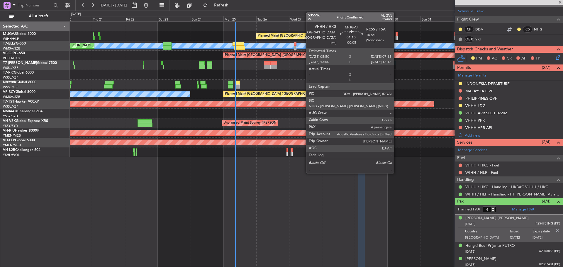
click at [397, 39] on div at bounding box center [397, 38] width 2 height 4
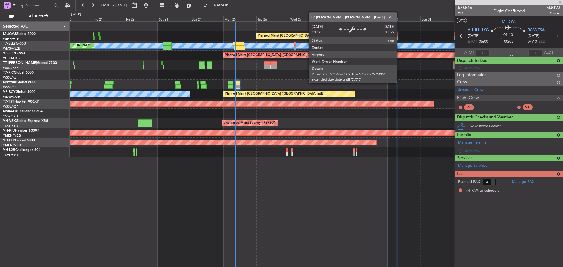
scroll to position [0, 0]
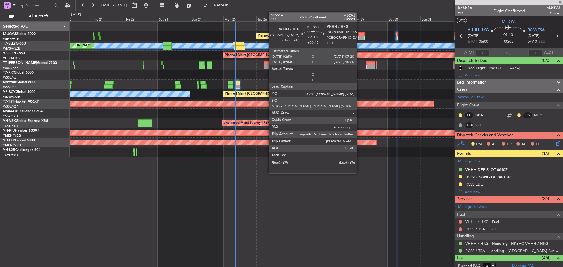
click at [359, 36] on div at bounding box center [362, 34] width 6 height 4
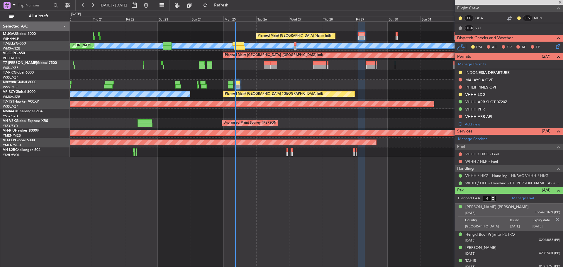
scroll to position [130, 0]
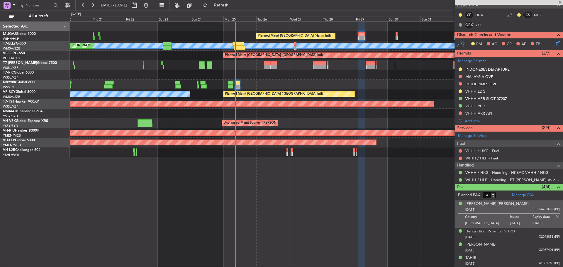
click at [227, 84] on div at bounding box center [316, 85] width 493 height 10
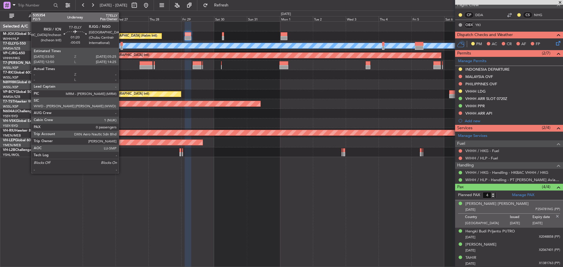
click at [121, 45] on div at bounding box center [122, 44] width 2 height 4
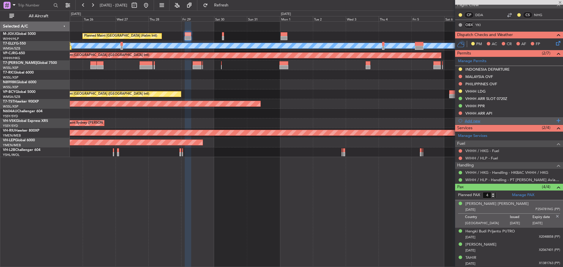
type input "-00:05"
type input "0"
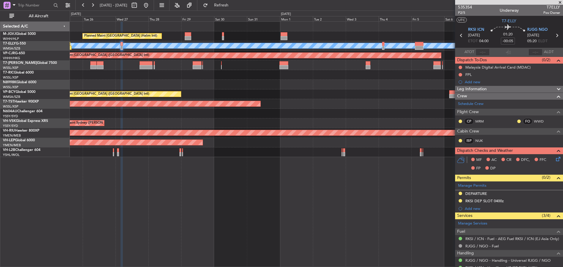
scroll to position [0, 0]
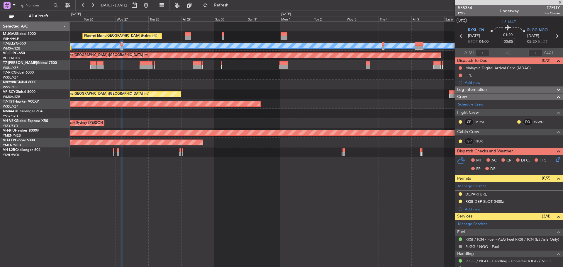
click at [555, 34] on icon at bounding box center [557, 36] width 8 height 8
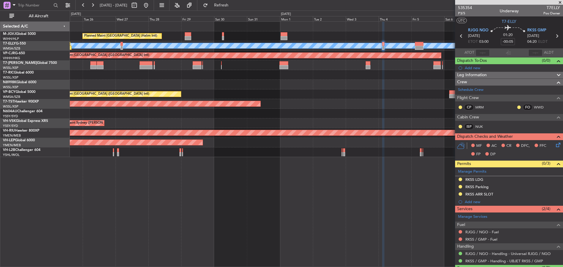
click at [554, 35] on icon at bounding box center [557, 36] width 8 height 8
type input "+00:20"
type input "4"
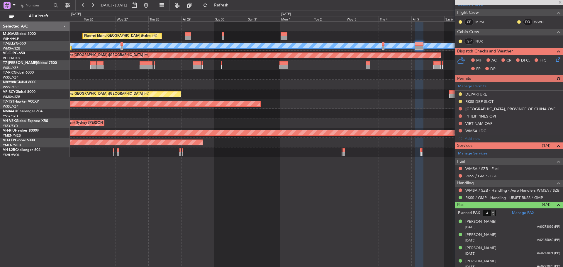
scroll to position [96, 0]
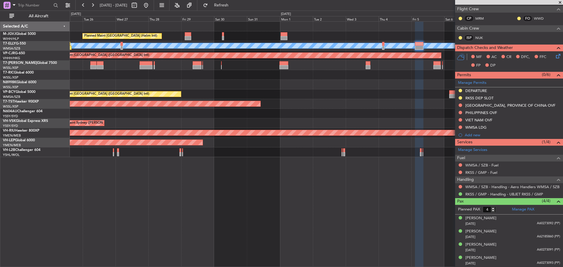
click at [266, 80] on div "Planned Maint [GEOGRAPHIC_DATA] (Halim Intl) [PERSON_NAME] Planned Maint [GEOGR…" at bounding box center [316, 90] width 493 height 136
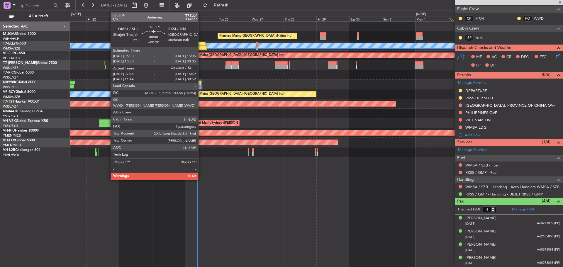
click at [201, 48] on div at bounding box center [200, 48] width 11 height 4
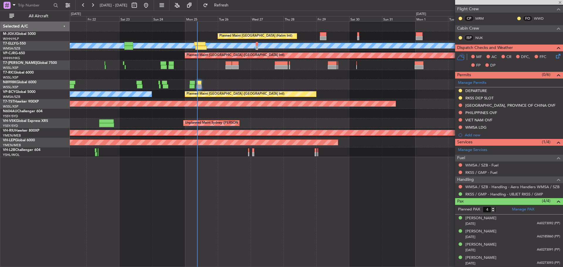
type input "07:54"
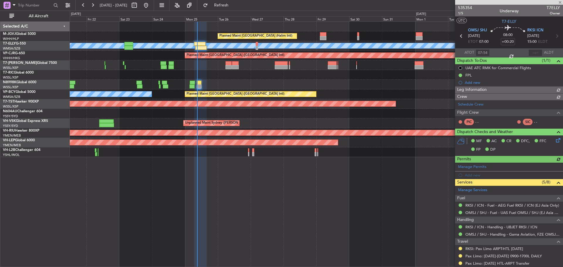
type input "[PERSON_NAME] (KYA)"
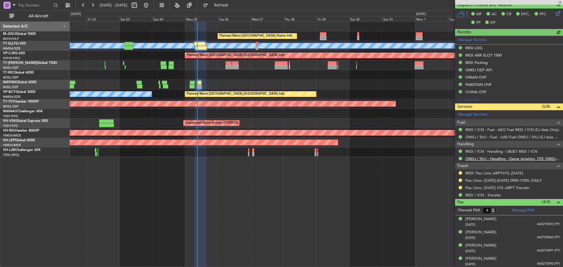
scroll to position [147, 0]
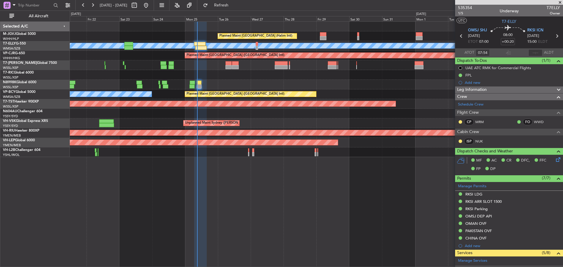
scroll to position [147, 0]
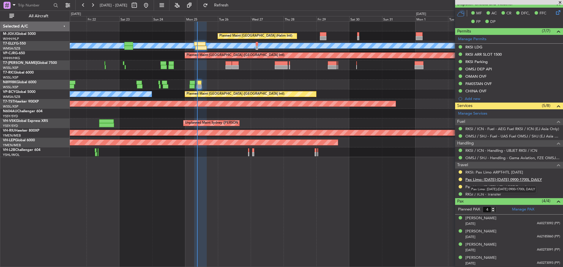
click at [485, 178] on link "Pax Limo: [DATE]-[DATE] 0900-1700L DAILY" at bounding box center [504, 179] width 77 height 5
type input "[PERSON_NAME] (KYA)"
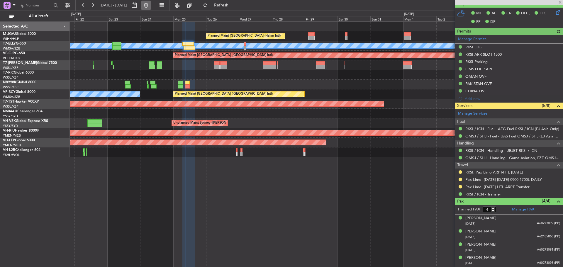
type input "[PERSON_NAME] (KYA)"
click at [492, 172] on link "RKSI: Pax Limo ARPT-HTL [DATE]" at bounding box center [495, 172] width 58 height 5
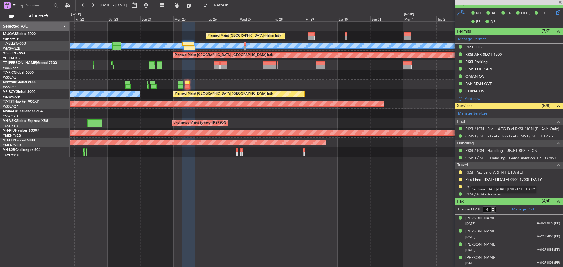
click at [511, 180] on link "Pax Limo: [DATE]-[DATE] 0900-1700L DAILY" at bounding box center [504, 179] width 77 height 5
type input "[PERSON_NAME] (KYA)"
